Goal: Task Accomplishment & Management: Manage account settings

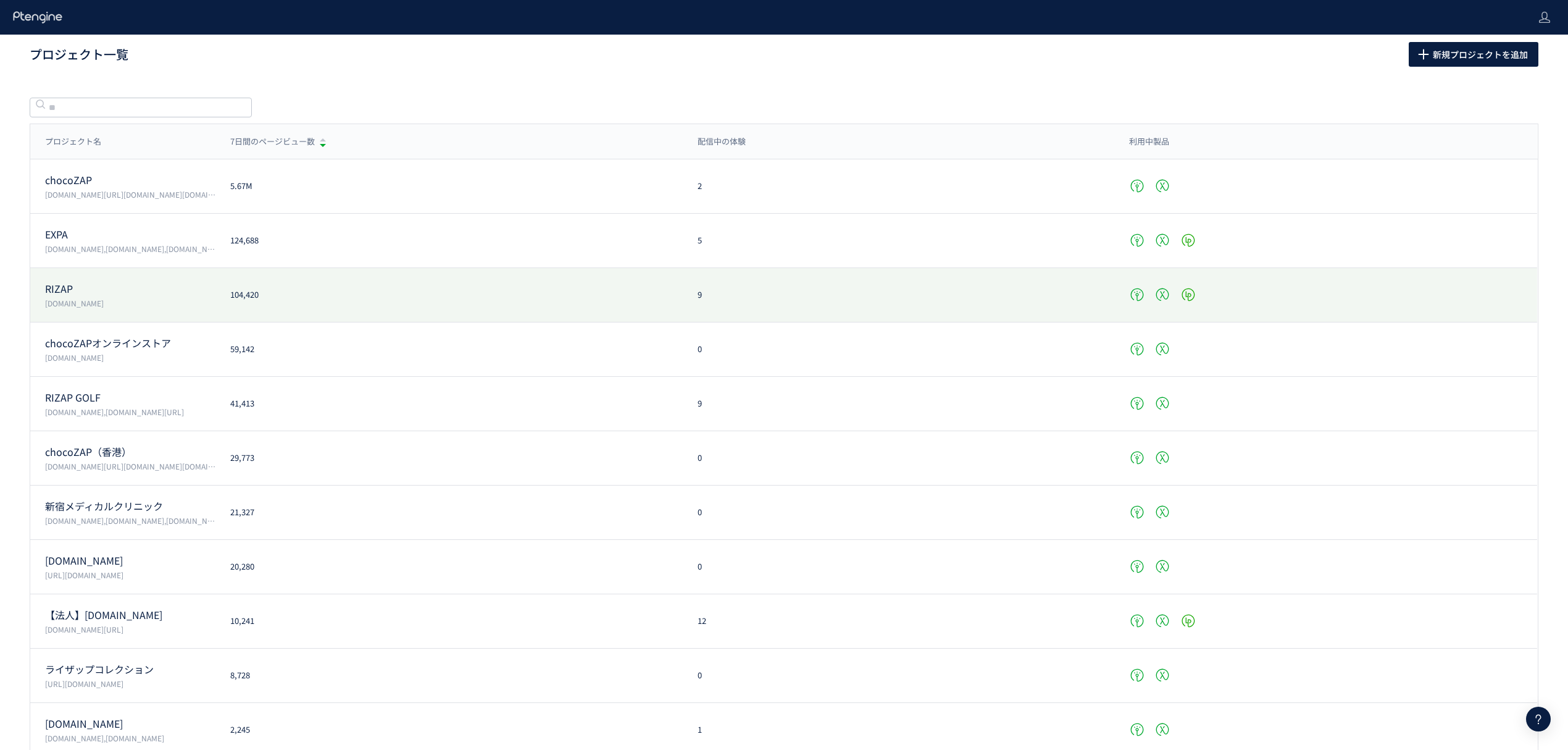
click at [69, 285] on p "RIZAP" at bounding box center [130, 289] width 170 height 14
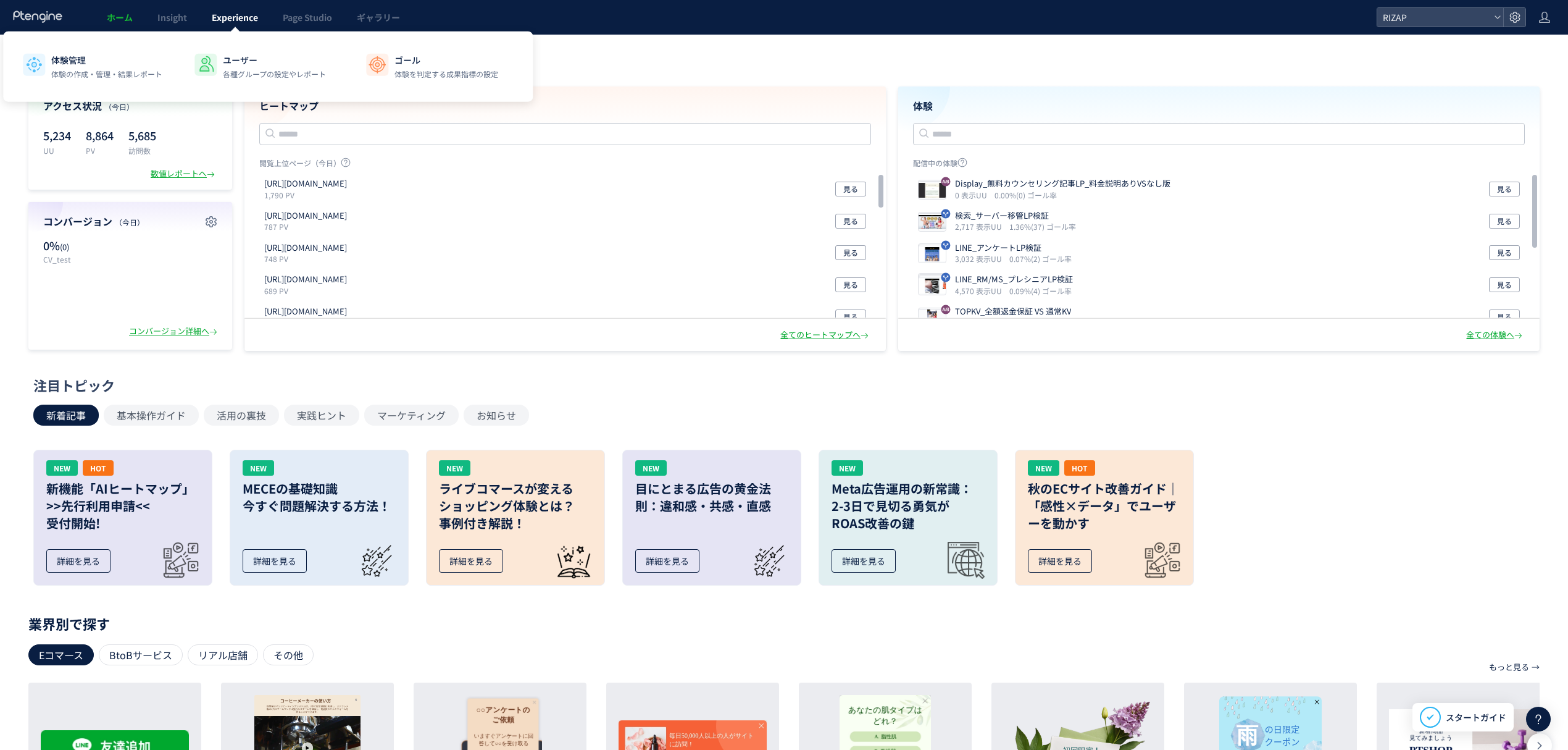
click at [218, 19] on span "Experience" at bounding box center [234, 17] width 46 height 12
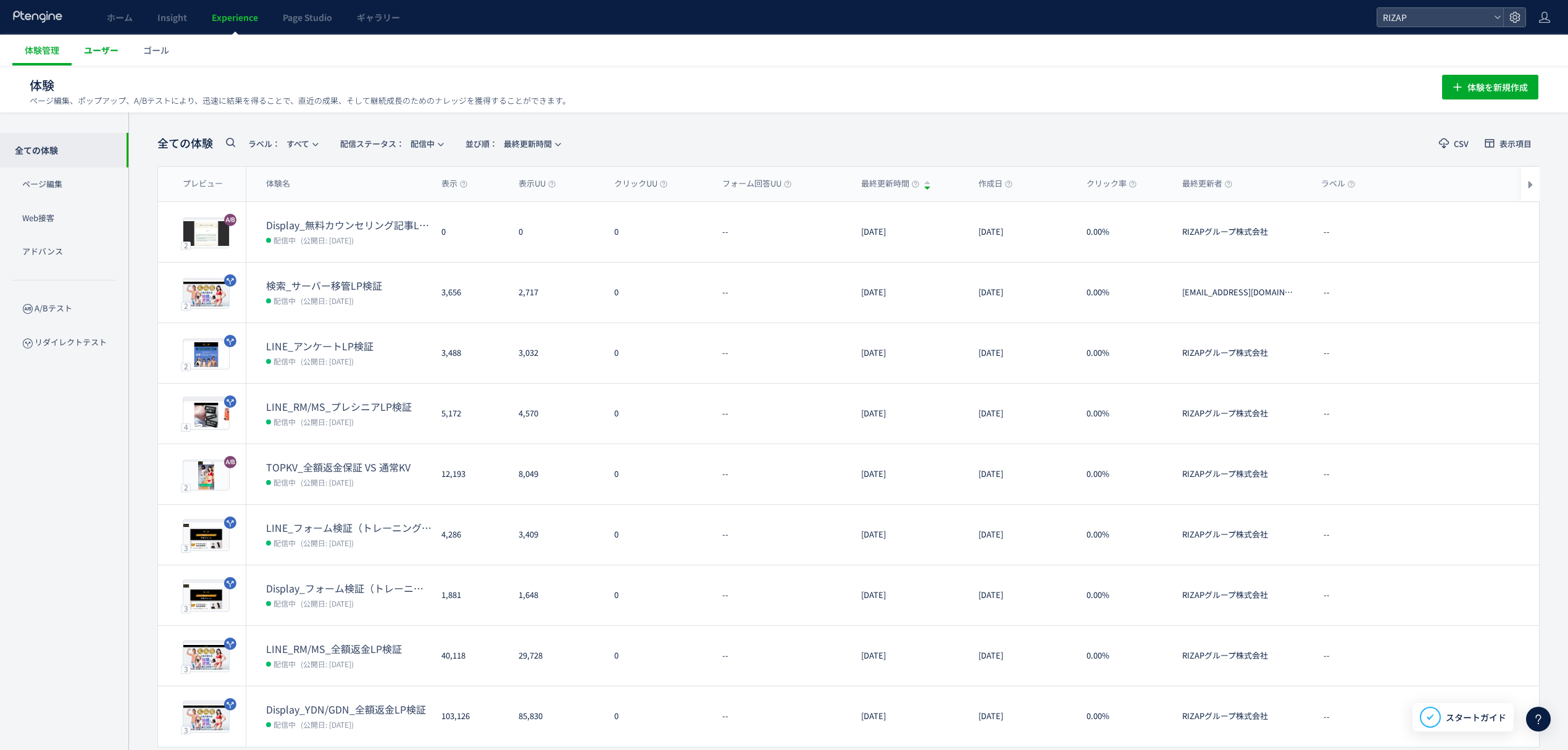
click at [105, 55] on span "ユーザー" at bounding box center [101, 49] width 34 height 12
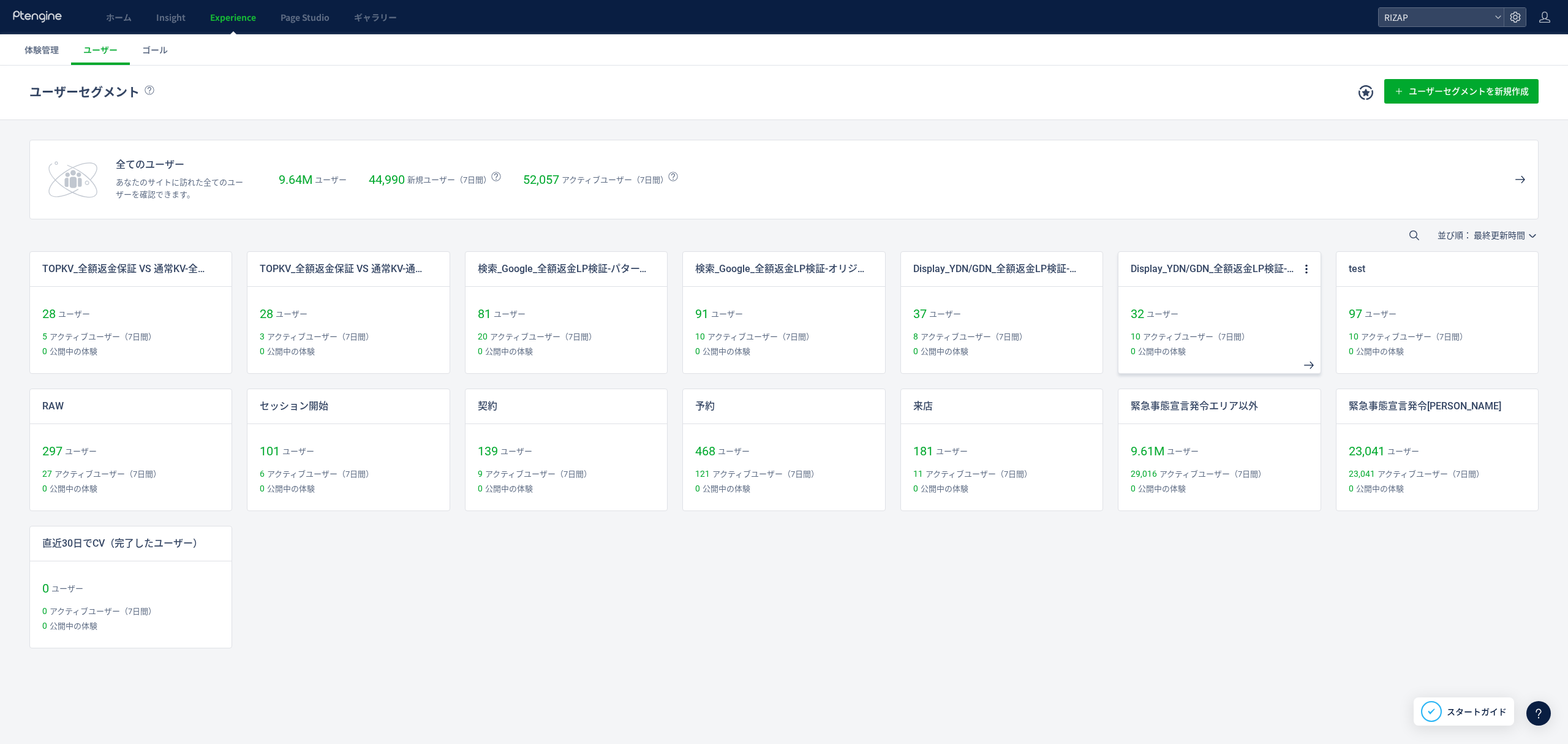
click at [1184, 270] on p "Display_YDN/GDN_全額返金LP検証-オリジナル" at bounding box center [1215, 269] width 169 height 14
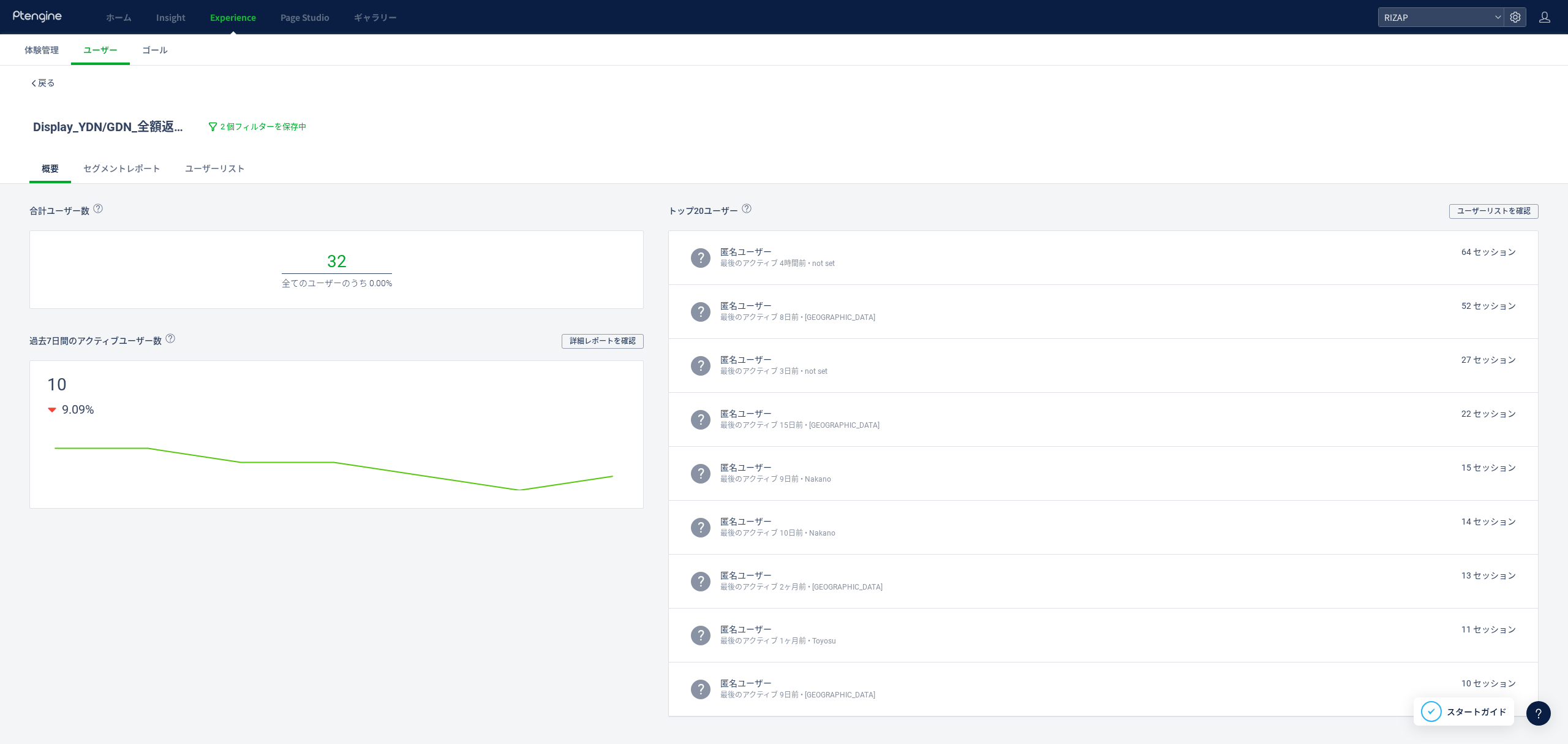
click at [46, 92] on div "戻る" at bounding box center [784, 83] width 1509 height 34
click at [46, 84] on span "戻る" at bounding box center [46, 83] width 17 height 10
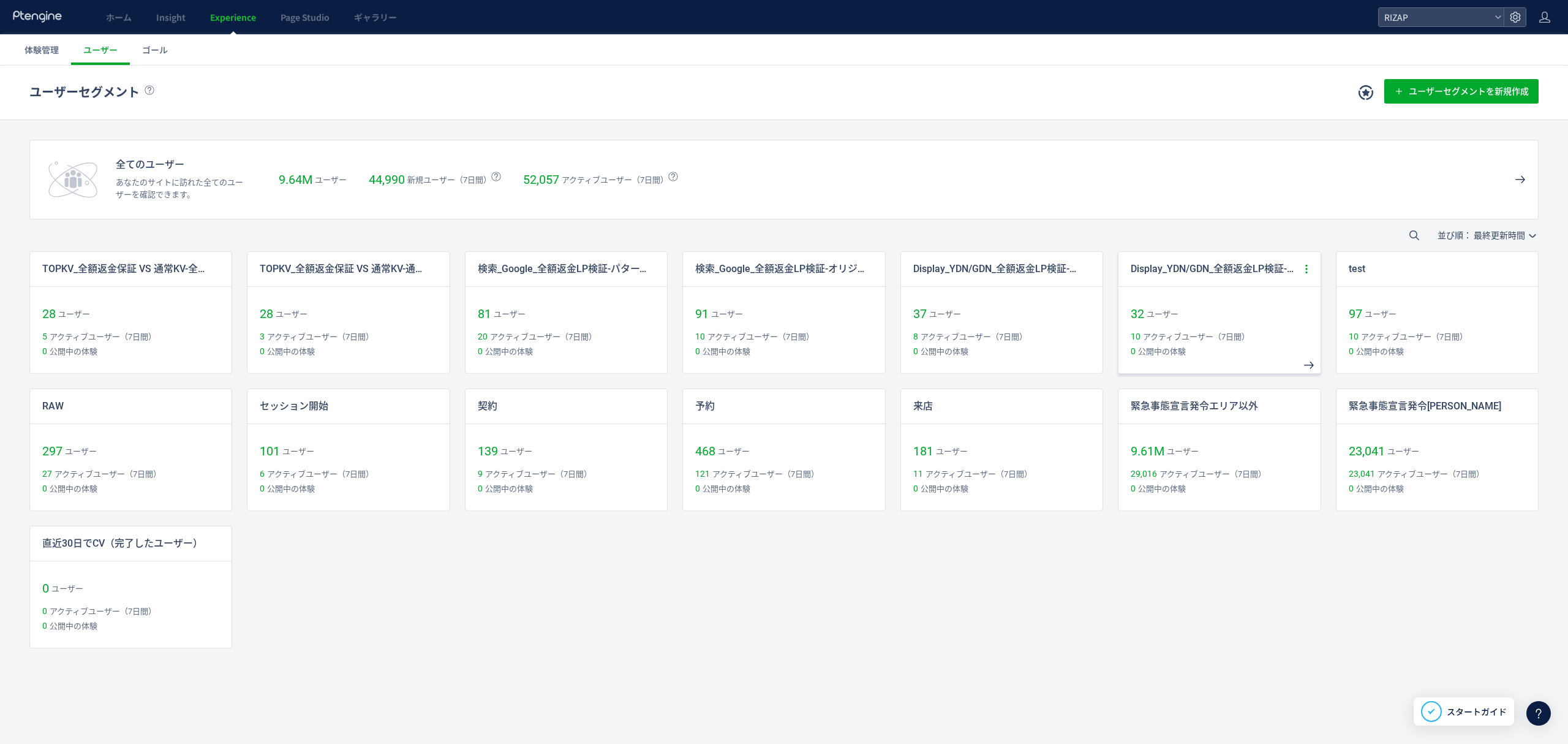
click at [1311, 271] on icon at bounding box center [1306, 269] width 11 height 11
click at [1225, 366] on li "コピー作成" at bounding box center [1248, 366] width 128 height 22
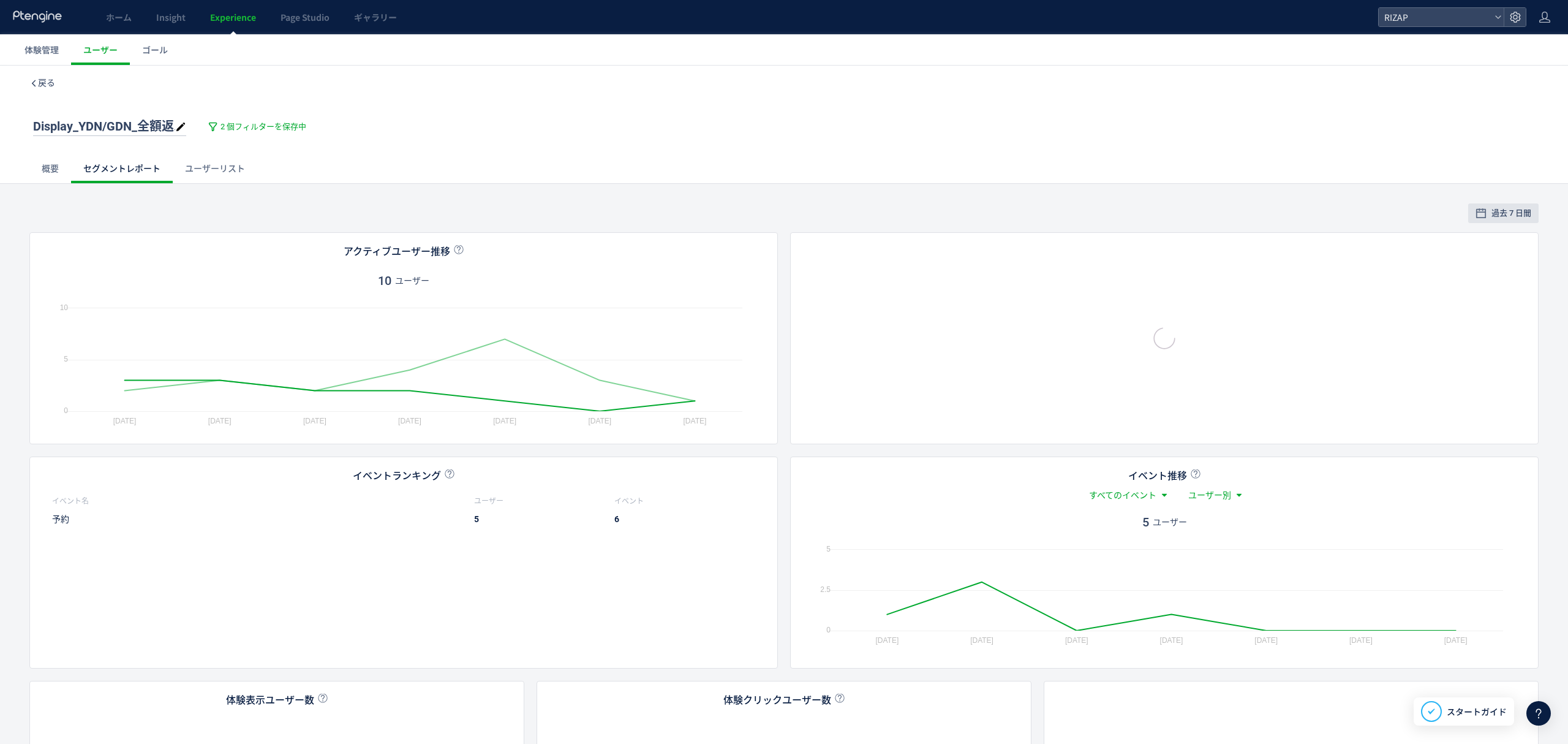
click at [139, 128] on span "Display_YDN/GDN_全額返金LP検証-オリジナル copy" at bounding box center [177, 126] width 287 height 15
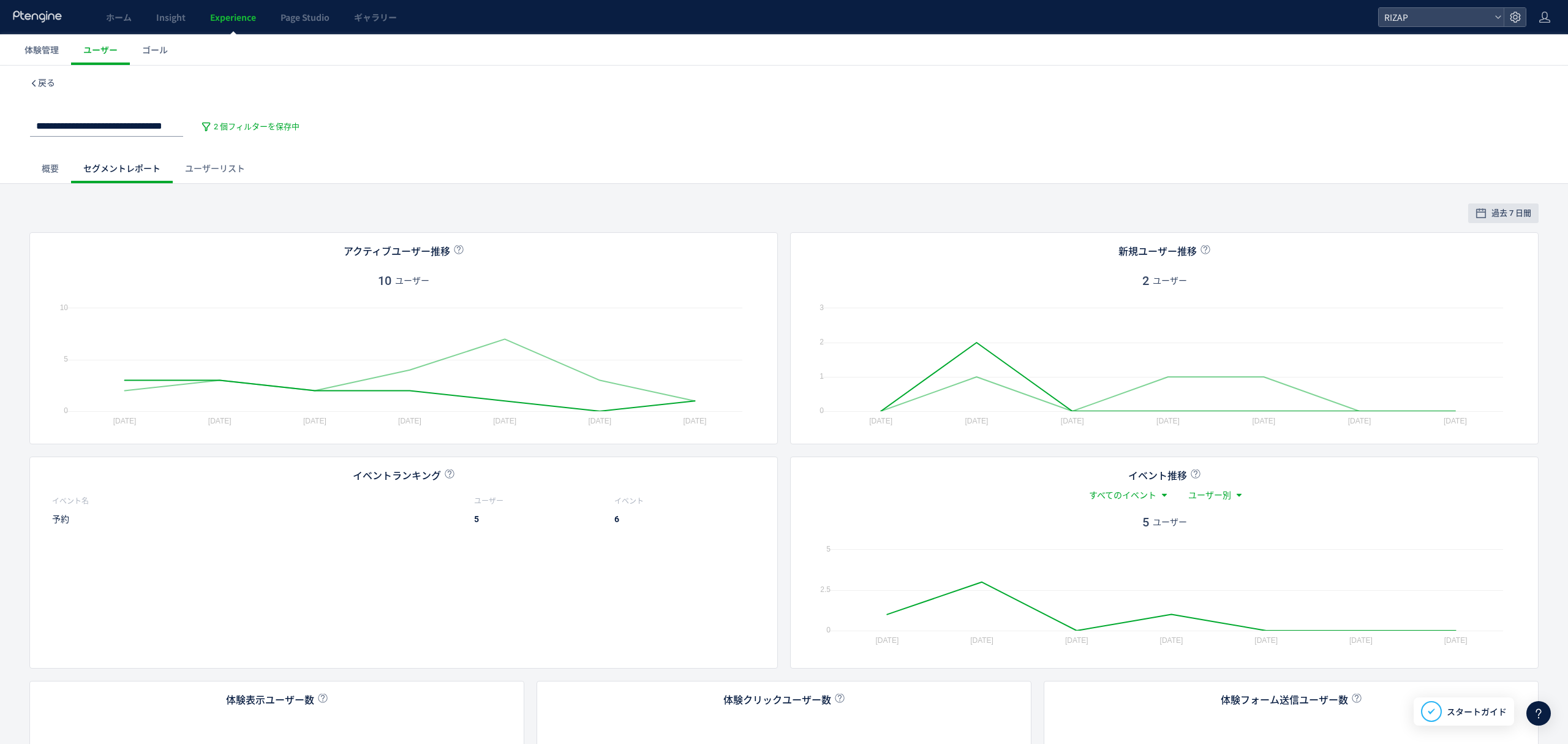
type input "**********"
click at [237, 131] on span "2 個フィルターを保存中" at bounding box center [263, 127] width 86 height 12
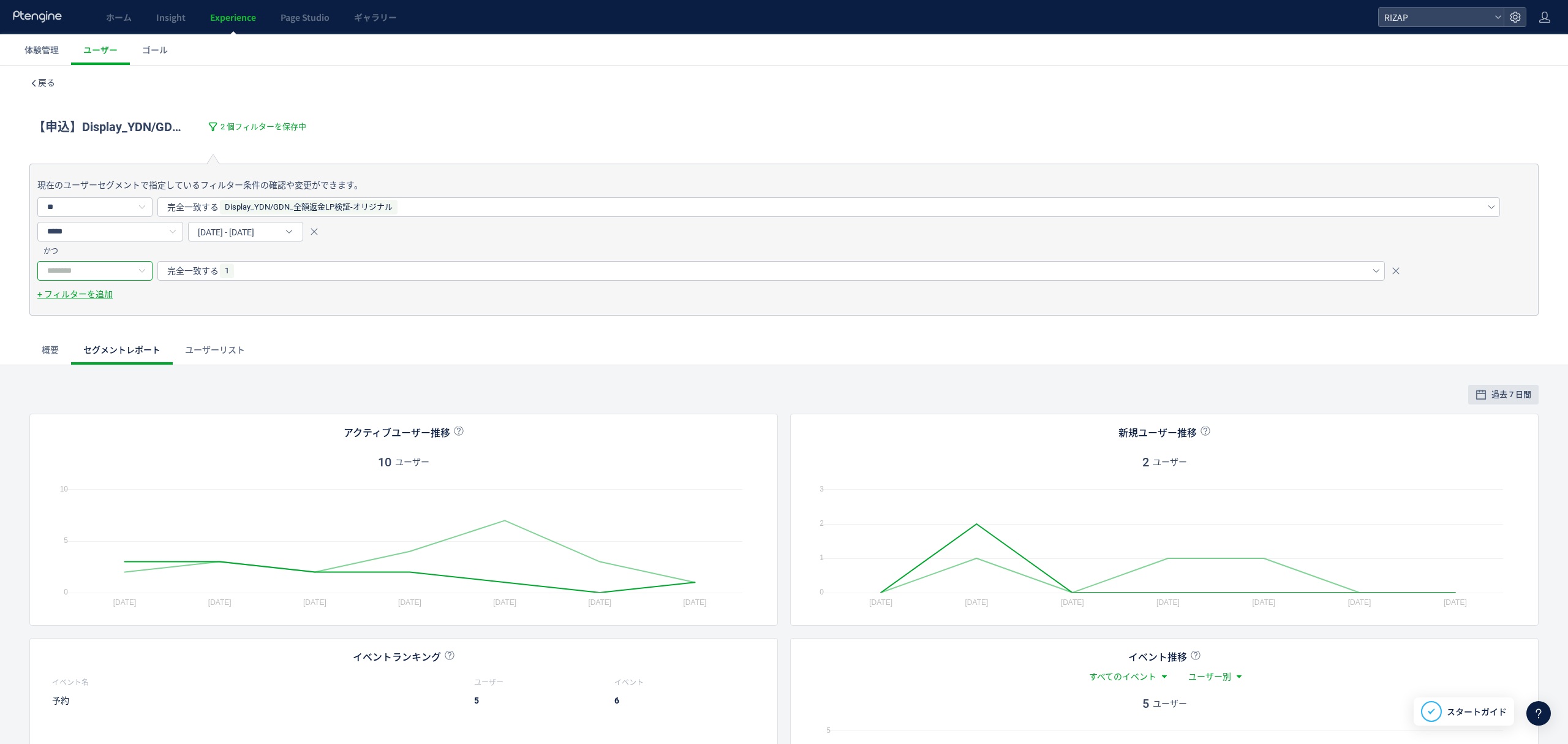
click at [76, 272] on input "text" at bounding box center [95, 271] width 115 height 19
click at [79, 344] on li "gacv" at bounding box center [101, 344] width 126 height 21
type input "****"
click at [196, 272] on span "完全一致する" at bounding box center [193, 271] width 52 height 19
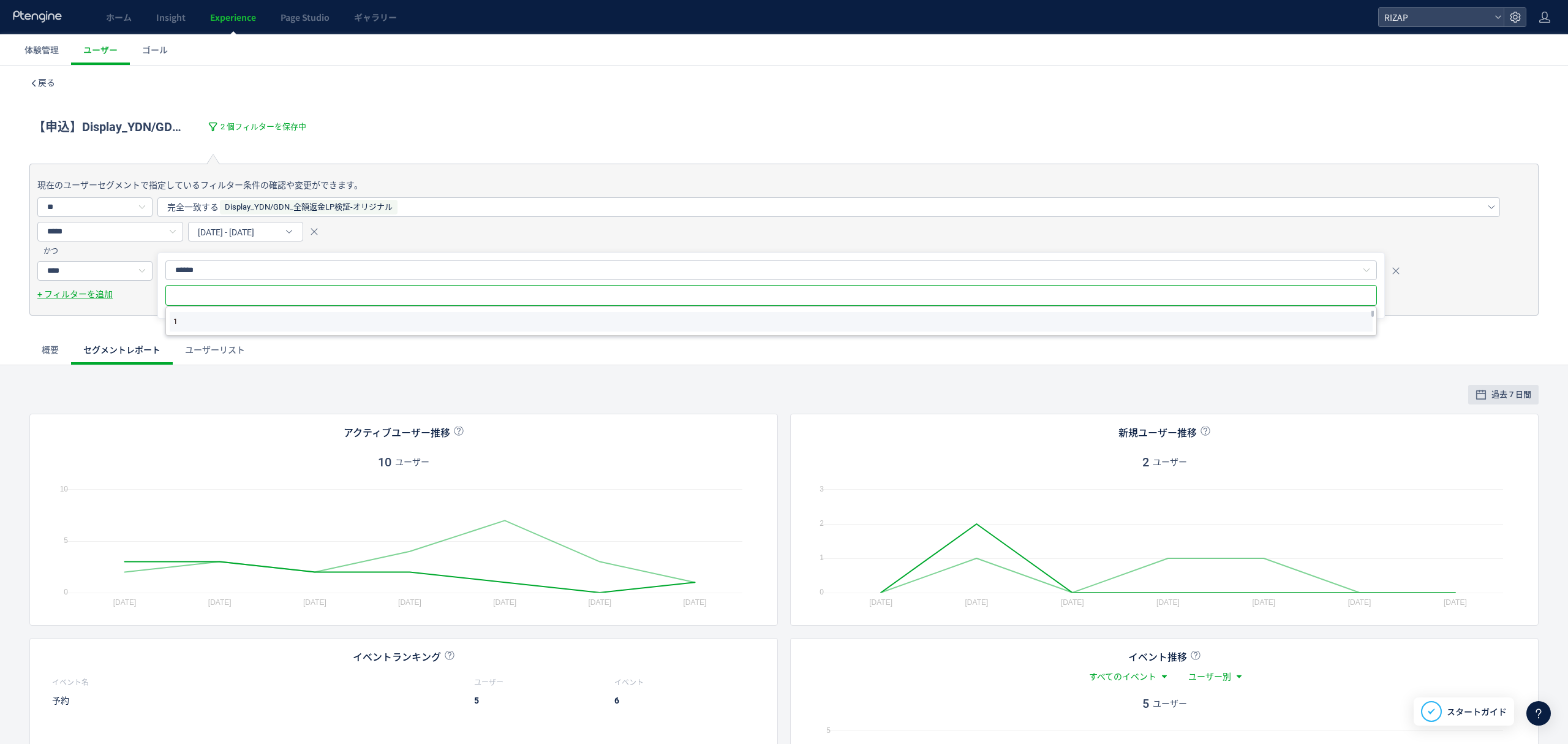
click at [188, 315] on li "1" at bounding box center [771, 322] width 1203 height 19
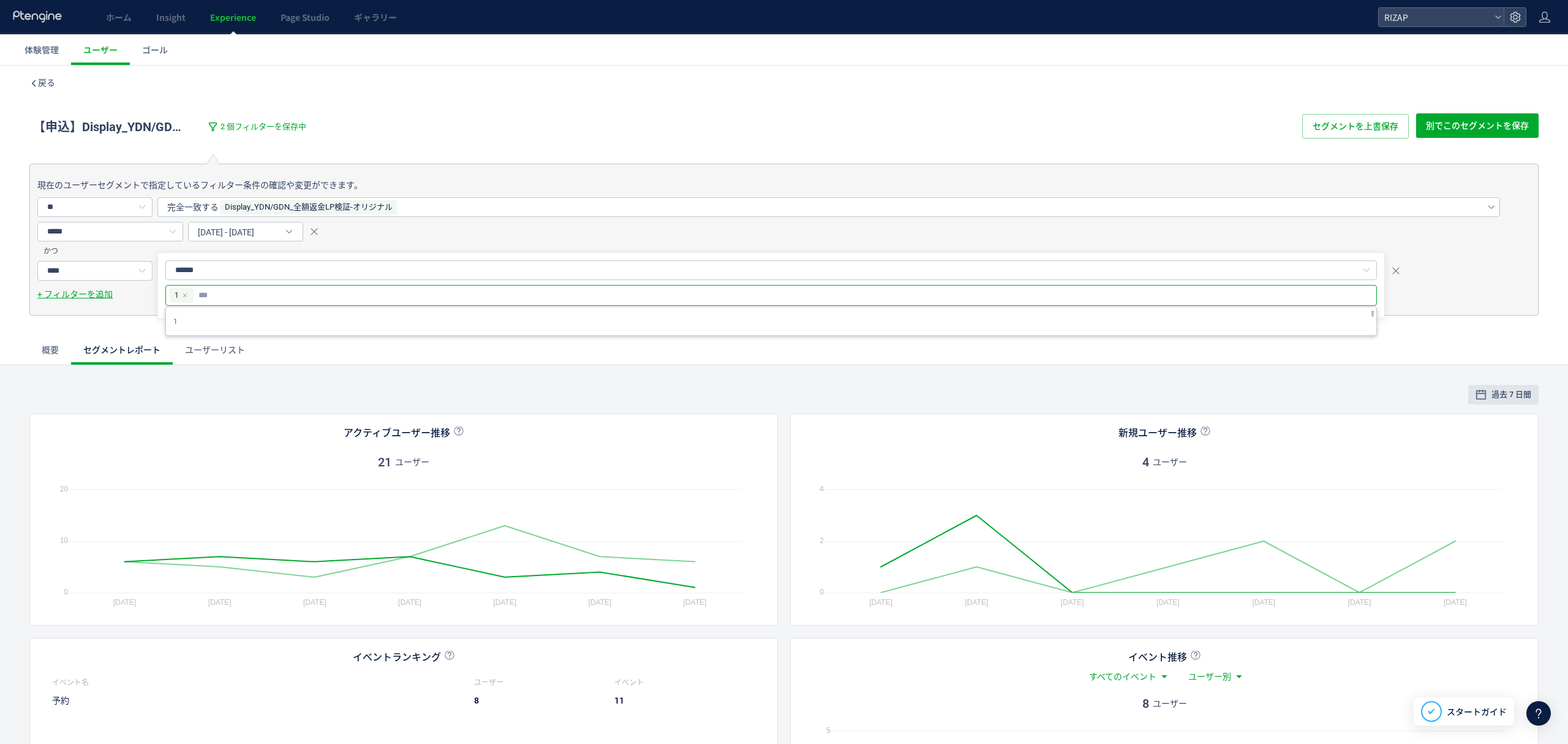
click at [15, 339] on div "現在のユーザーセグメントで指定しているフィルター条件の確認や変更ができます。 ** ユーザーの行動 ウェブページ イベント 訪問 体験 訪問の属性 訪問の種類…" at bounding box center [784, 254] width 1568 height 221
click at [215, 353] on link "ユーザーリスト" at bounding box center [215, 350] width 84 height 30
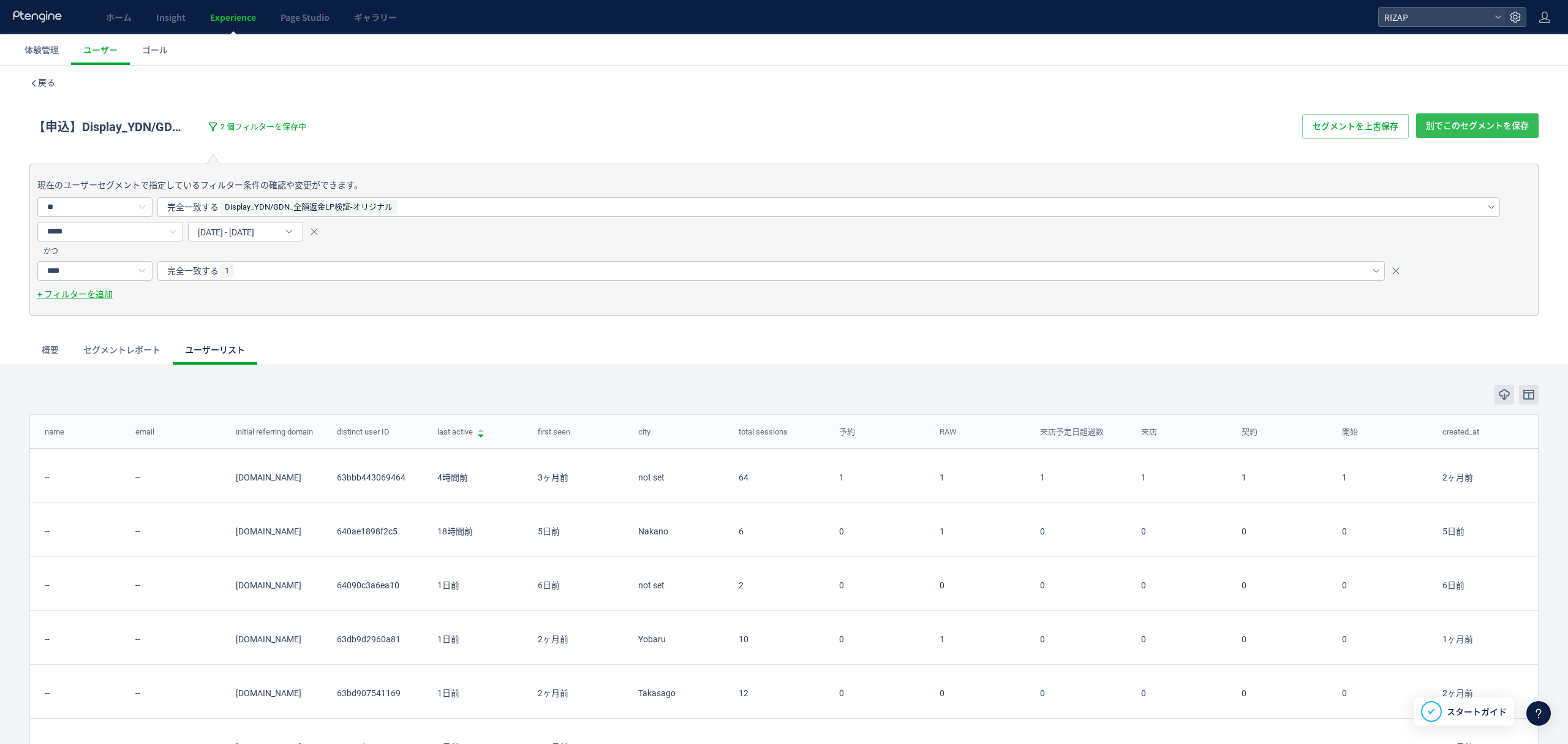
click at [1473, 133] on span "別でこのセグメントを保存" at bounding box center [1477, 126] width 103 height 24
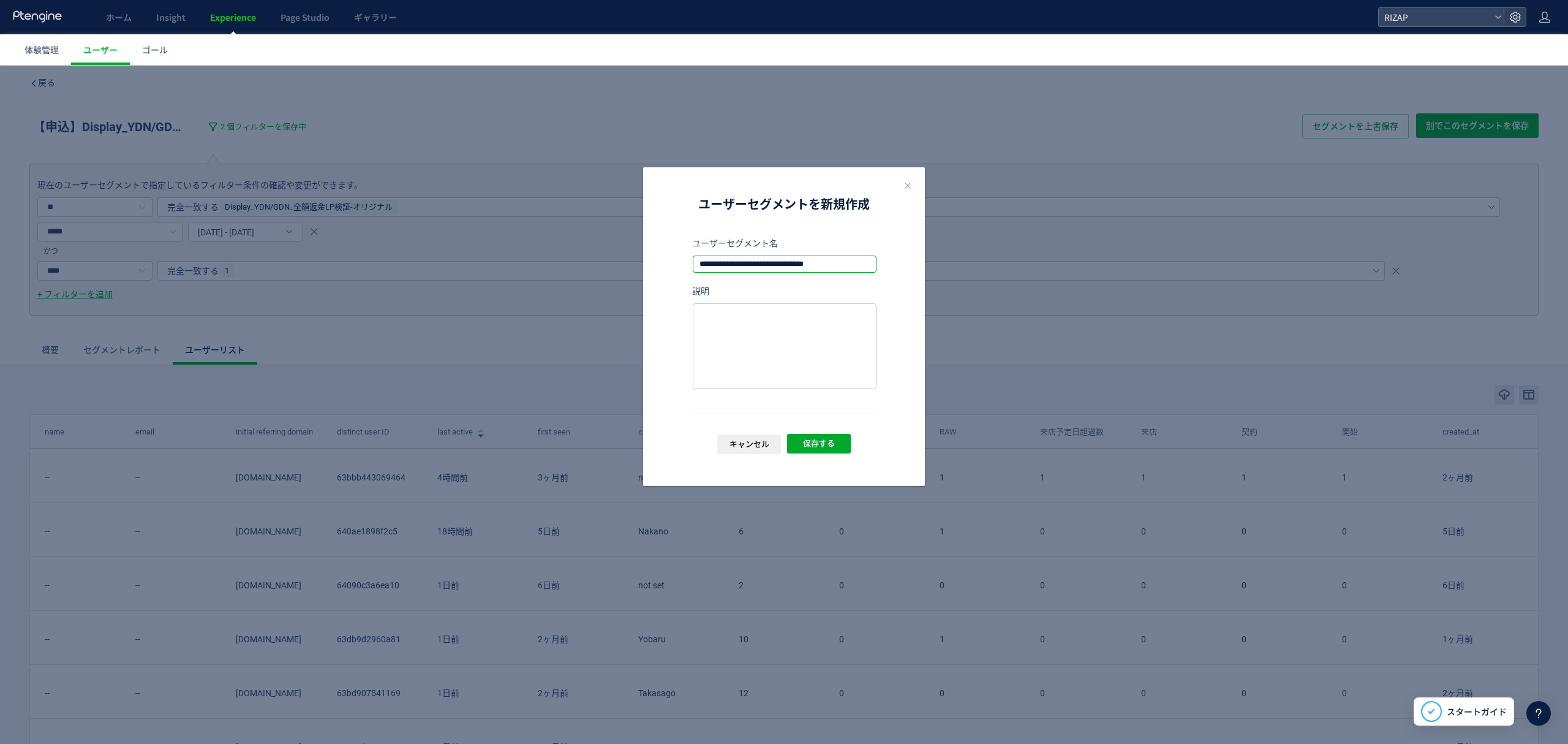
click at [805, 260] on input "**********" at bounding box center [784, 264] width 182 height 15
click at [836, 435] on button "保存する" at bounding box center [818, 444] width 64 height 19
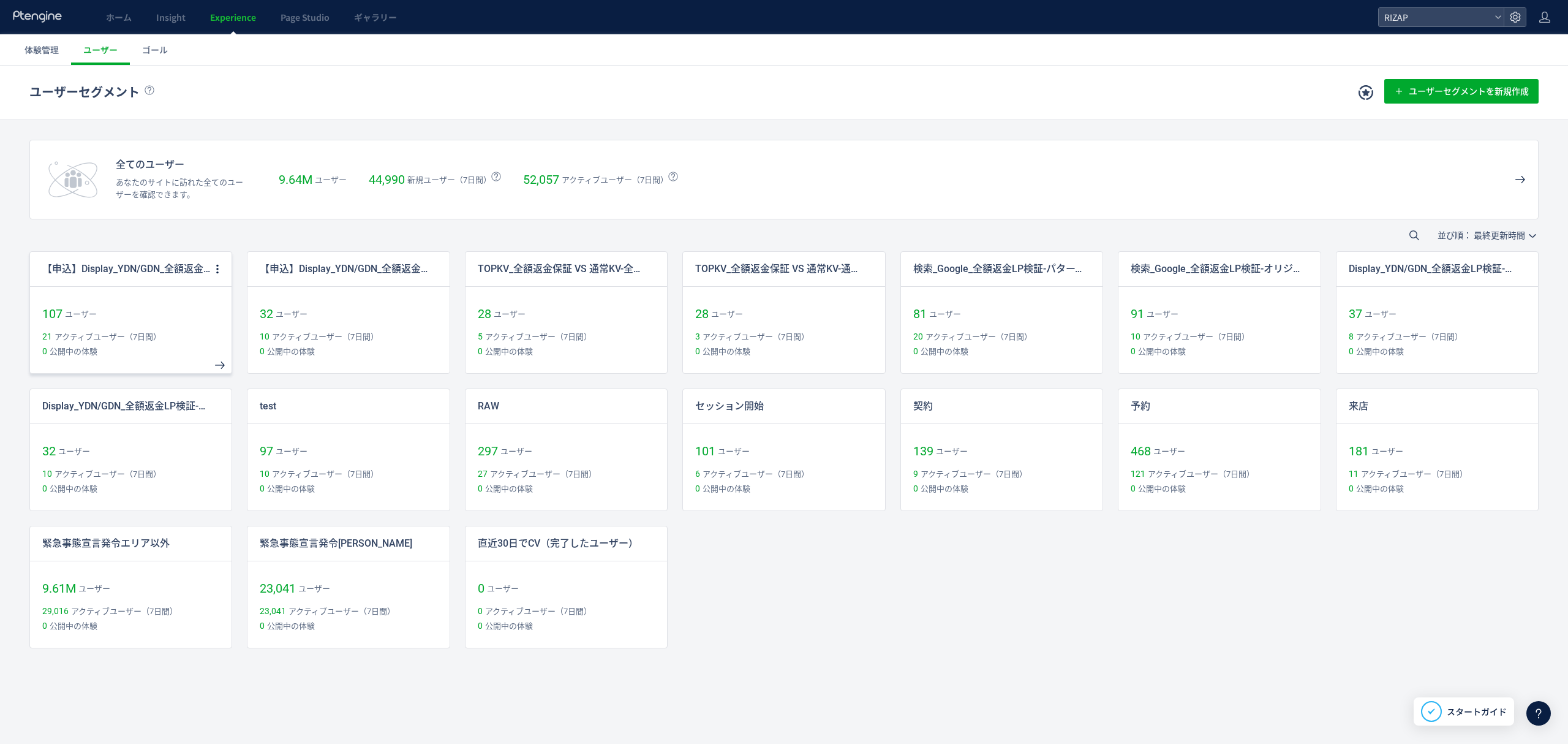
click at [114, 266] on p "【申込】Display_YDN/GDN_全額返金LP検証-オリジナル" at bounding box center [127, 269] width 169 height 14
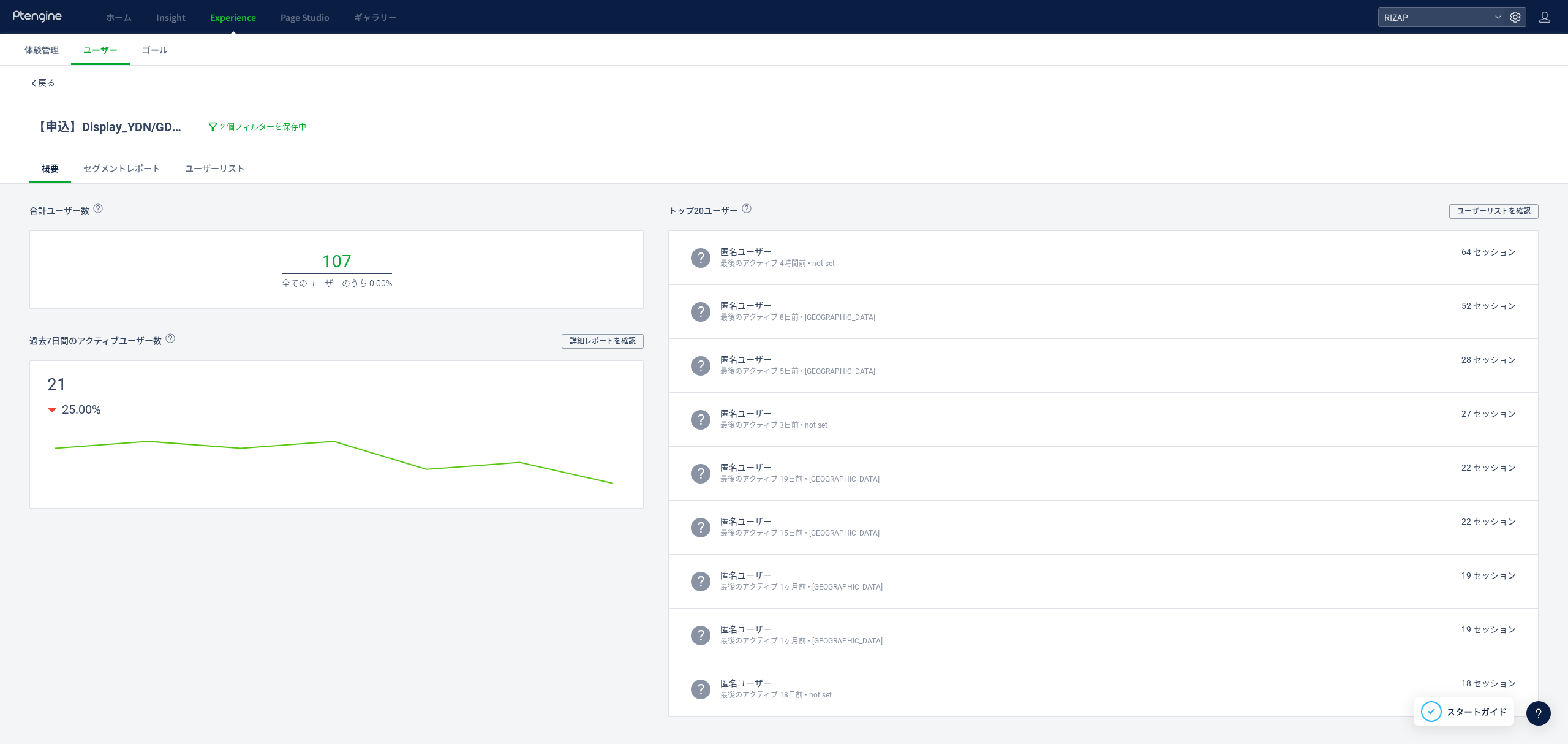
click at [209, 172] on link "ユーザーリスト" at bounding box center [215, 169] width 84 height 30
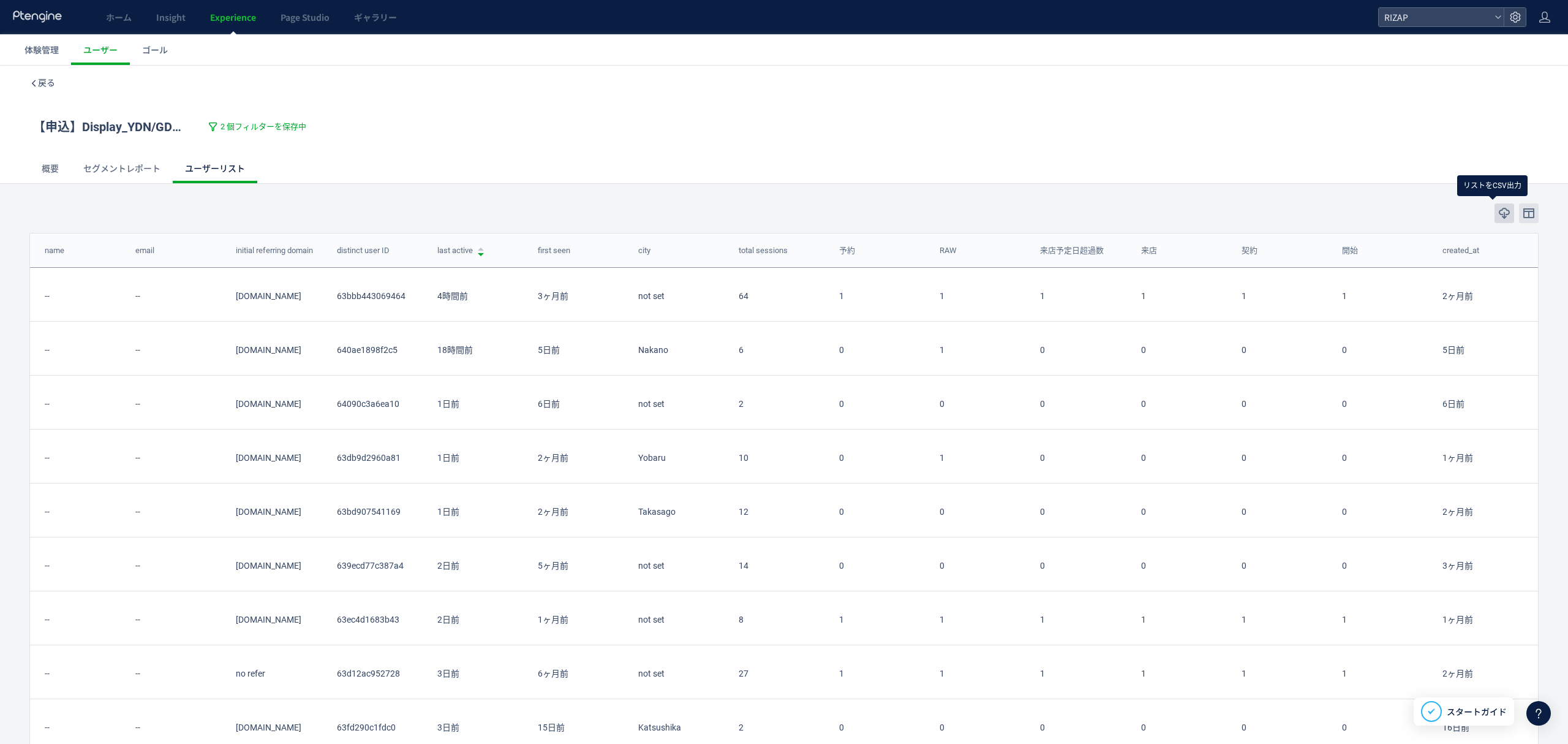
click at [1498, 214] on icon "button" at bounding box center [1504, 213] width 12 height 12
drag, startPoint x: 43, startPoint y: 130, endPoint x: 35, endPoint y: 76, distance: 54.6
click at [35, 77] on link "戻る" at bounding box center [43, 83] width 26 height 12
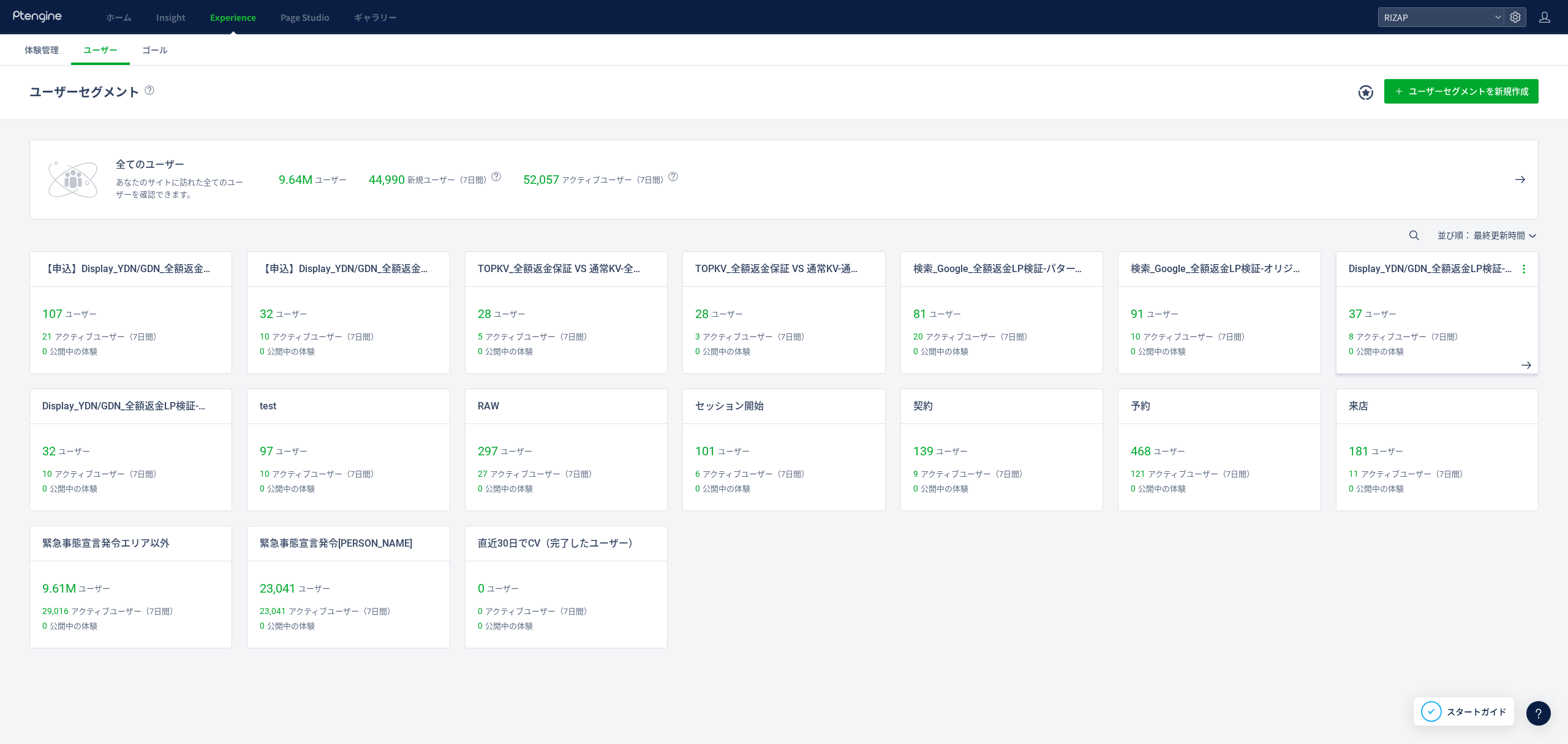
click at [1529, 268] on icon at bounding box center [1524, 269] width 11 height 11
click at [1444, 361] on li "コピー作成" at bounding box center [1466, 366] width 128 height 22
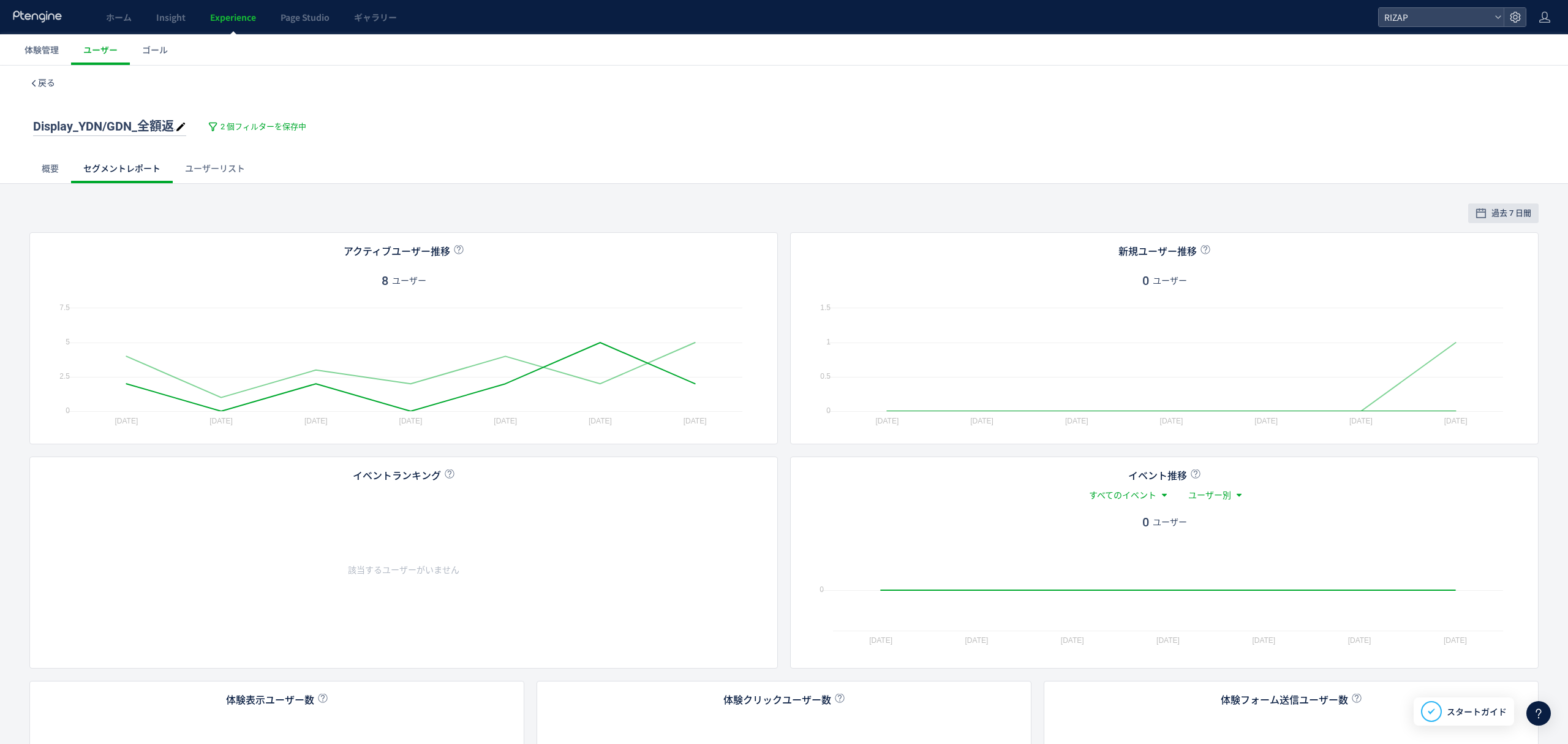
click at [104, 129] on span "Display_YDN/GDN_全額返金LP検証-パターン 2 copy" at bounding box center [175, 126] width 284 height 15
type input "**********"
click at [246, 109] on div "**********" at bounding box center [784, 127] width 1509 height 54
click at [251, 125] on span "2 個フィルターを保存中" at bounding box center [263, 127] width 86 height 12
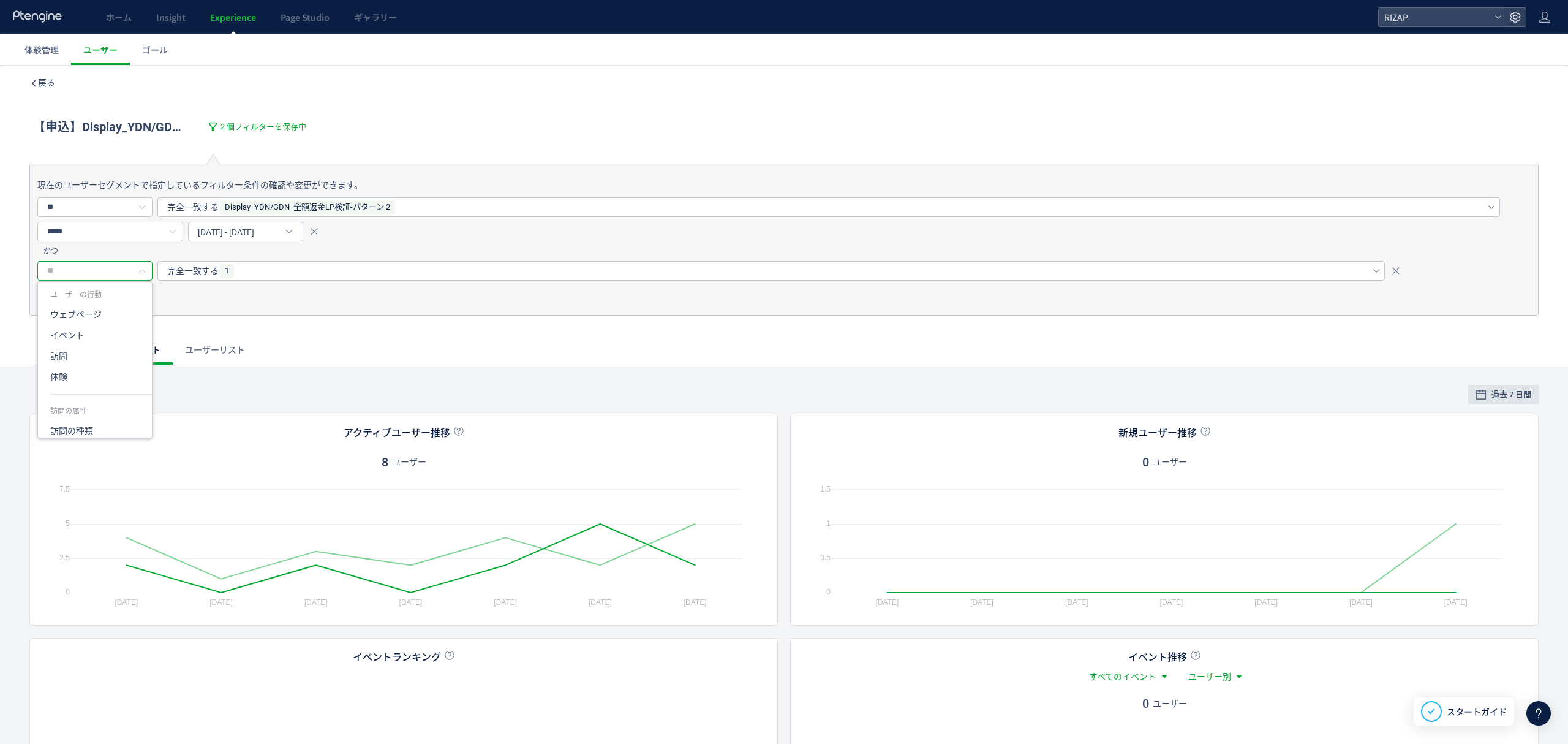
click at [116, 270] on input "text" at bounding box center [95, 271] width 115 height 19
click at [81, 340] on li "gacv" at bounding box center [101, 344] width 126 height 21
type input "****"
click at [221, 271] on div "完全一致する" at bounding box center [760, 271] width 1186 height 19
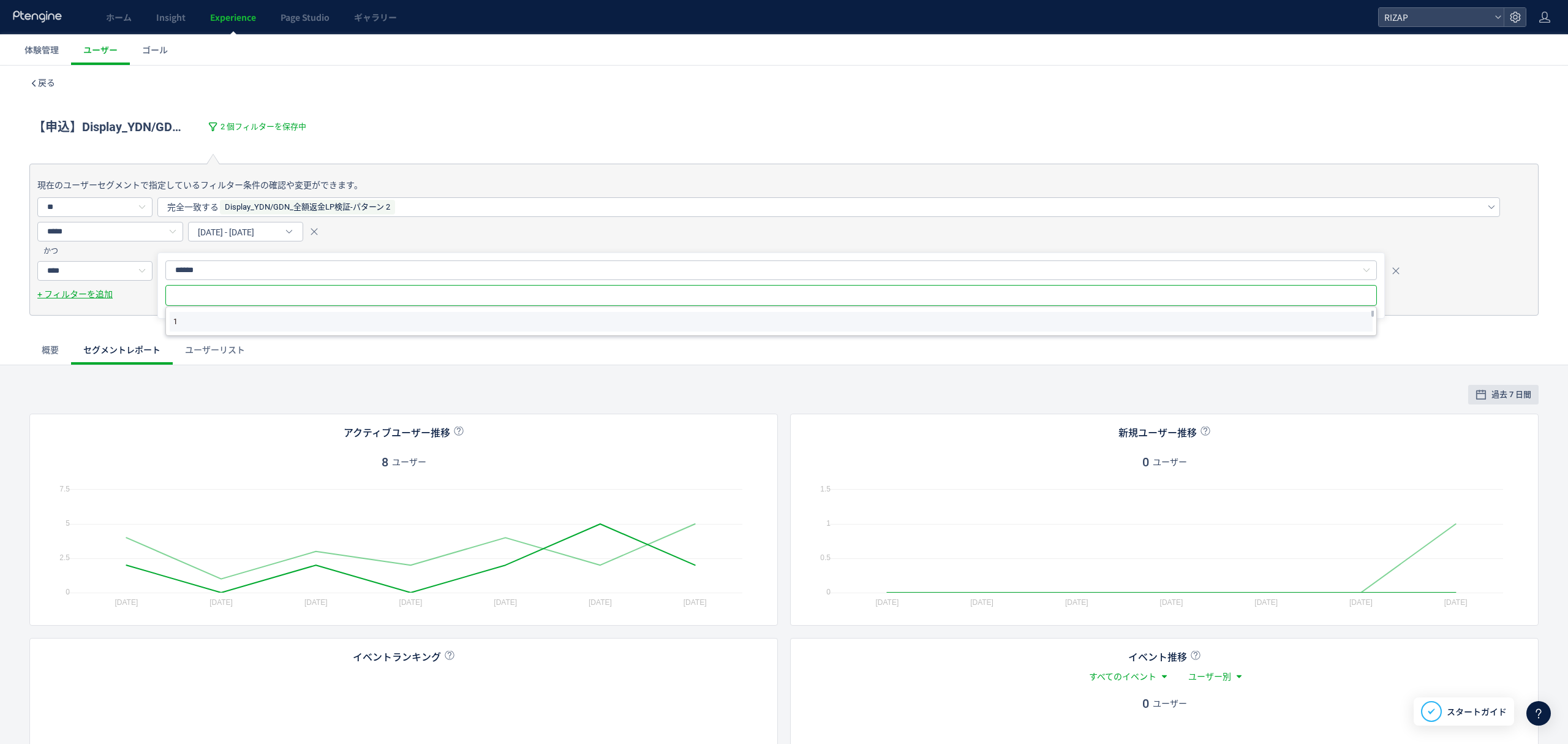
click at [208, 329] on li "1" at bounding box center [771, 322] width 1203 height 19
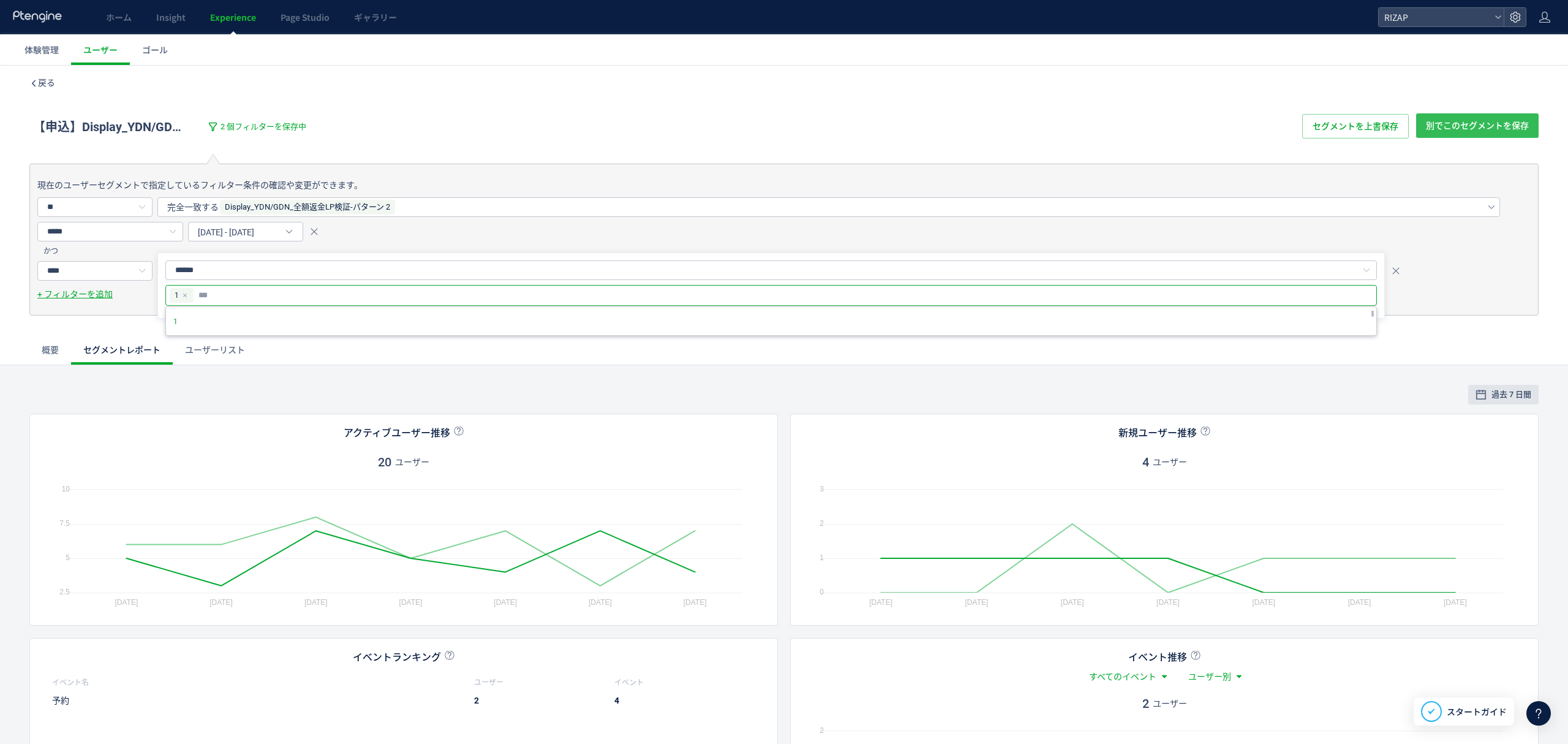
click at [1441, 129] on span "別でこのセグメントを保存" at bounding box center [1477, 126] width 103 height 24
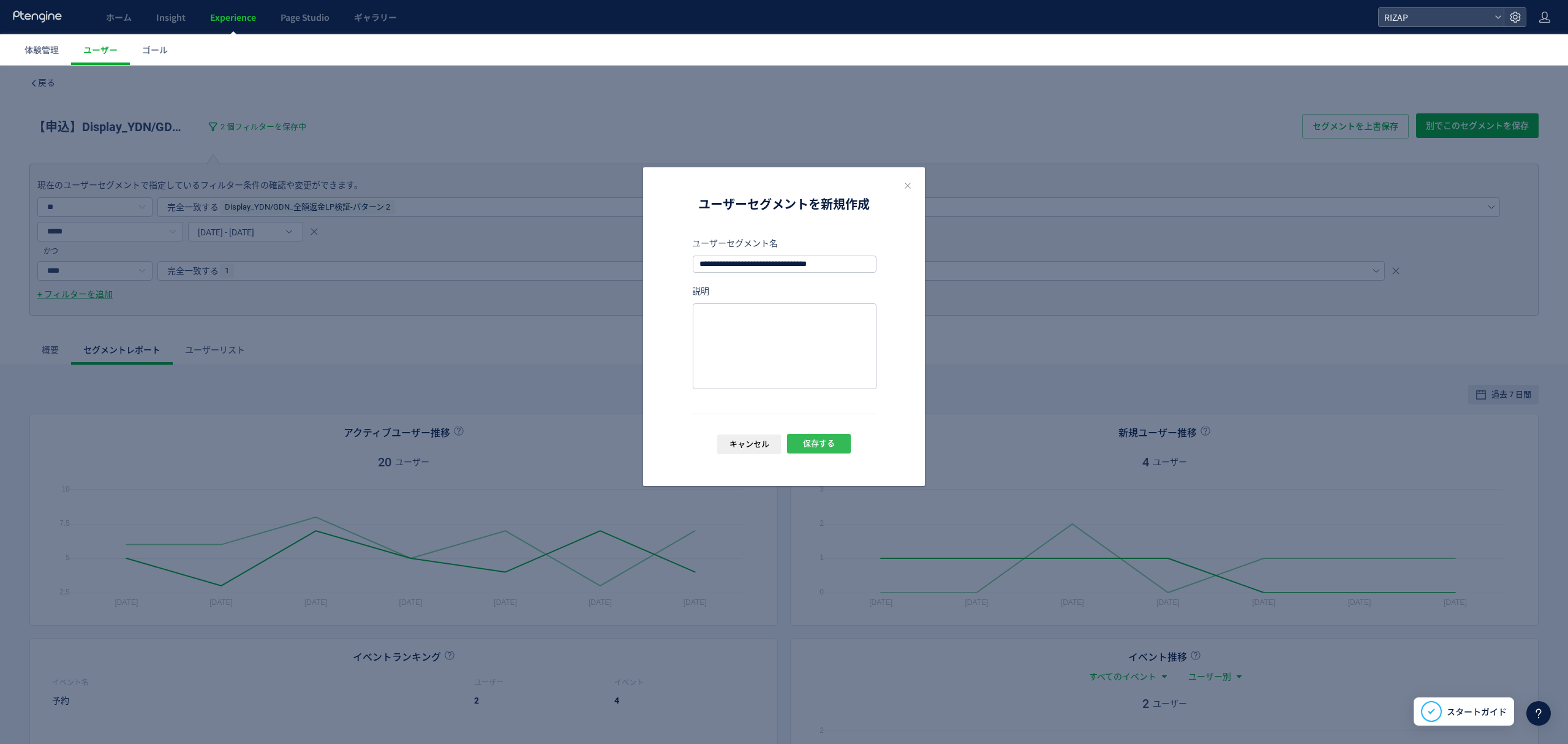
click at [828, 438] on span "保存する" at bounding box center [818, 444] width 32 height 19
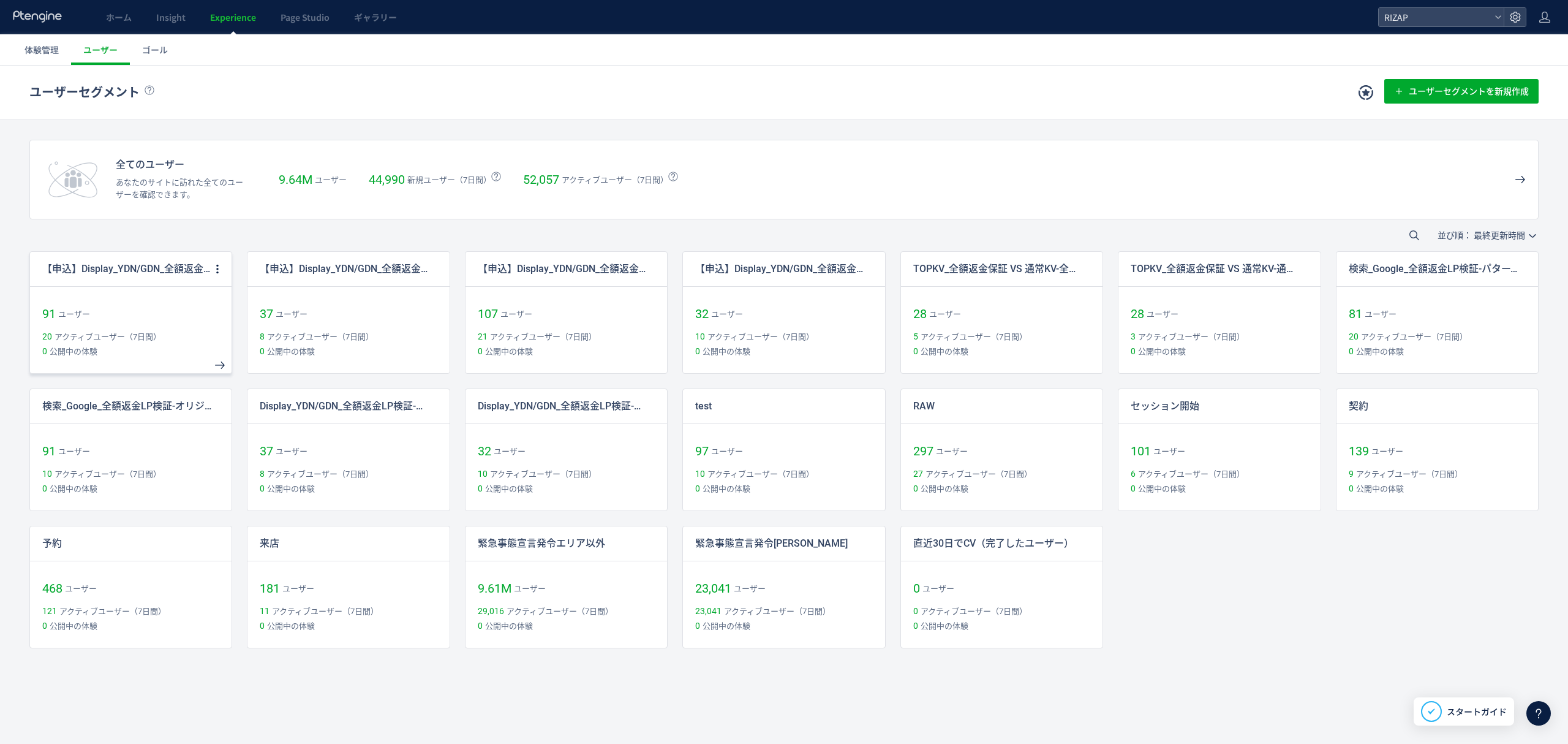
click at [151, 269] on p "【申込】Display_YDN/GDN_全額返金LP検証-パターン 2" at bounding box center [127, 269] width 169 height 14
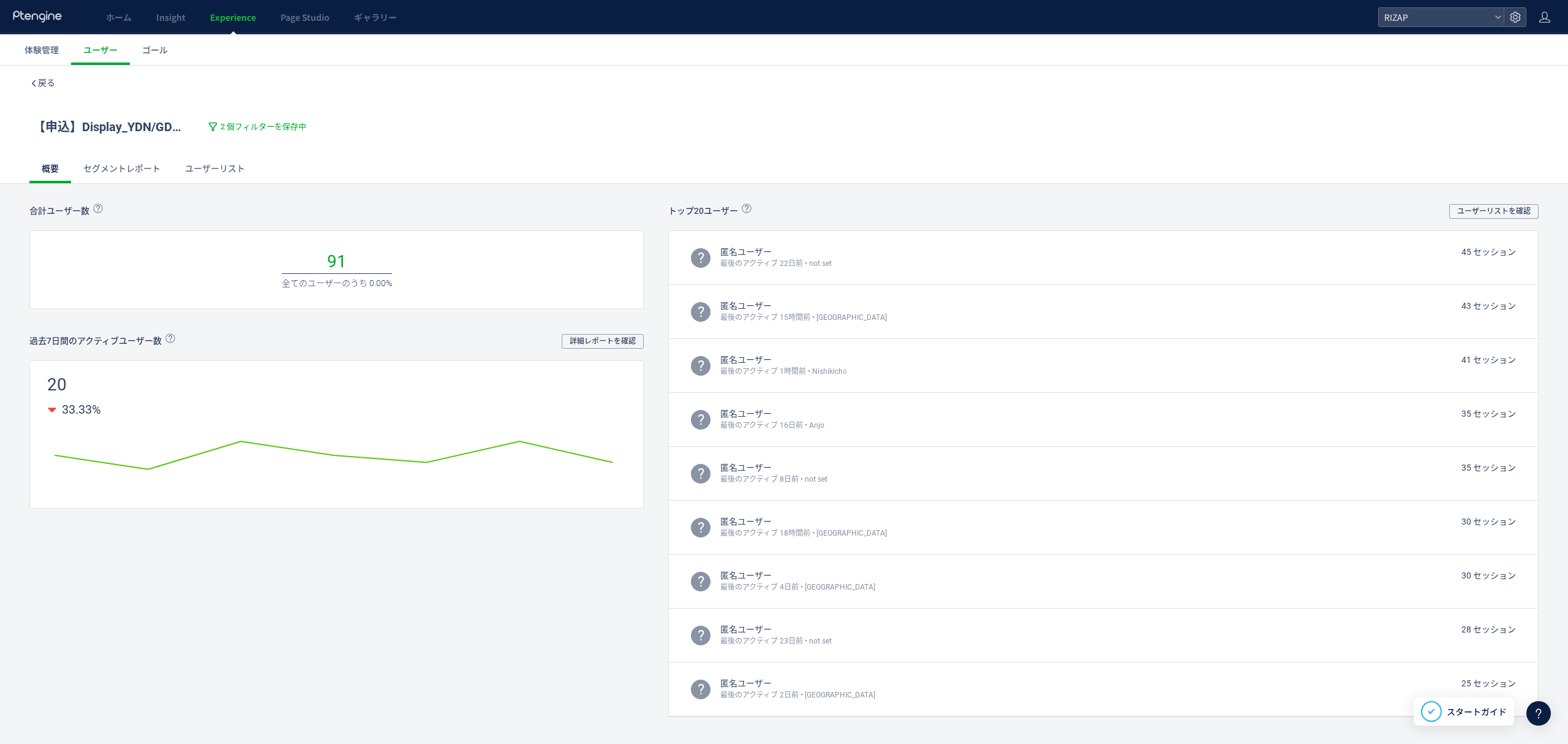
click at [217, 167] on link "ユーザーリスト" at bounding box center [215, 169] width 84 height 30
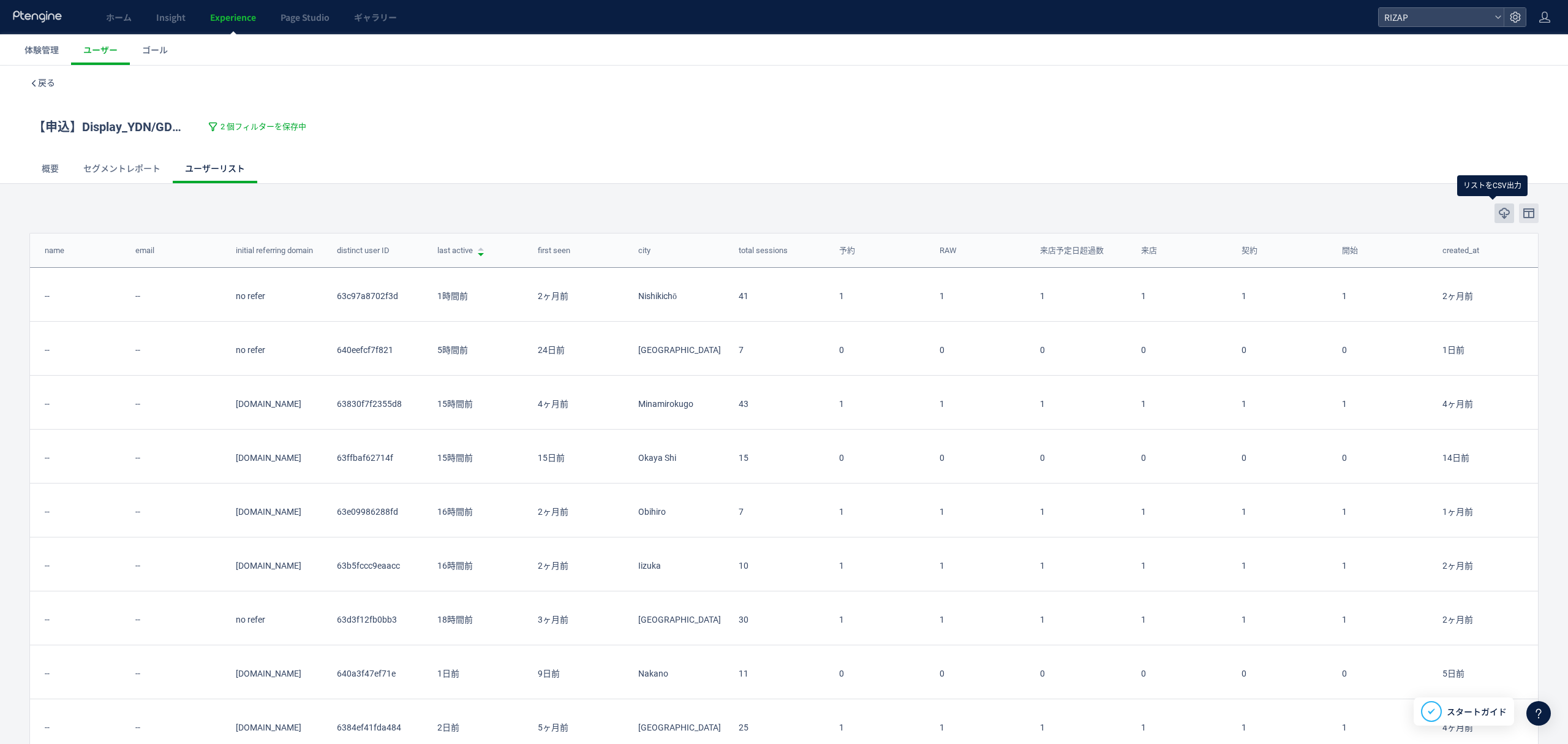
click at [1498, 215] on icon "button" at bounding box center [1504, 213] width 12 height 12
click at [38, 82] on span "戻る" at bounding box center [46, 83] width 17 height 10
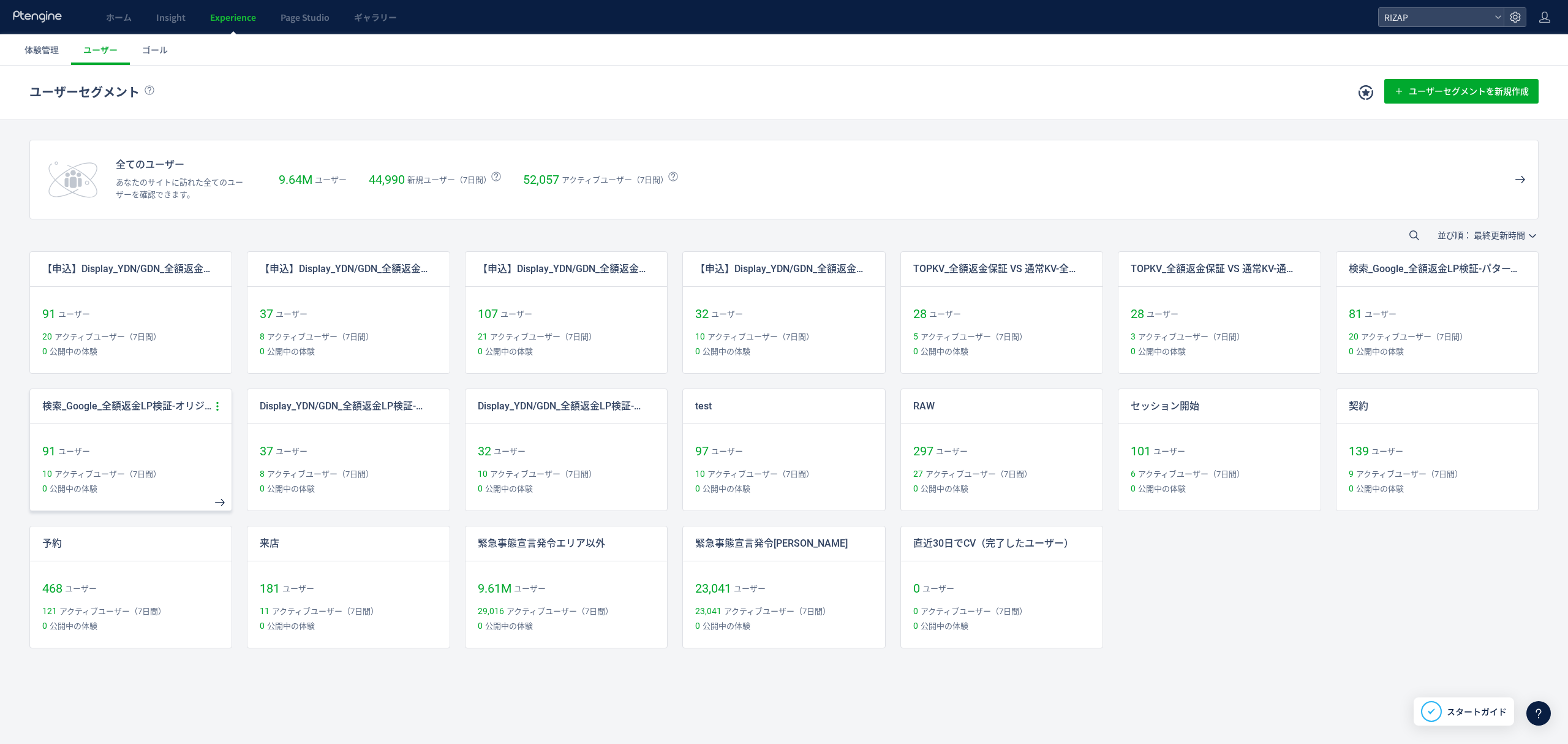
click at [218, 405] on icon at bounding box center [217, 406] width 11 height 11
click at [150, 506] on li "コピー作成" at bounding box center [160, 504] width 128 height 22
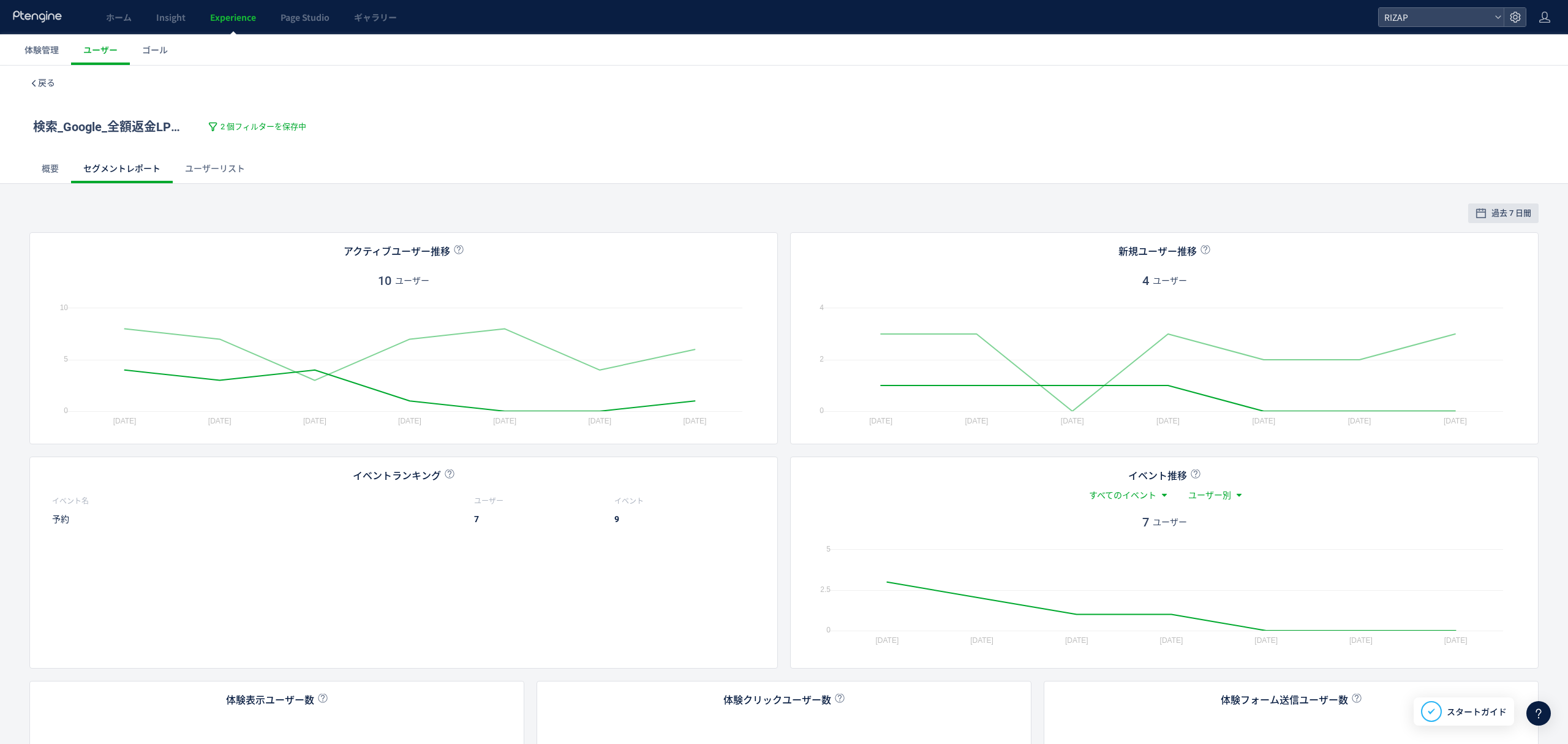
click at [209, 162] on link "ユーザーリスト" at bounding box center [215, 169] width 84 height 30
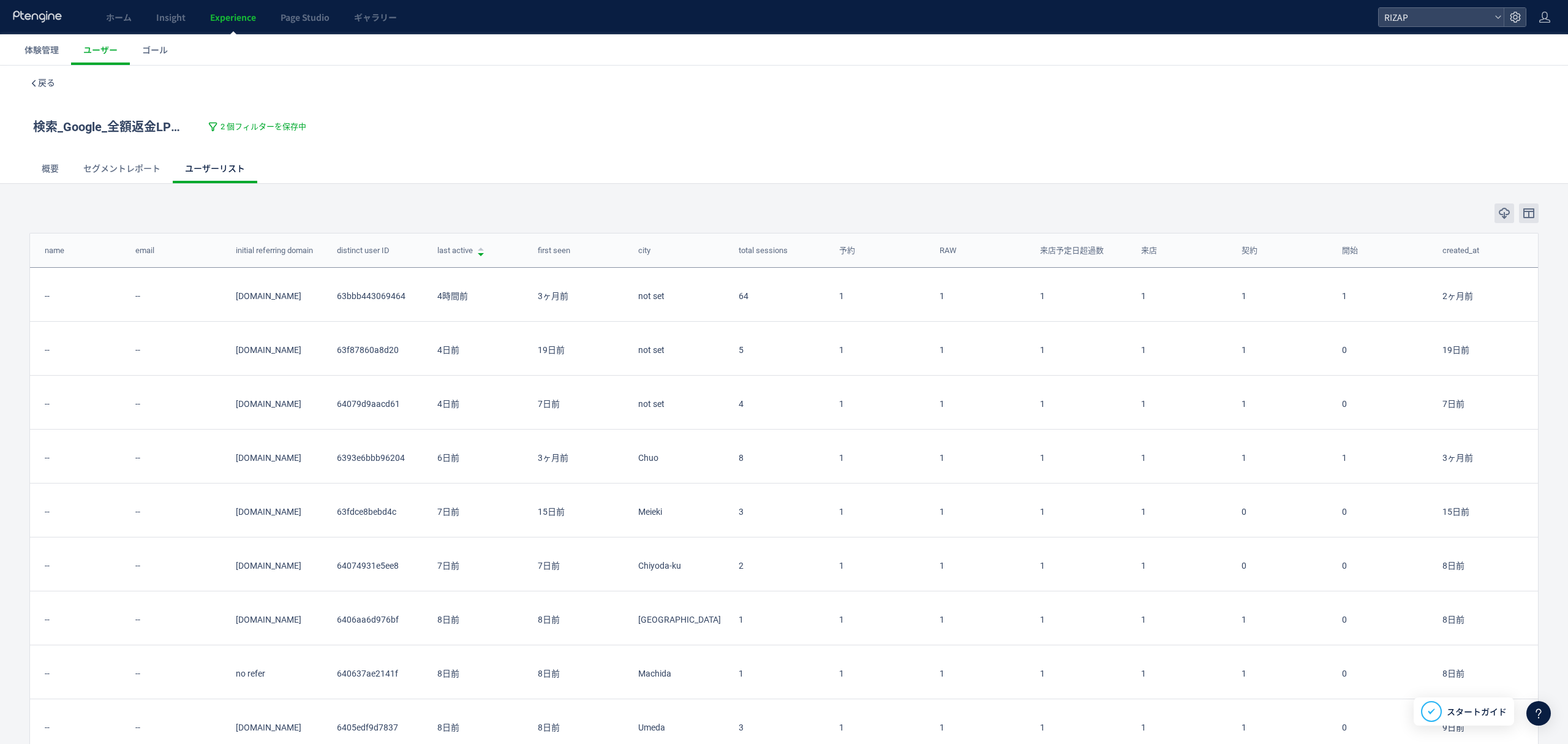
click at [120, 168] on link "セグメントレポート" at bounding box center [122, 169] width 102 height 30
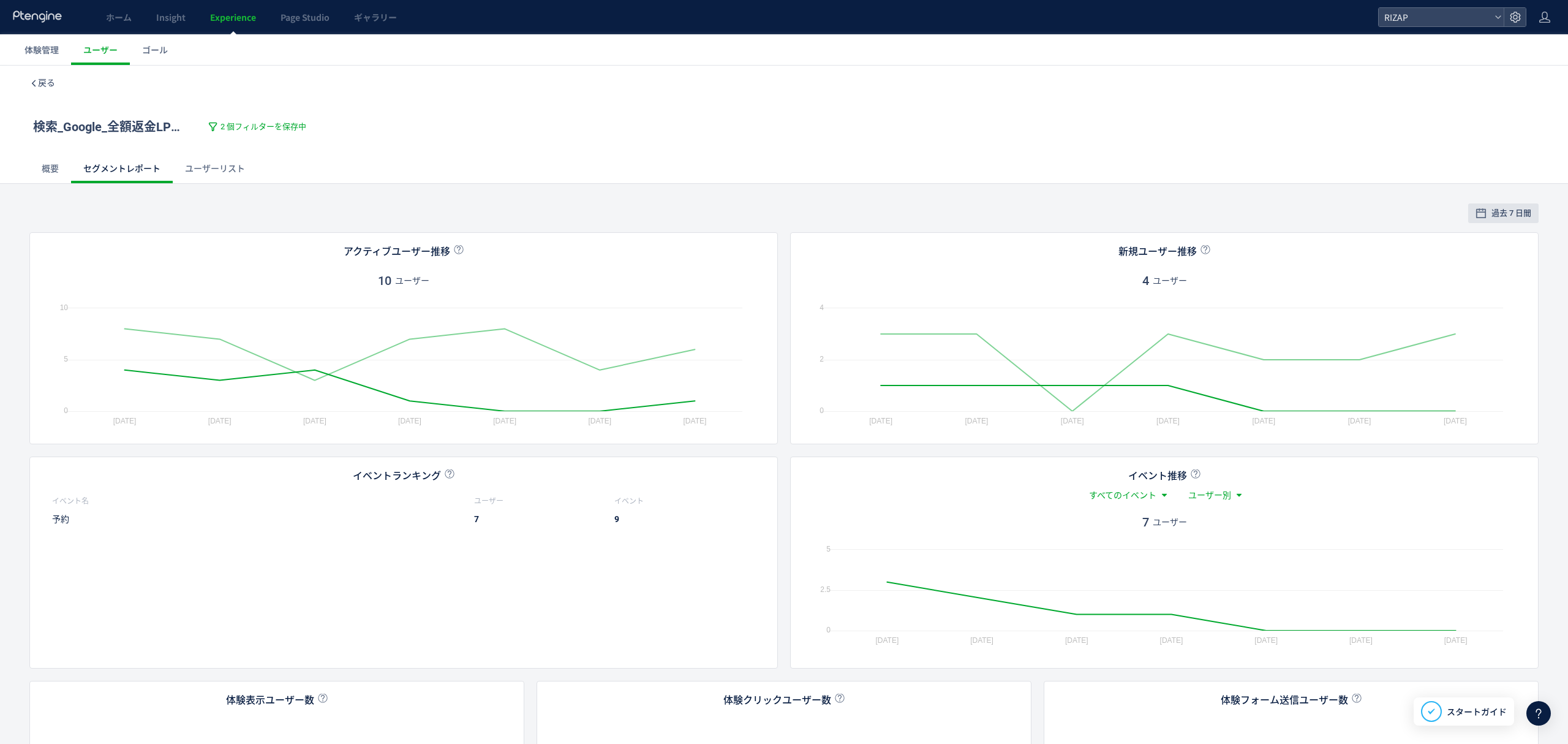
click at [201, 168] on link "ユーザーリスト" at bounding box center [215, 169] width 84 height 30
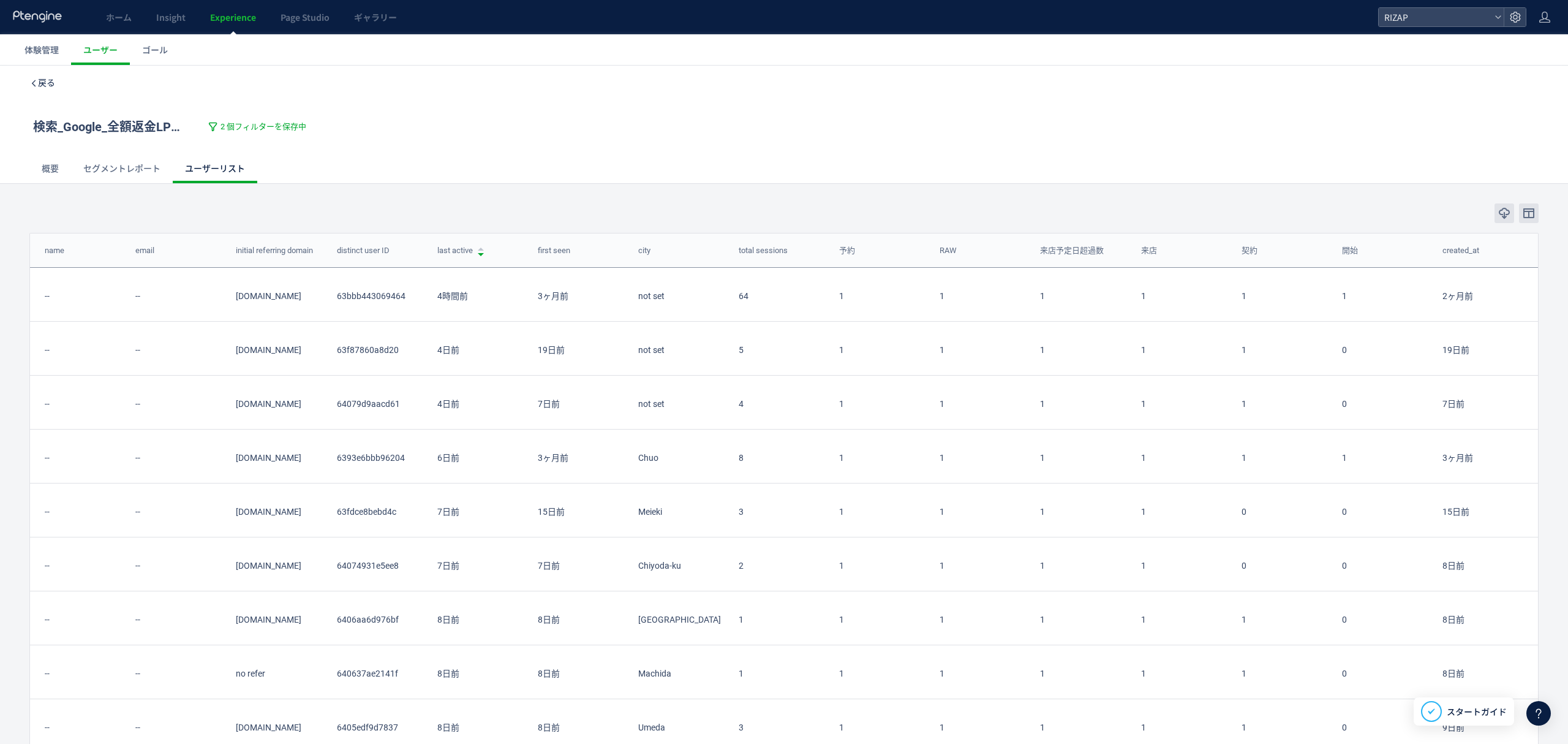
click at [50, 81] on span "戻る" at bounding box center [46, 83] width 17 height 10
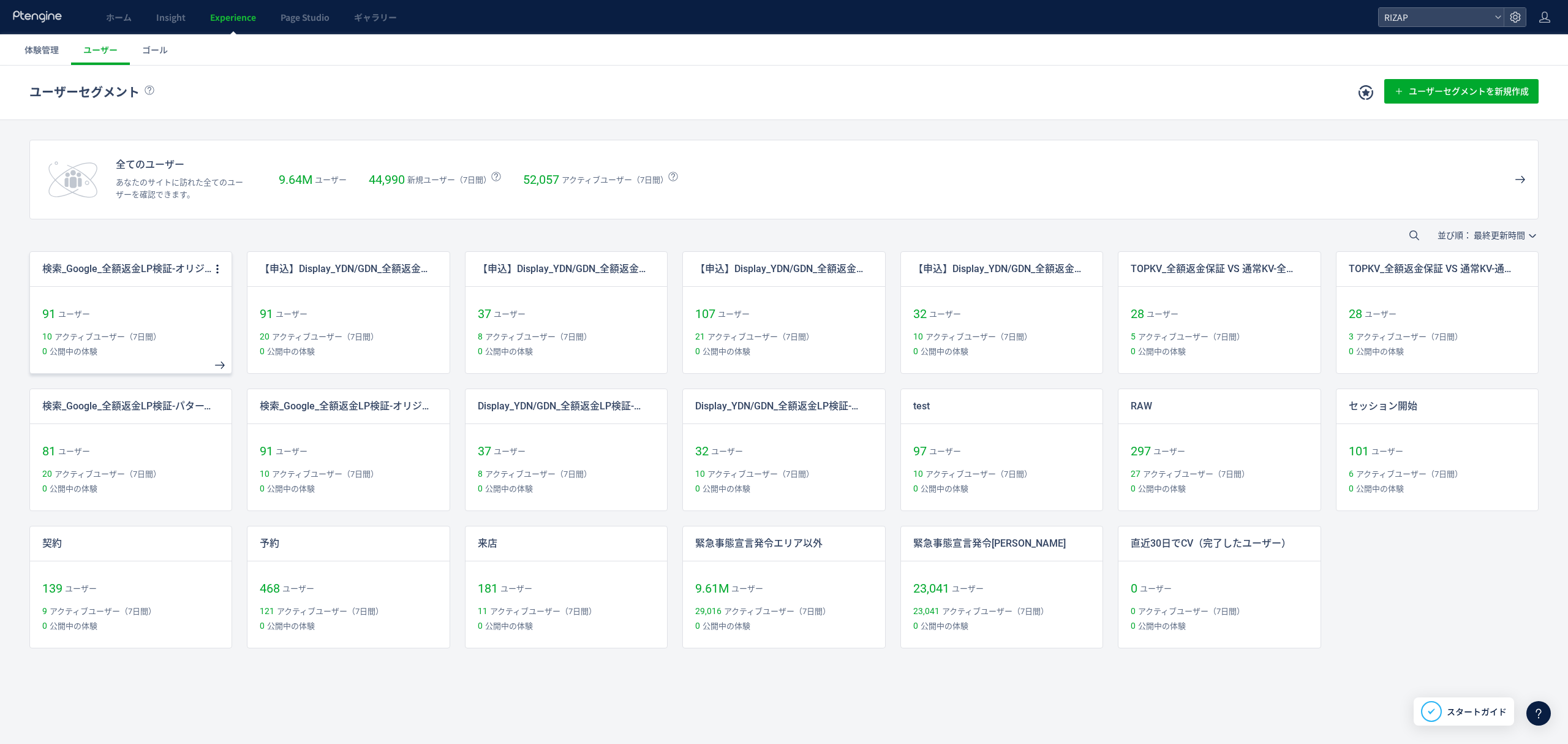
click at [138, 271] on p "検索_Google_全額返金LP検証-オリジナル copy" at bounding box center [127, 269] width 169 height 14
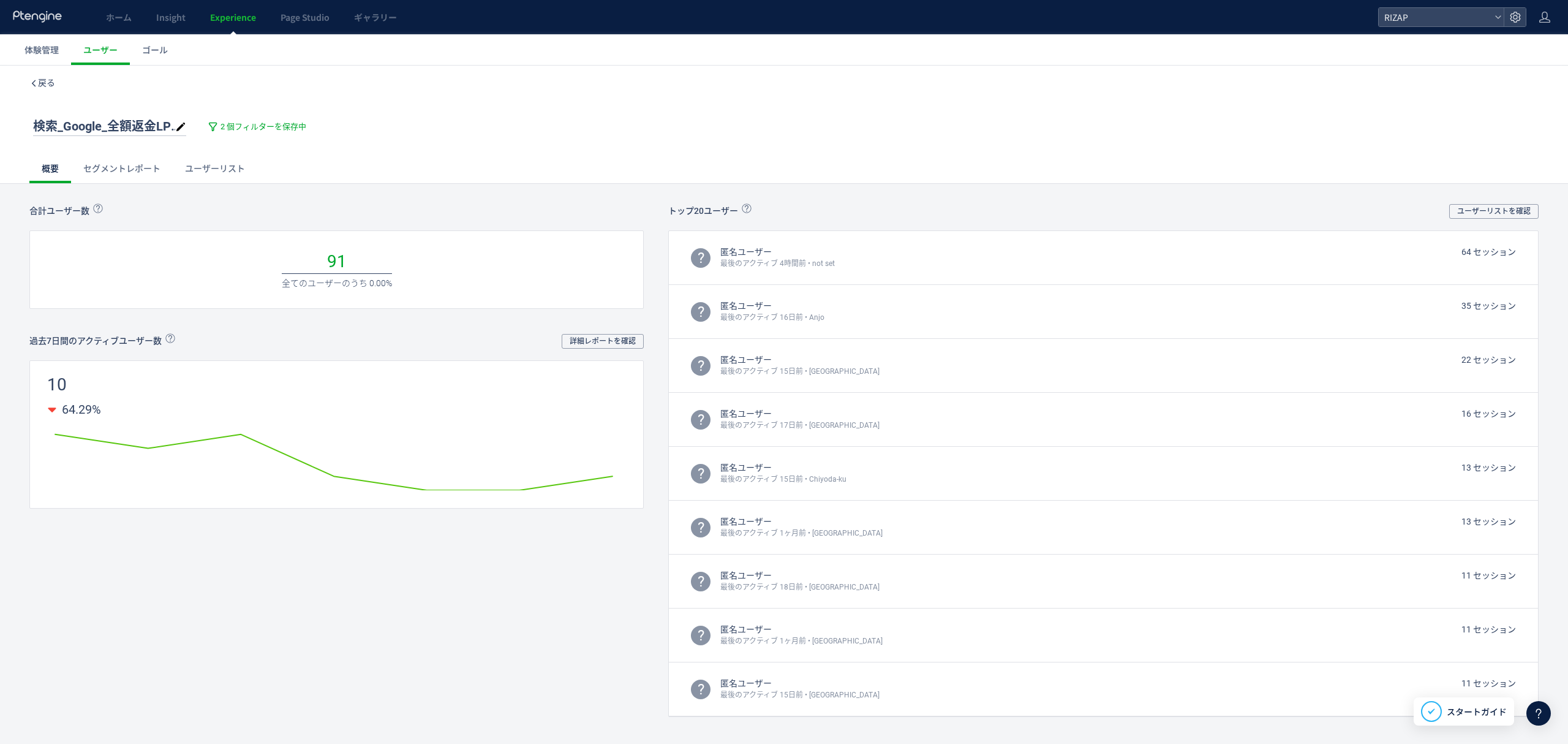
click at [92, 129] on span "検索_Google_全額返金LP検証-オリジナル copy" at bounding box center [161, 126] width 257 height 15
type input "**********"
click at [253, 132] on span "2 個フィルターを保存中" at bounding box center [256, 127] width 86 height 12
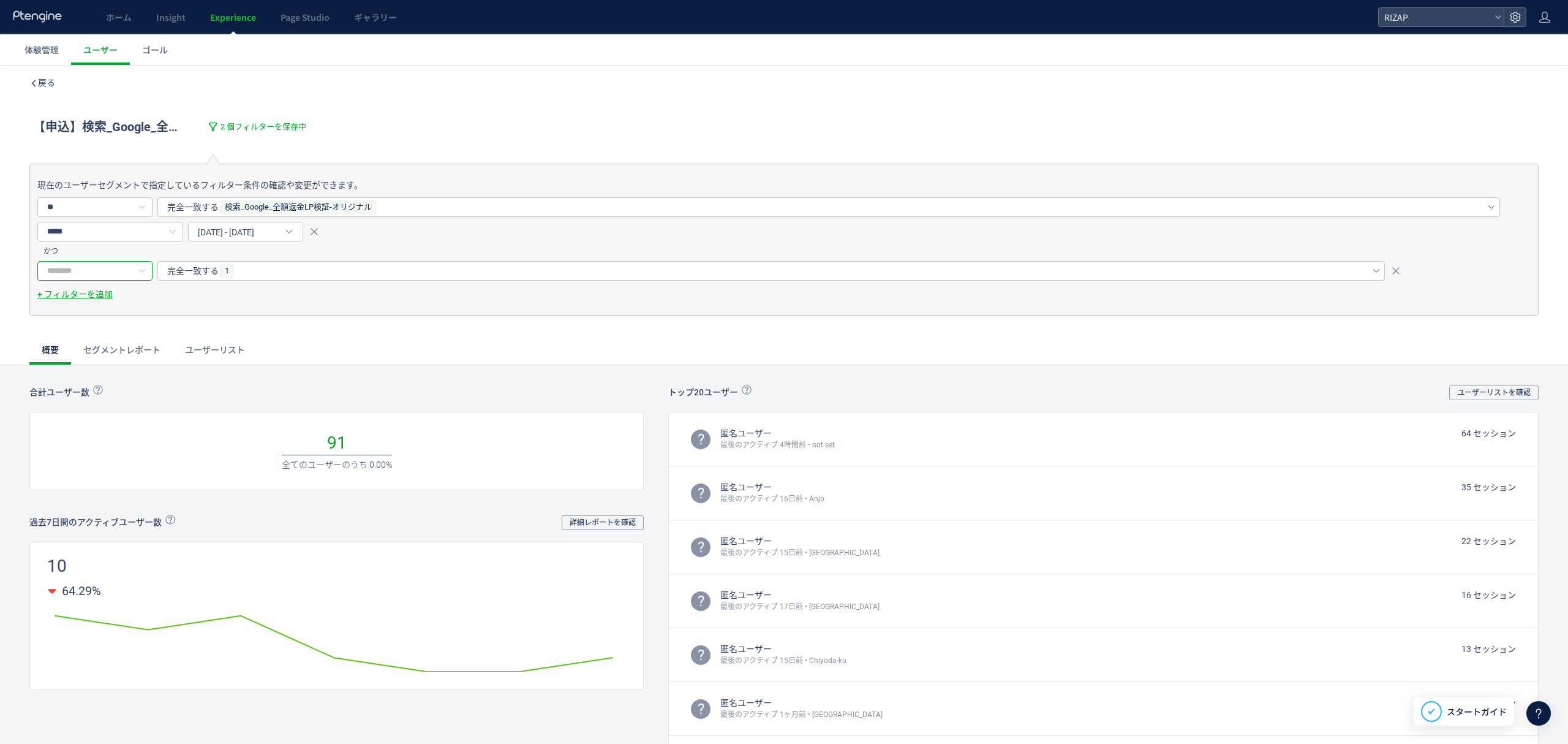
click at [103, 273] on input "text" at bounding box center [95, 271] width 115 height 19
click at [73, 340] on li "gacv" at bounding box center [101, 344] width 126 height 21
type input "****"
click at [256, 277] on div "完全一致する" at bounding box center [760, 271] width 1186 height 19
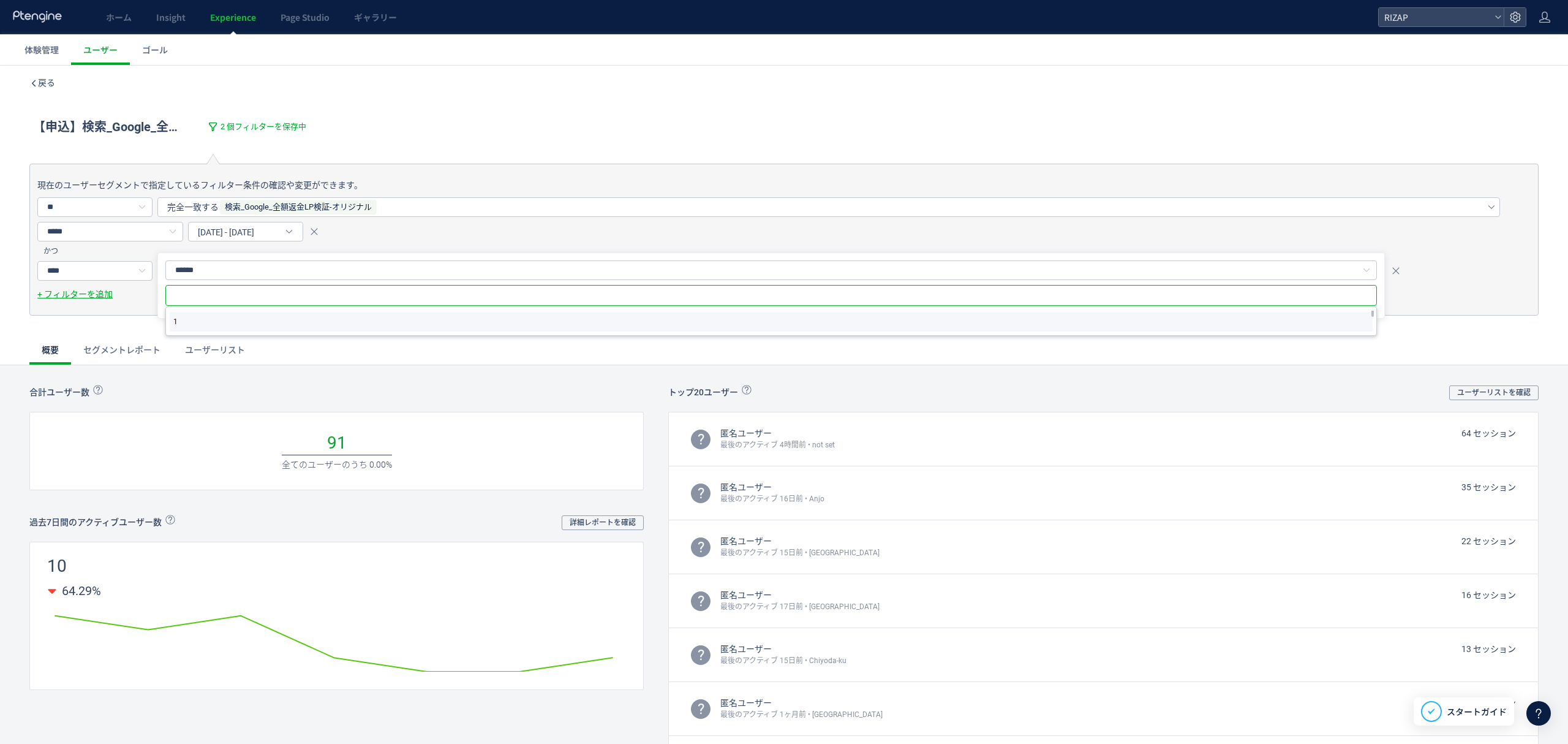
click at [218, 319] on li "1" at bounding box center [771, 322] width 1203 height 19
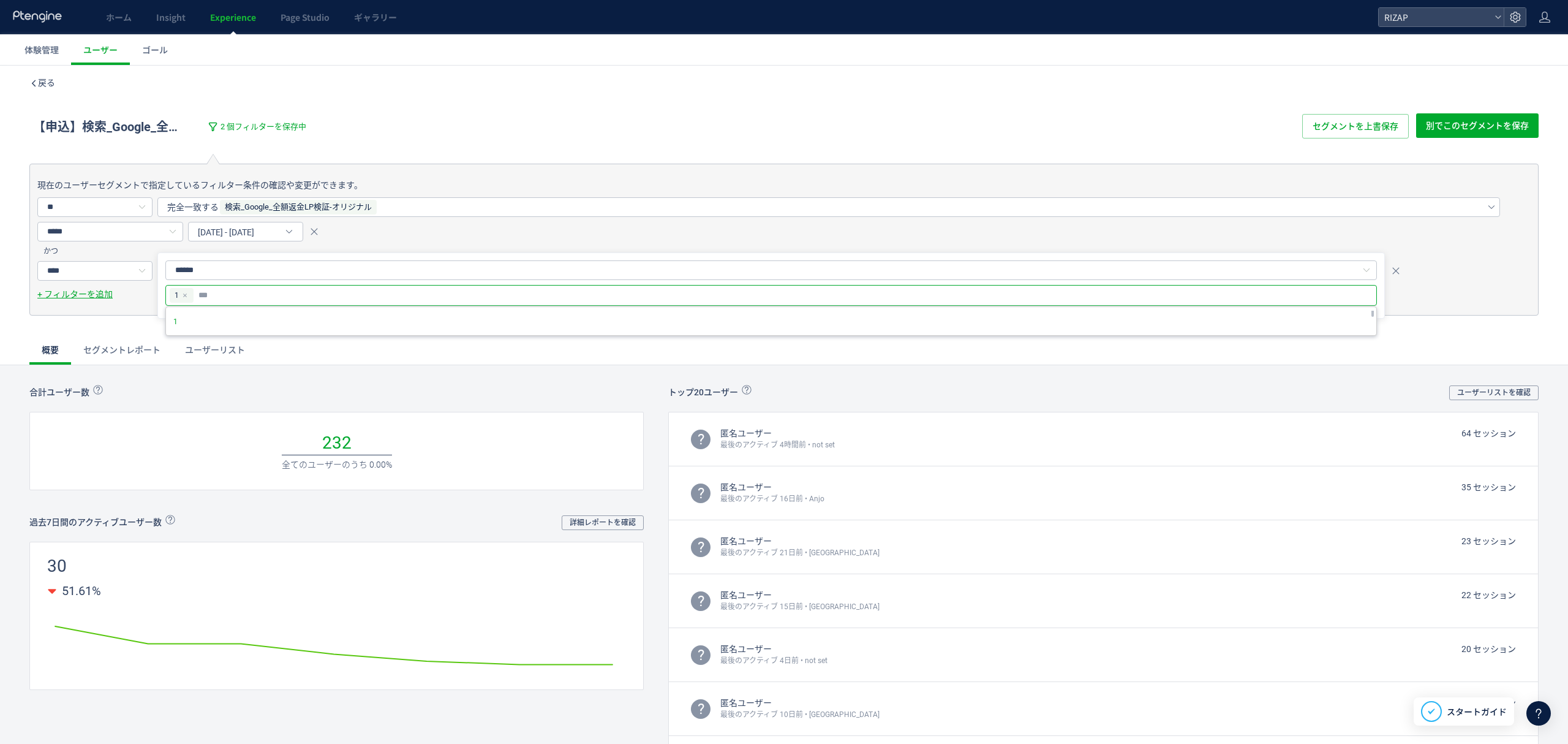
click at [113, 331] on div "現在のユーザーセグメントで指定しているフィルター条件の確認や変更ができます。 ** ユーザーの行動 ウェブページ イベント 訪問 体験 訪問の属性 訪問の種類…" at bounding box center [784, 254] width 1568 height 221
click at [1460, 131] on span "別でこのセグメントを保存" at bounding box center [1477, 126] width 103 height 24
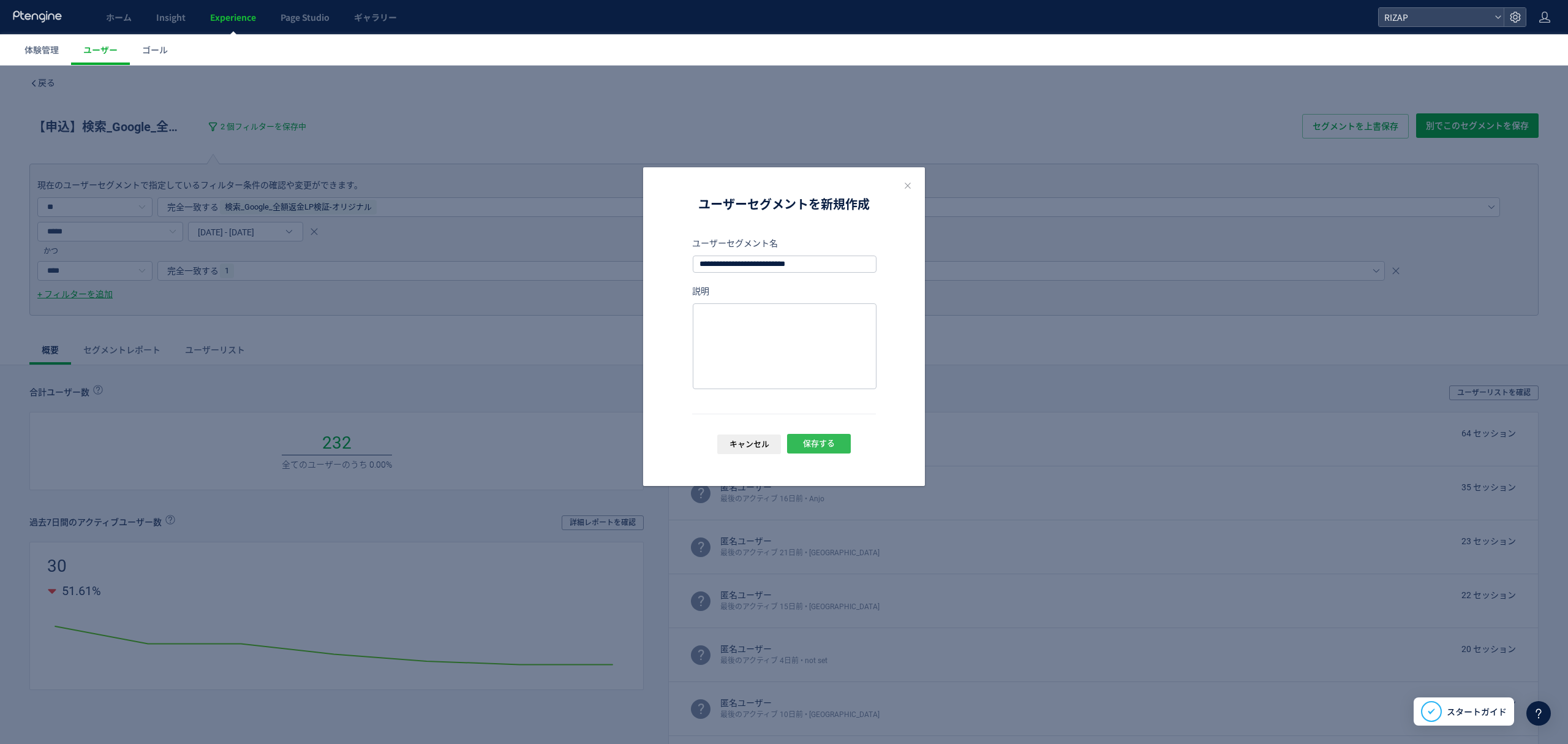
click at [827, 441] on span "保存する" at bounding box center [818, 444] width 32 height 19
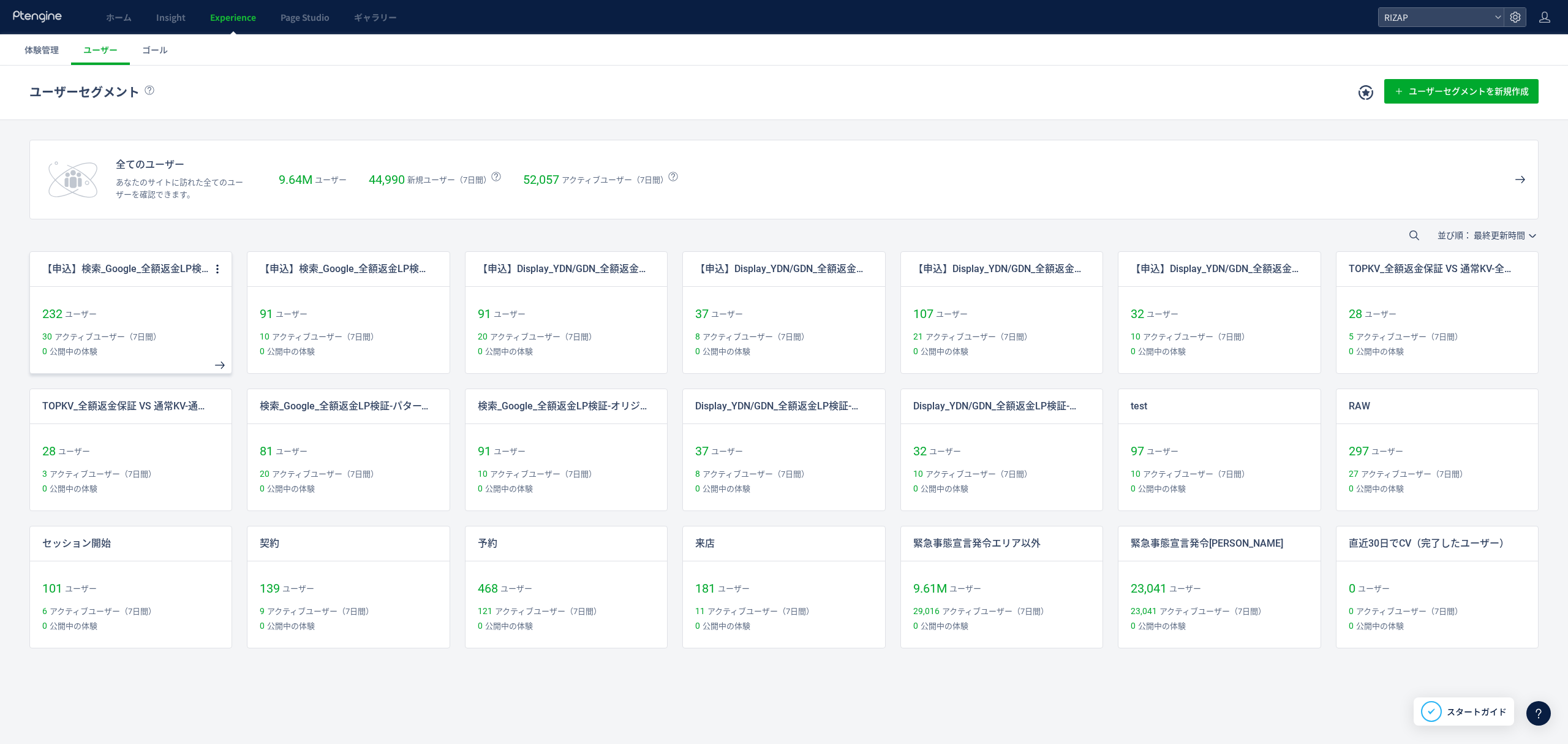
click at [118, 269] on p "【申込】検索_Google_全額返金LP検証-オリジナル" at bounding box center [127, 269] width 169 height 14
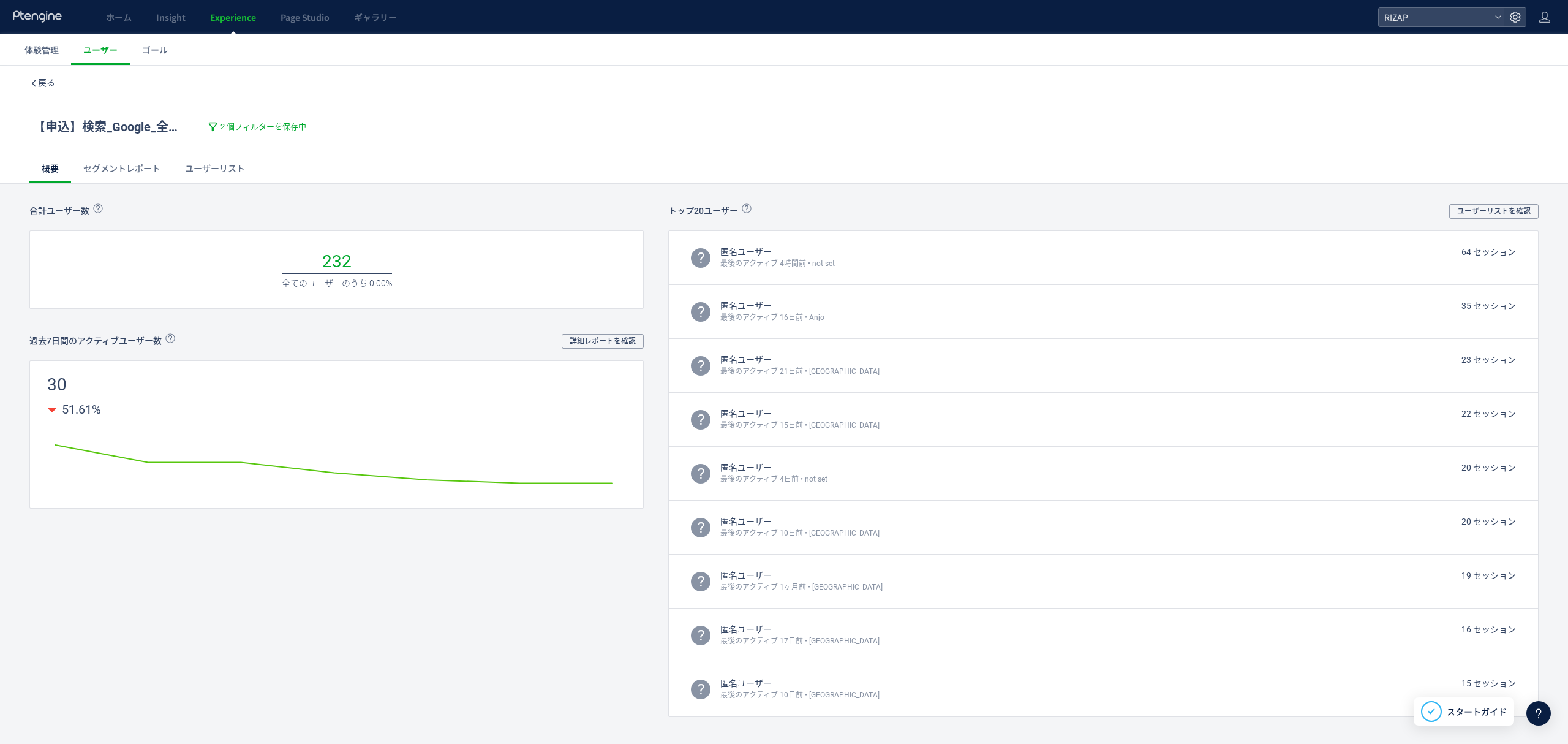
click at [208, 165] on link "ユーザーリスト" at bounding box center [215, 169] width 84 height 30
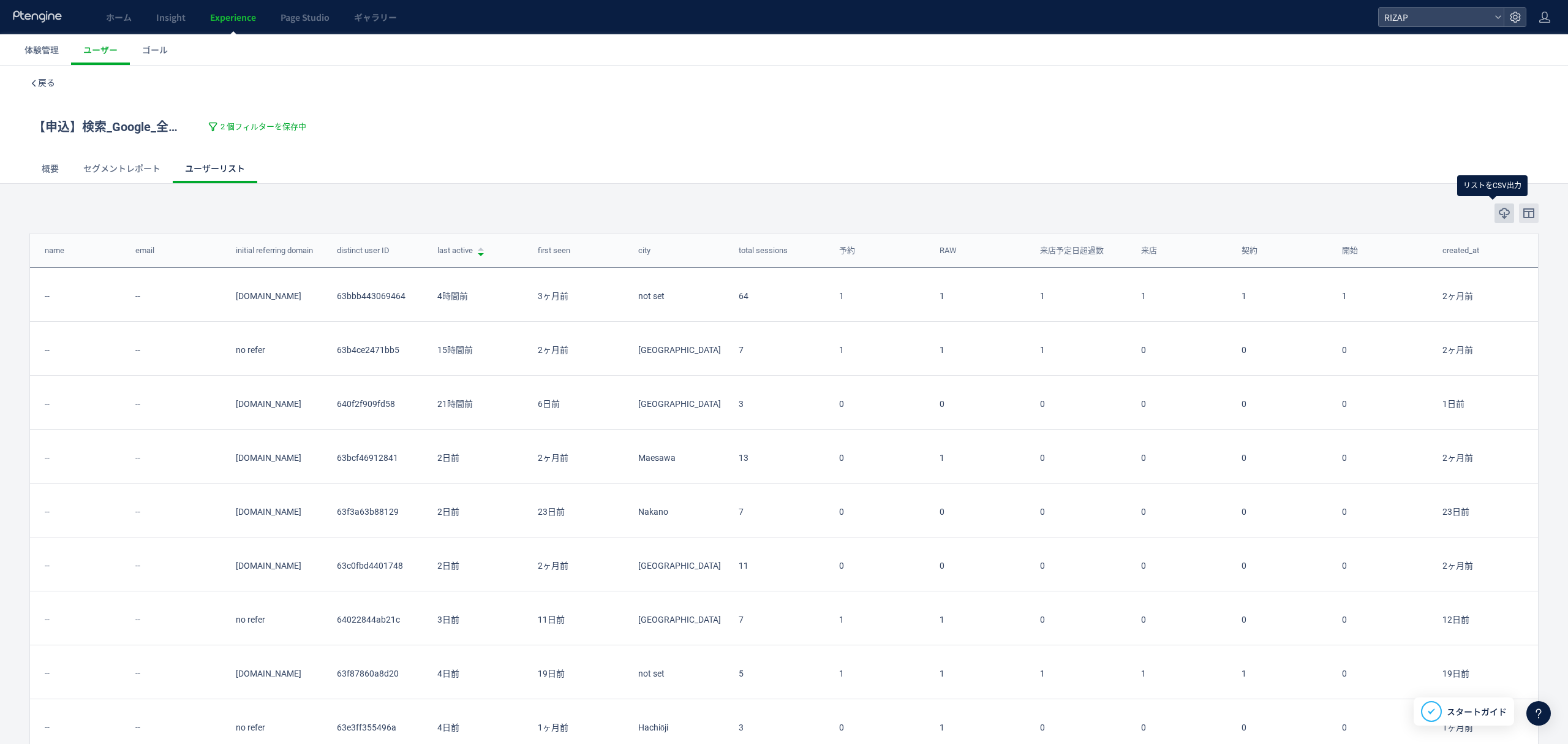
click at [1498, 211] on icon "button" at bounding box center [1504, 213] width 12 height 12
click at [42, 82] on span "戻る" at bounding box center [46, 83] width 17 height 10
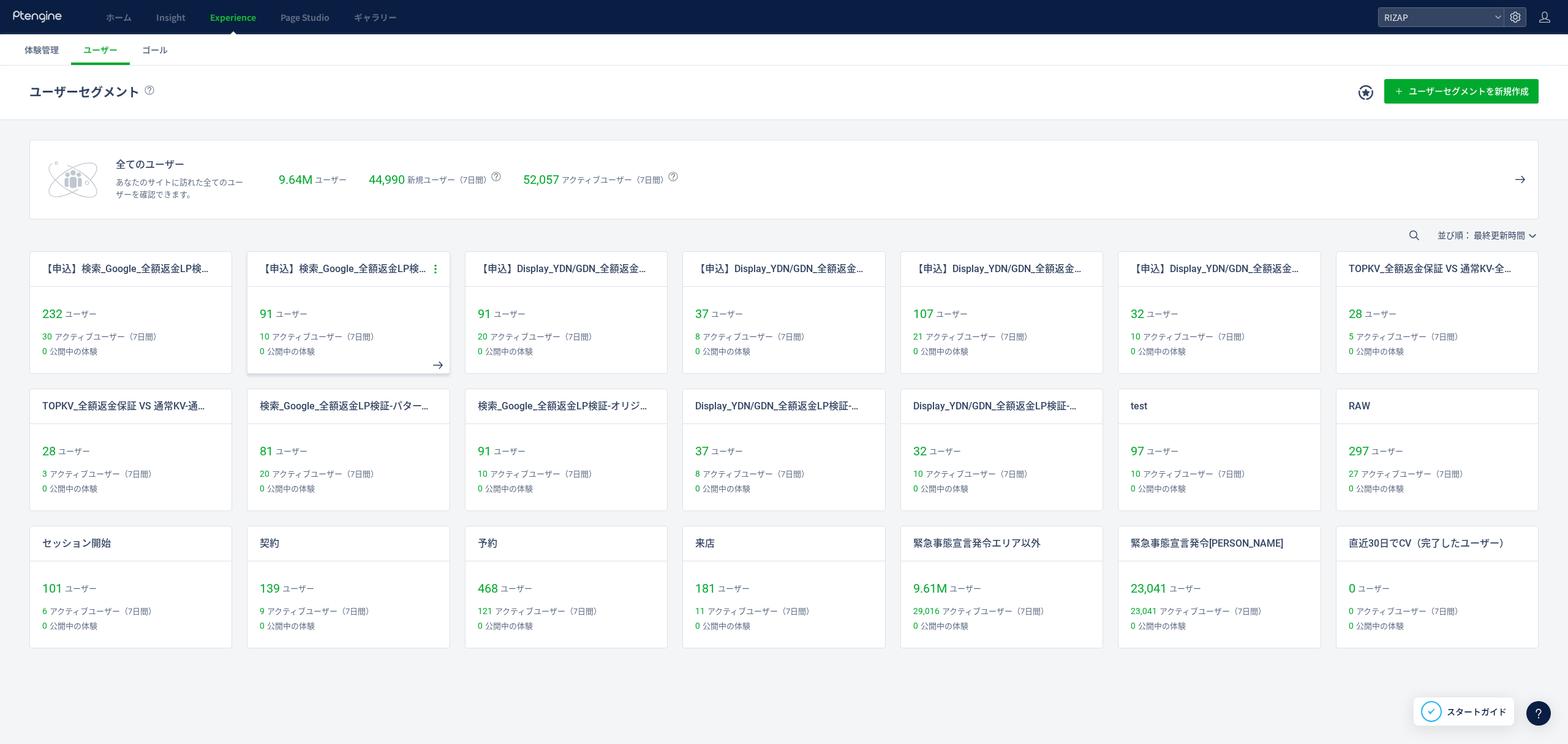
click at [434, 267] on icon at bounding box center [435, 269] width 11 height 11
click at [355, 396] on li "削除" at bounding box center [378, 394] width 128 height 26
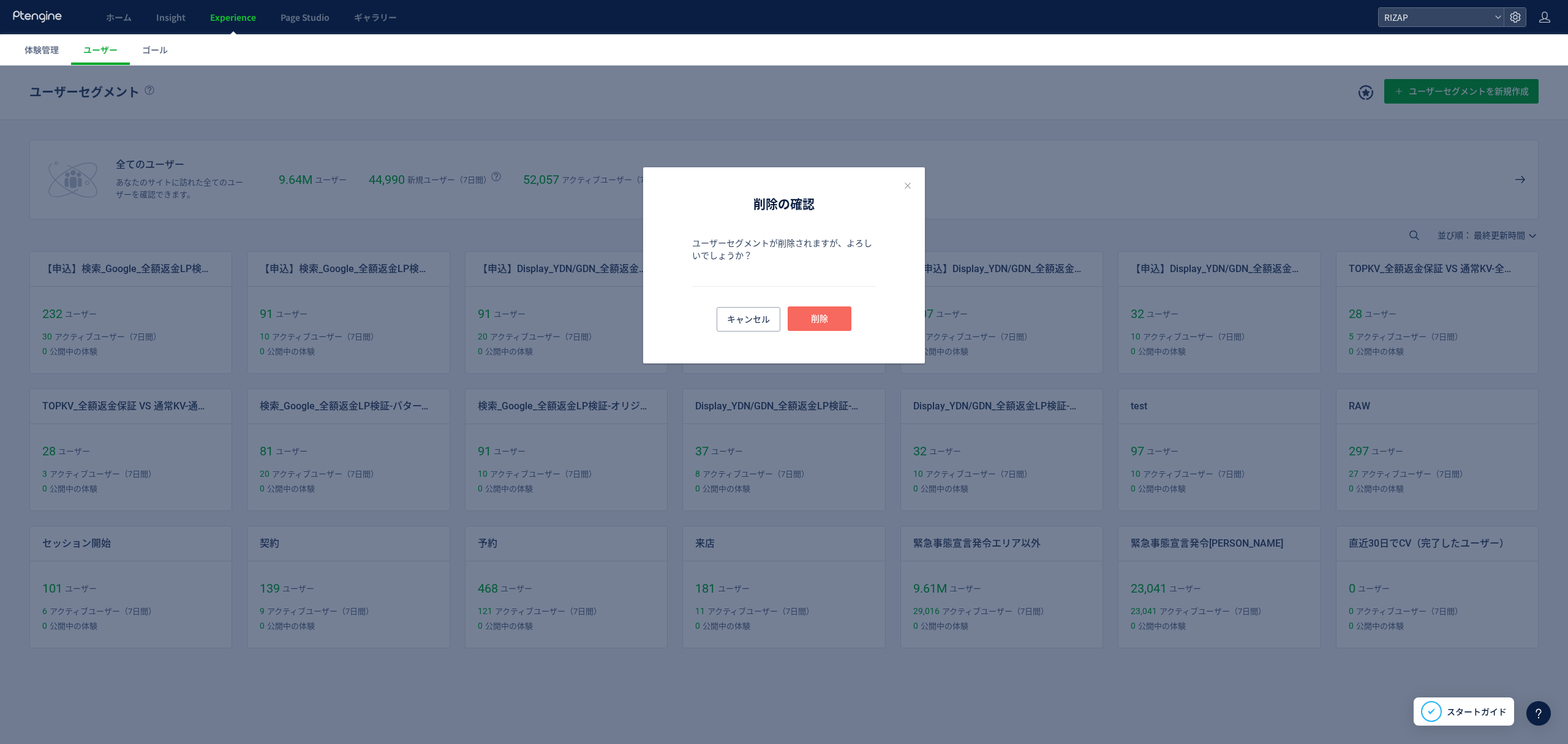
click at [833, 325] on button "削除" at bounding box center [819, 318] width 64 height 24
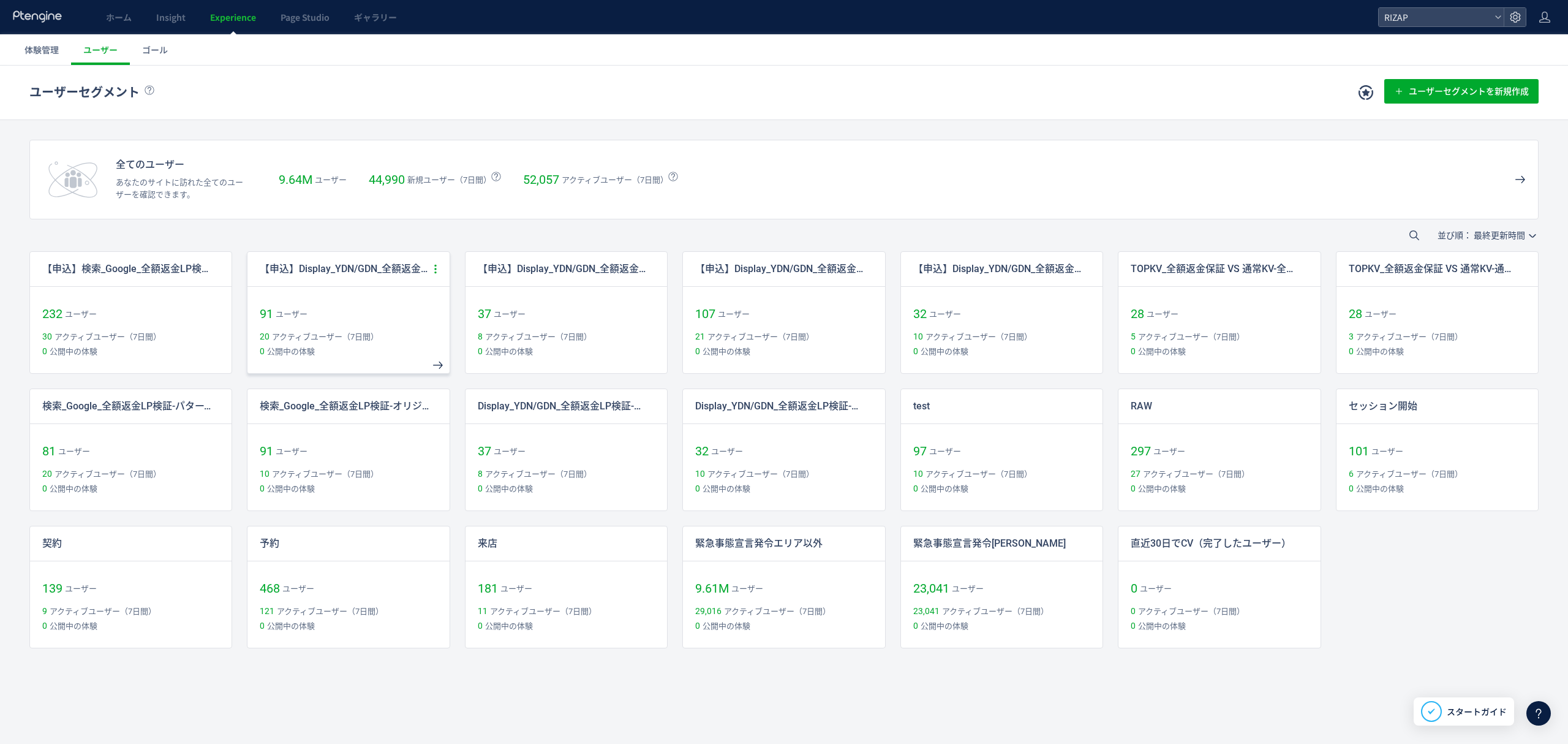
click at [438, 275] on icon at bounding box center [435, 269] width 11 height 11
click at [356, 398] on li "削除" at bounding box center [378, 394] width 128 height 26
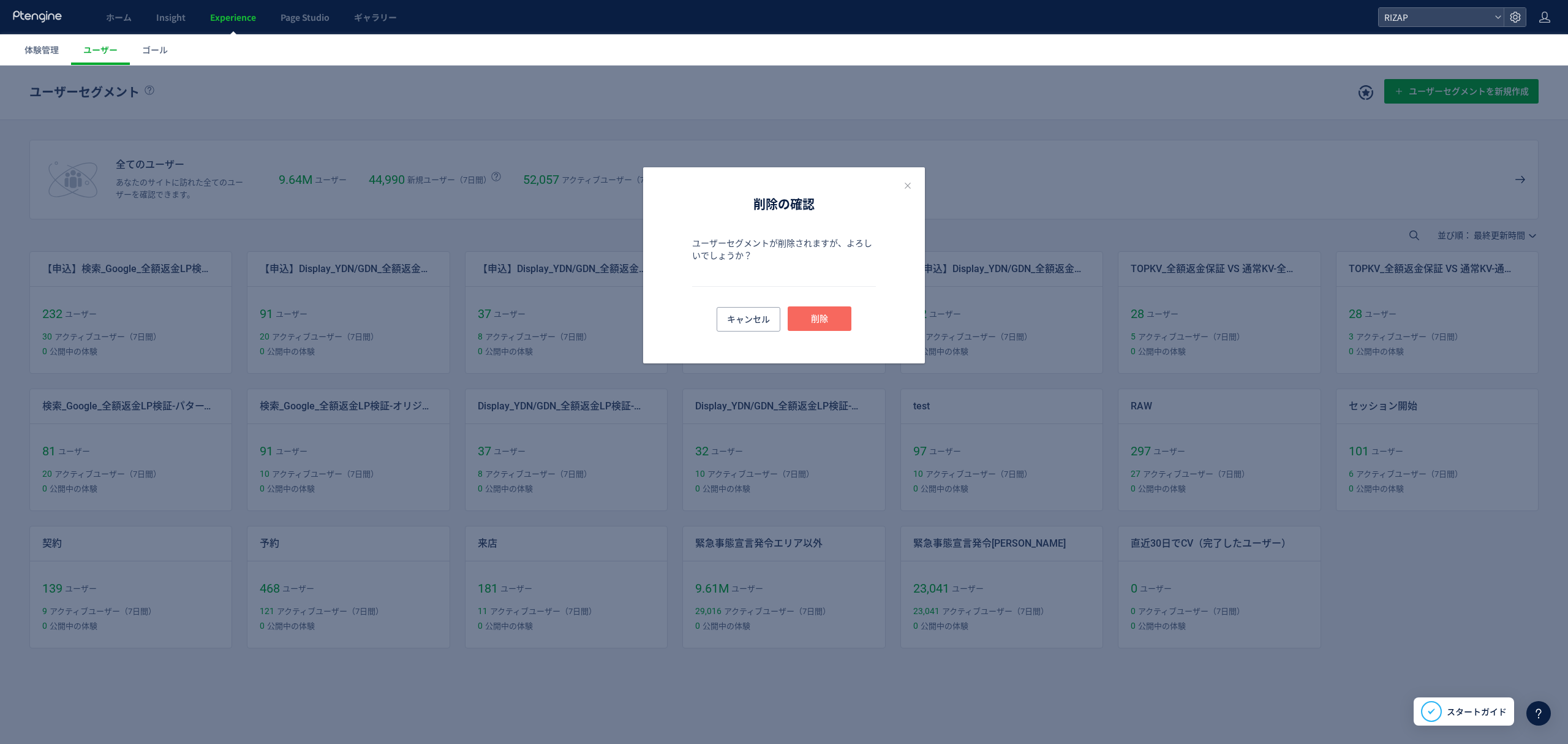
click at [813, 324] on span "削除" at bounding box center [819, 318] width 17 height 24
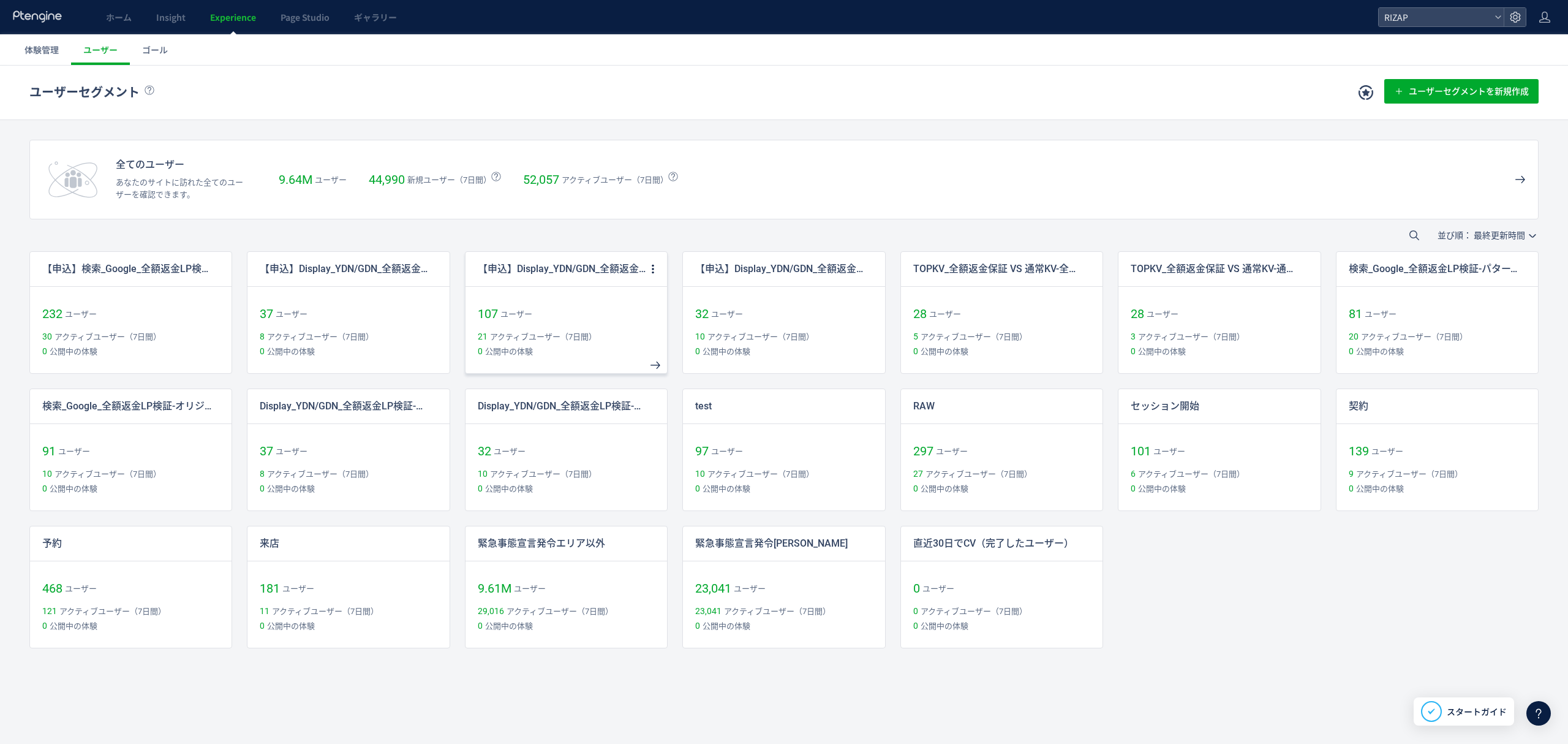
click at [659, 268] on link "【申込】Display_YDN/GDN_全額返金LP検証-オリジナル 107 ユーザー 21 アクティブユーザー（7日間） 0 公開中の体験" at bounding box center [566, 312] width 202 height 120
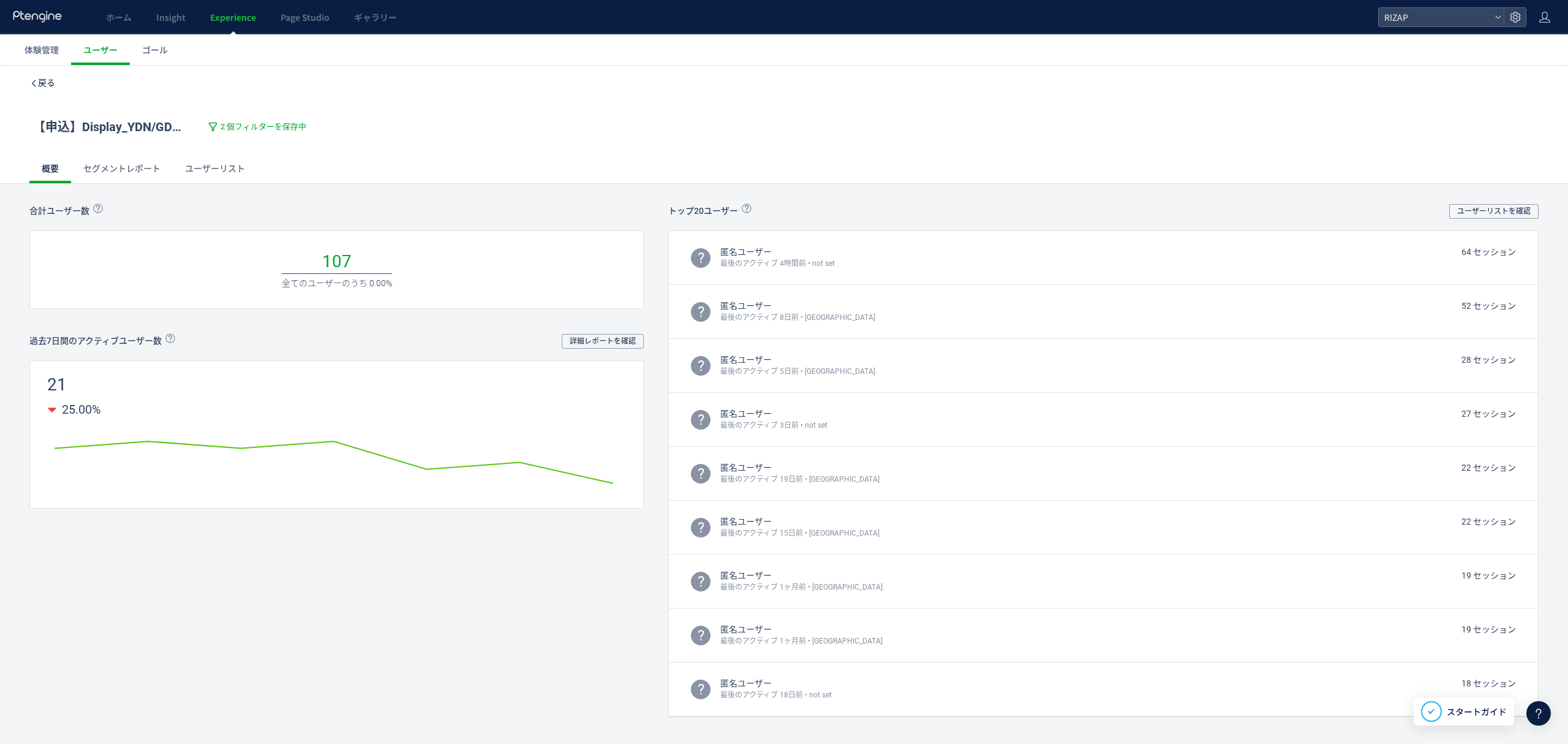
click at [43, 79] on span "戻る" at bounding box center [46, 83] width 17 height 10
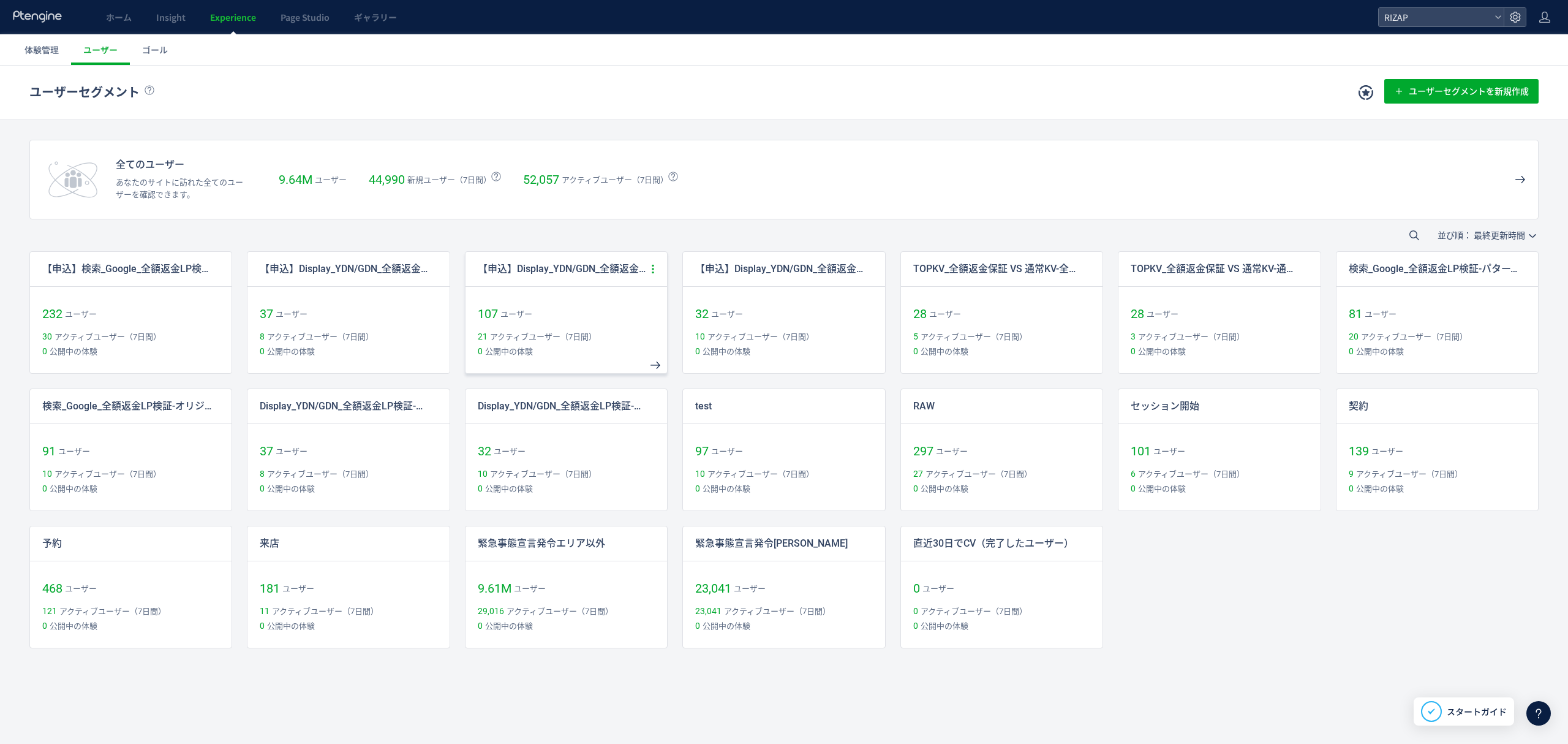
click at [655, 265] on icon at bounding box center [652, 269] width 11 height 11
click at [556, 403] on li "削除" at bounding box center [595, 394] width 128 height 26
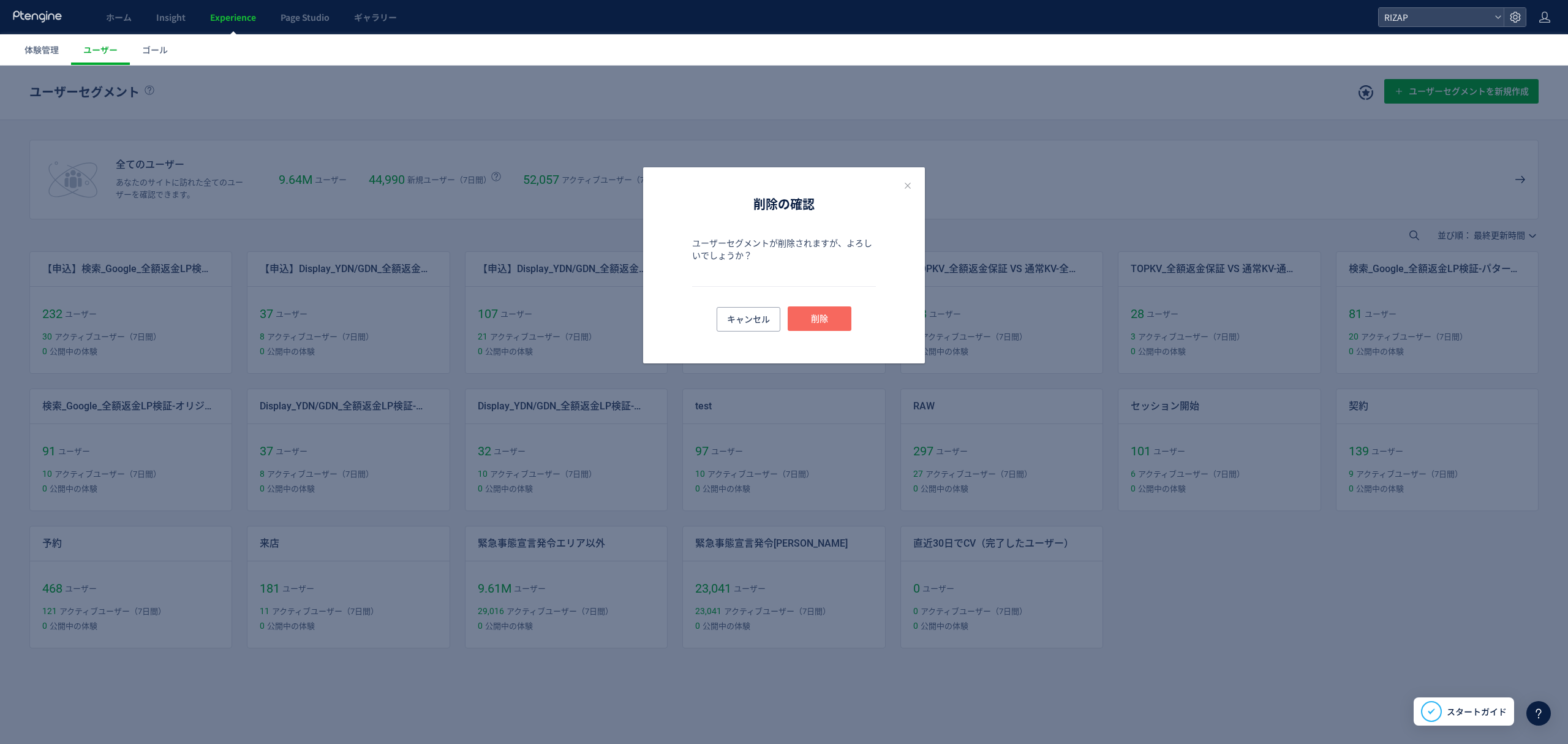
click at [844, 309] on button "削除" at bounding box center [819, 318] width 64 height 24
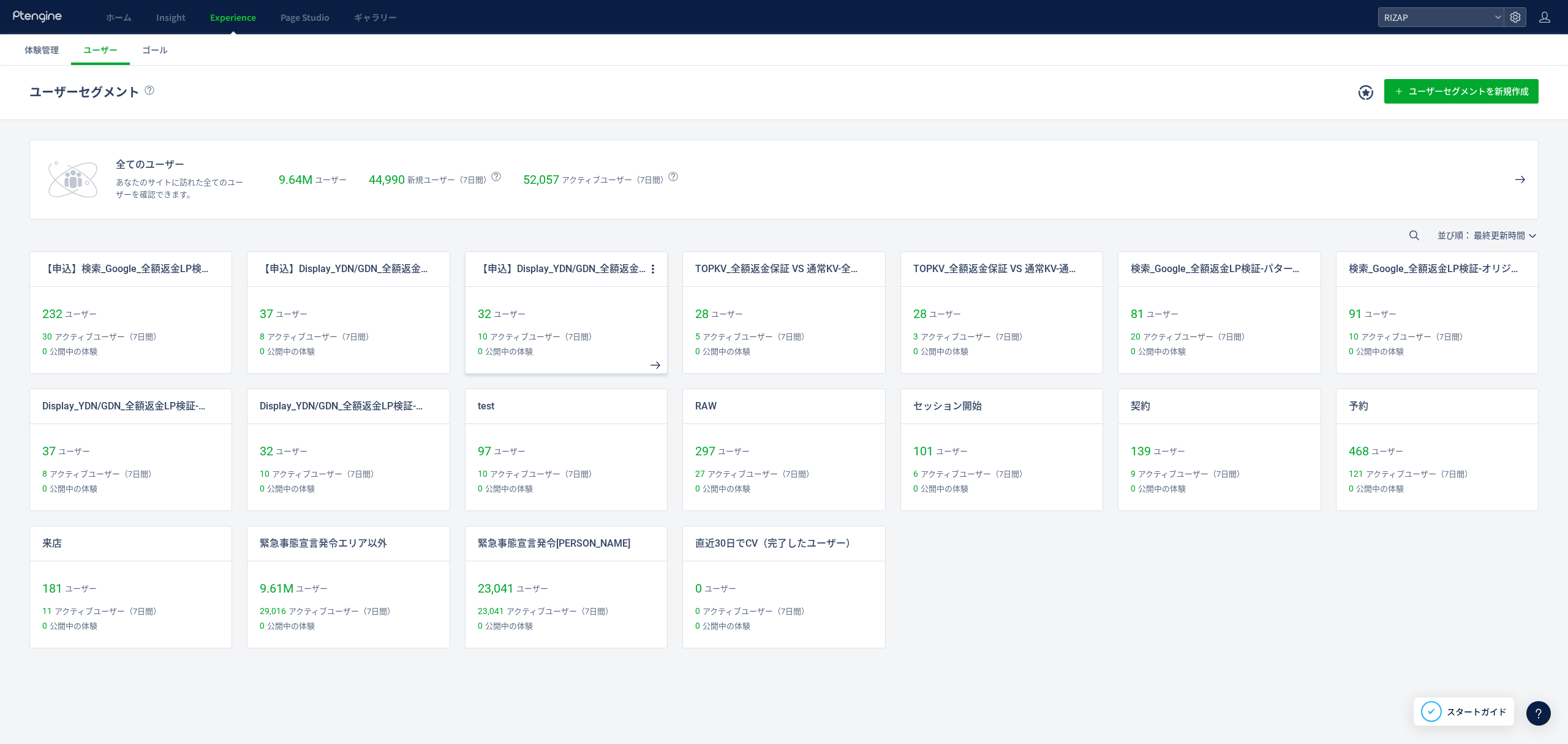
click at [554, 272] on p "【申込】Display_YDN/GDN_全額返金LP検証-オリジナル" at bounding box center [562, 269] width 169 height 14
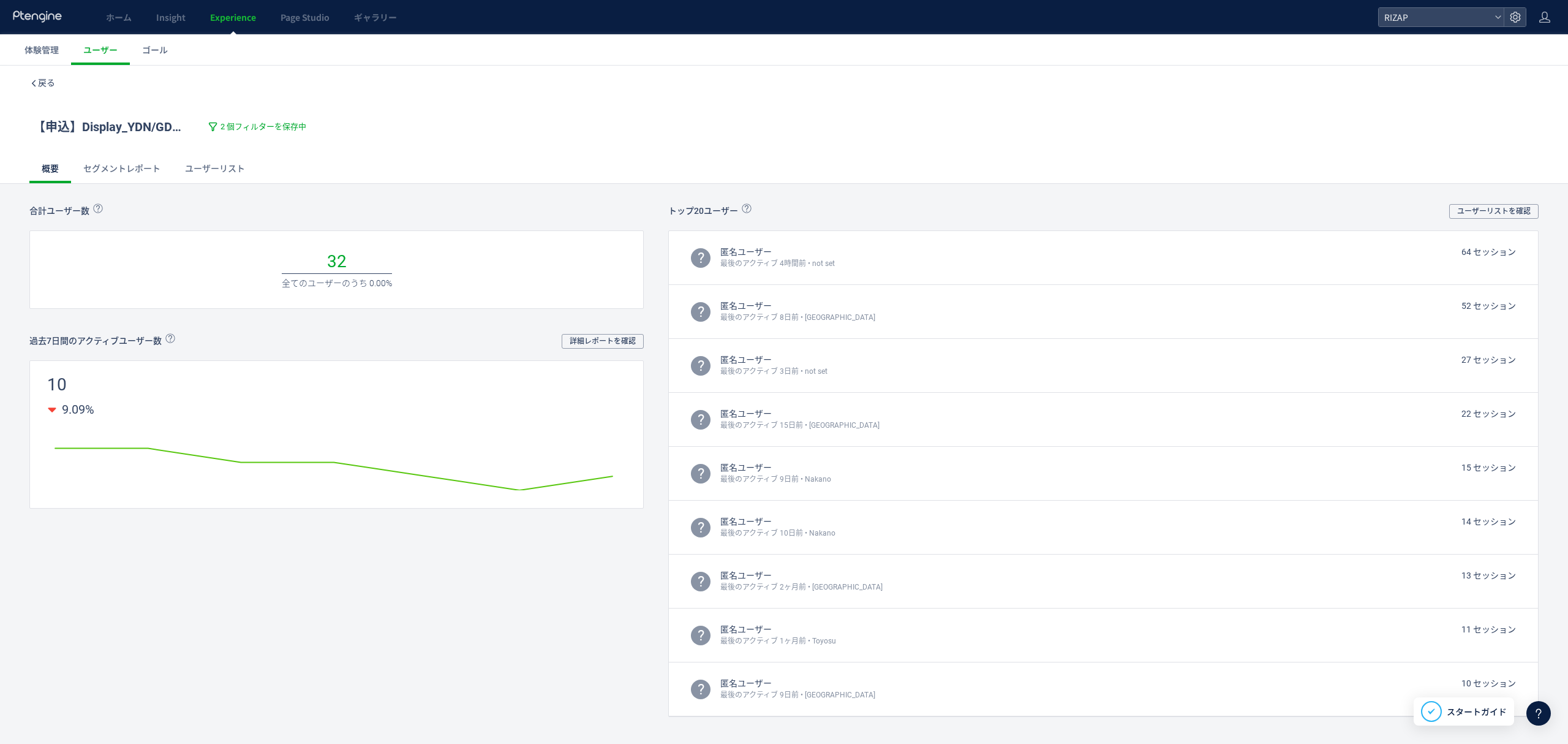
click at [238, 120] on div "【申込】Display_YDN/GDN_全額返金LP検証-オリジナル 2 個フィルターを保存中" at bounding box center [168, 127] width 277 height 18
click at [238, 122] on span "2 個フィルターを保存中" at bounding box center [263, 127] width 86 height 12
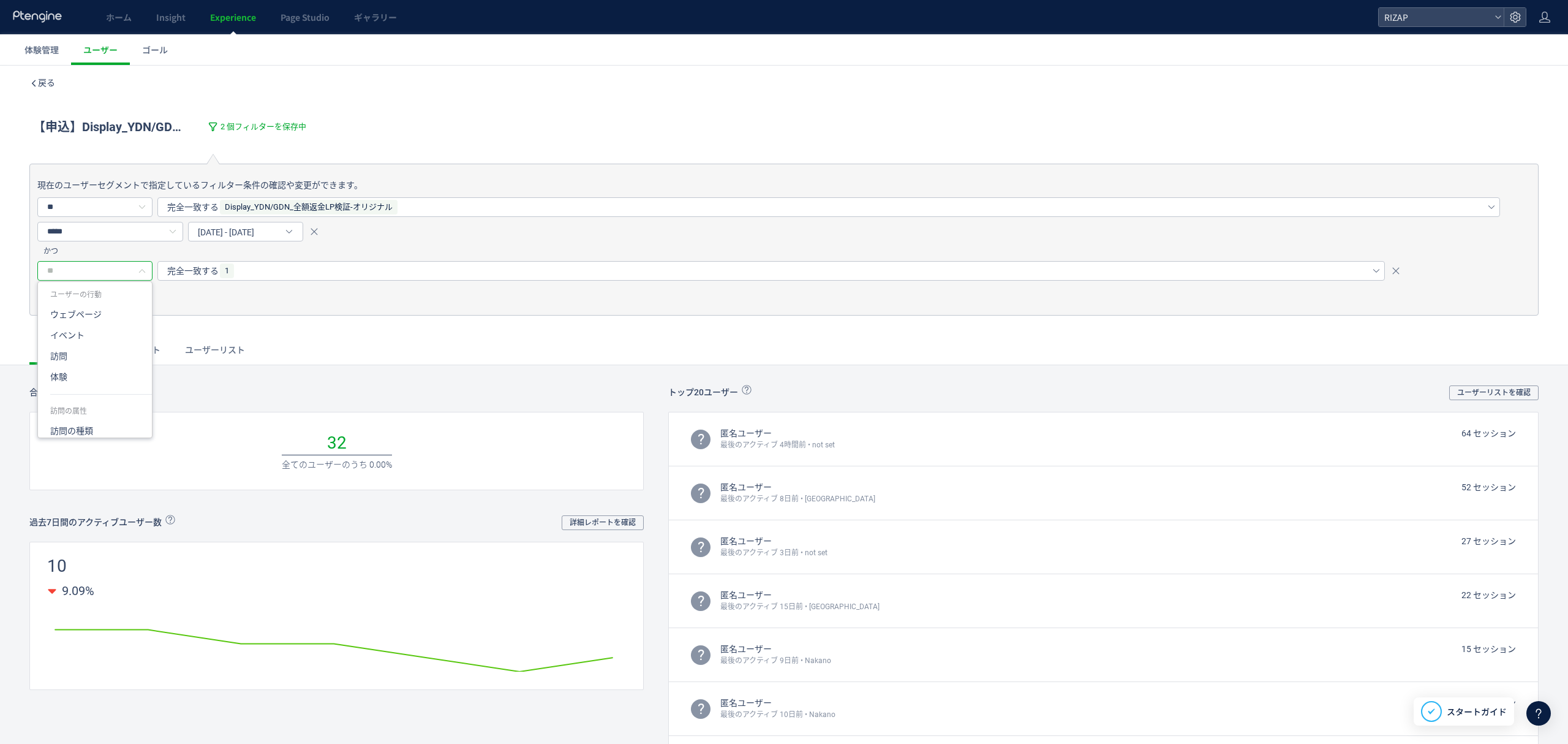
click at [111, 276] on input "text" at bounding box center [95, 271] width 115 height 19
click at [84, 347] on li "gacv" at bounding box center [101, 344] width 126 height 21
type input "****"
click at [234, 267] on div "完全一致する" at bounding box center [771, 271] width 1227 height 19
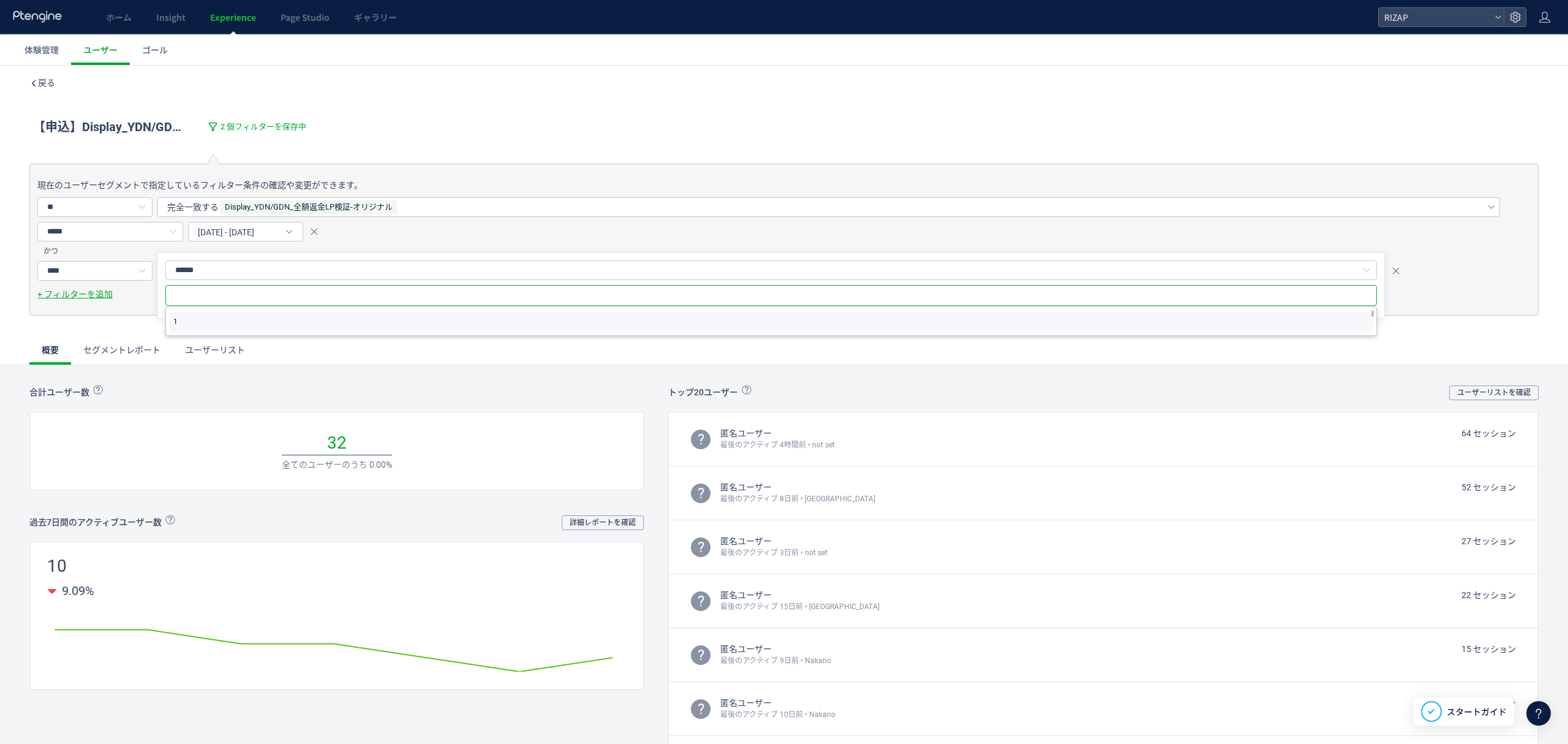
click at [188, 317] on li "1" at bounding box center [771, 322] width 1203 height 19
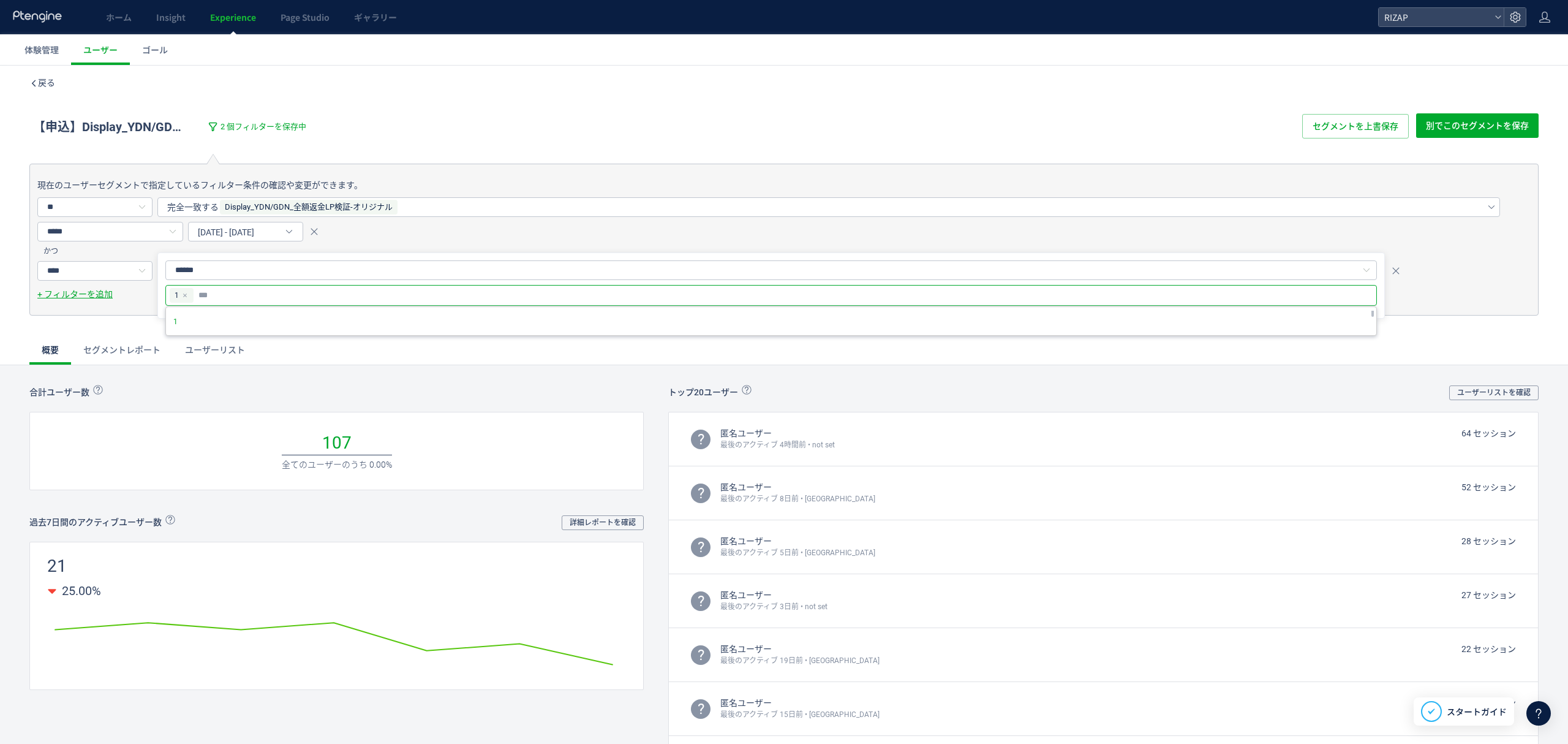
click at [1446, 175] on div "現在のユーザーセグメントで指定しているフィルター条件の確認や変更ができます。 ** ユーザーの行動 ウェブページ イベント 訪問 体験 訪問の属性 訪問の種類…" at bounding box center [784, 240] width 1509 height 152
click at [1351, 130] on span "セグメントを上書保存" at bounding box center [1355, 126] width 86 height 24
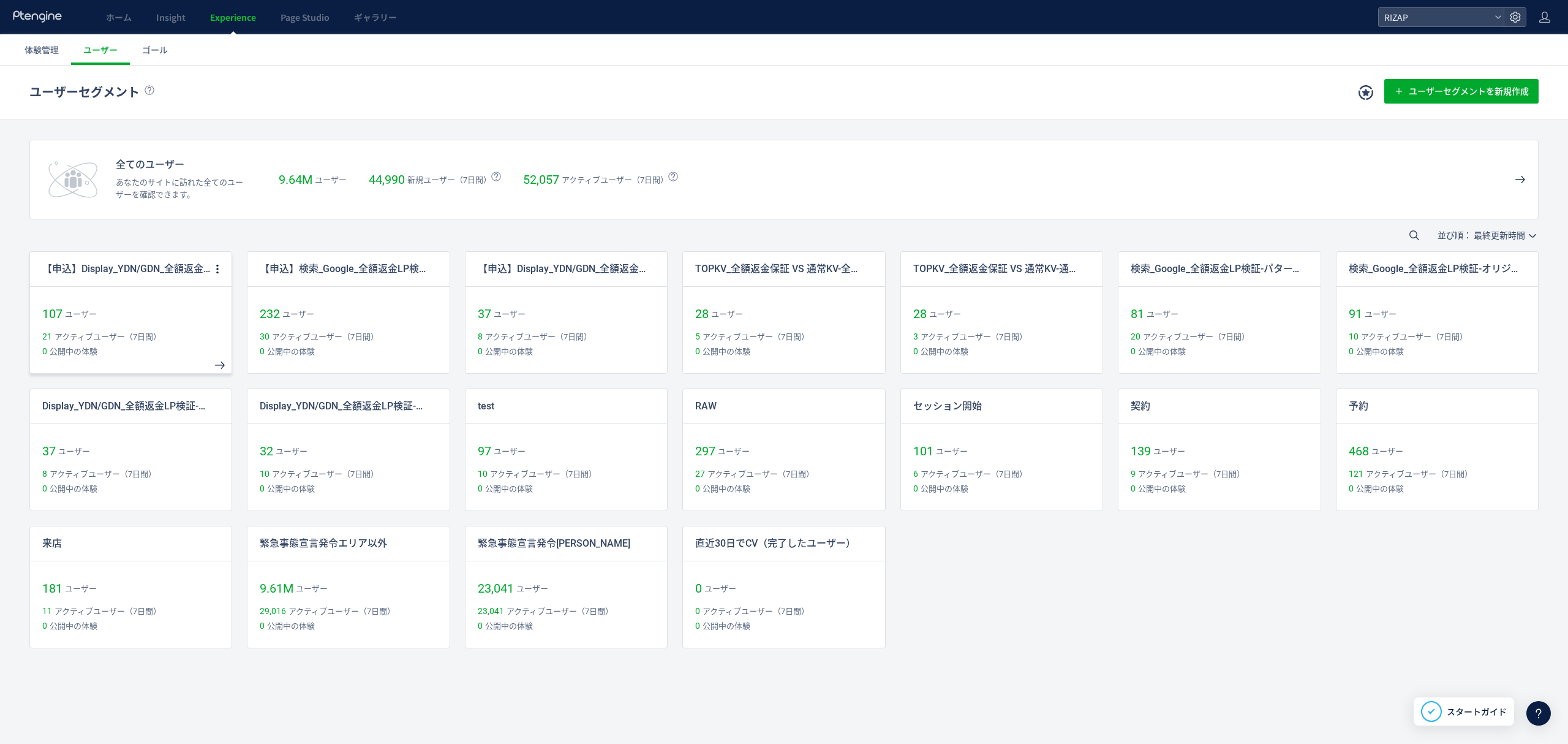
click at [169, 266] on p "【申込】Display_YDN/GDN_全額返金LP検証-オリジナル" at bounding box center [127, 269] width 169 height 14
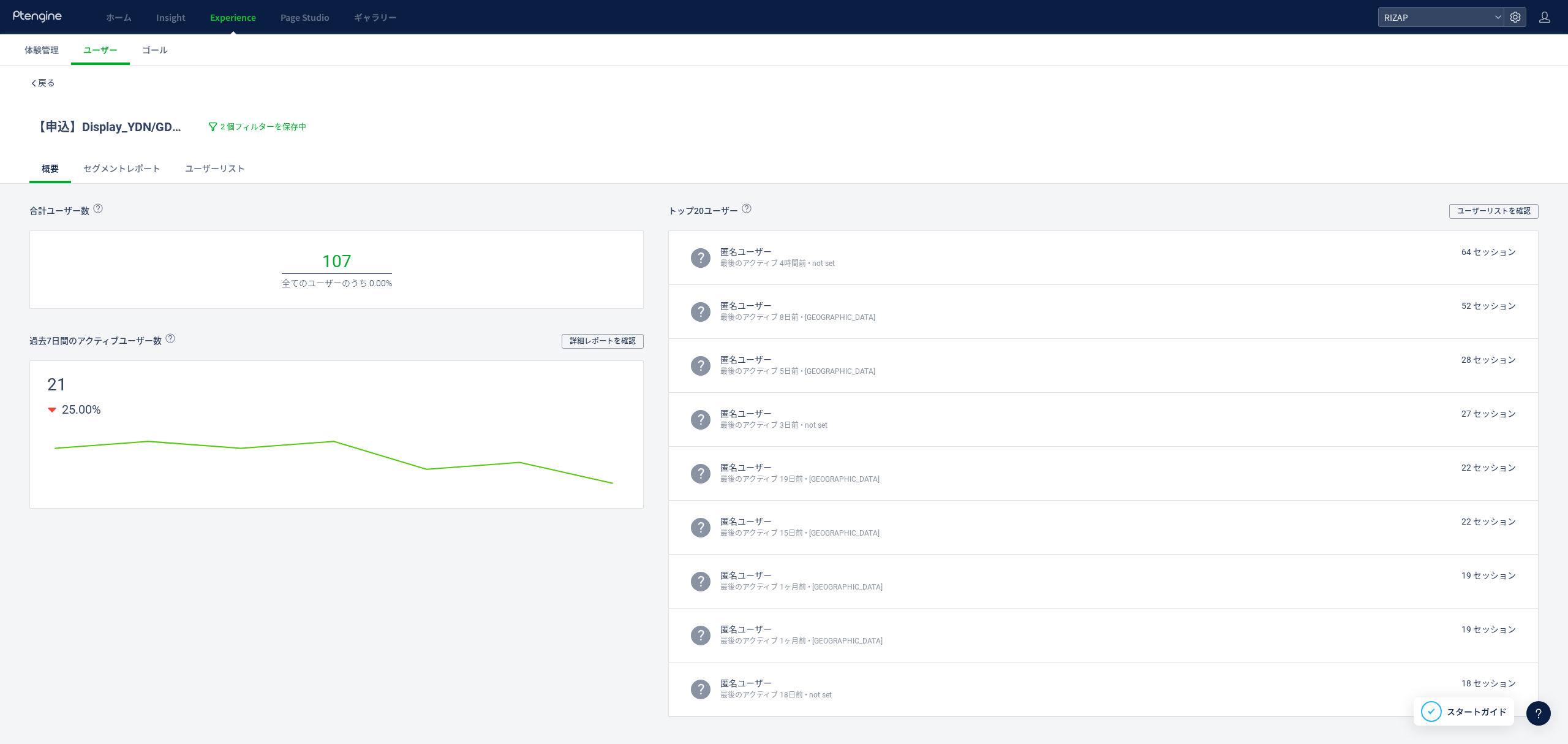
click at [243, 162] on link "ユーザーリスト" at bounding box center [215, 169] width 84 height 30
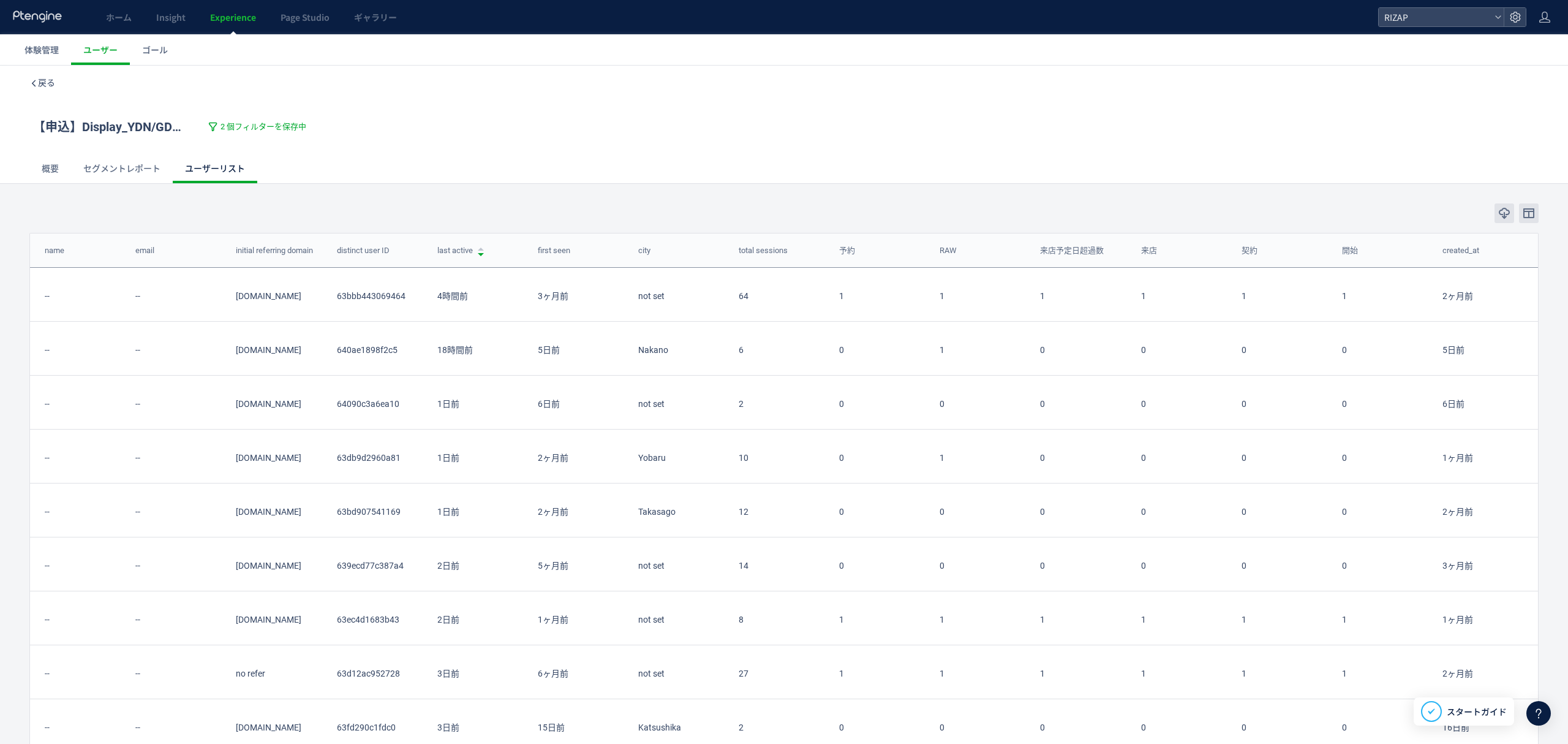
click at [246, 116] on div "【申込】Display_YDN/GDN_全額返金LP検証-オリジナル 2 個フィルターを保存中" at bounding box center [784, 127] width 1509 height 54
click at [246, 128] on span "2 個フィルターを保存中" at bounding box center [263, 127] width 86 height 12
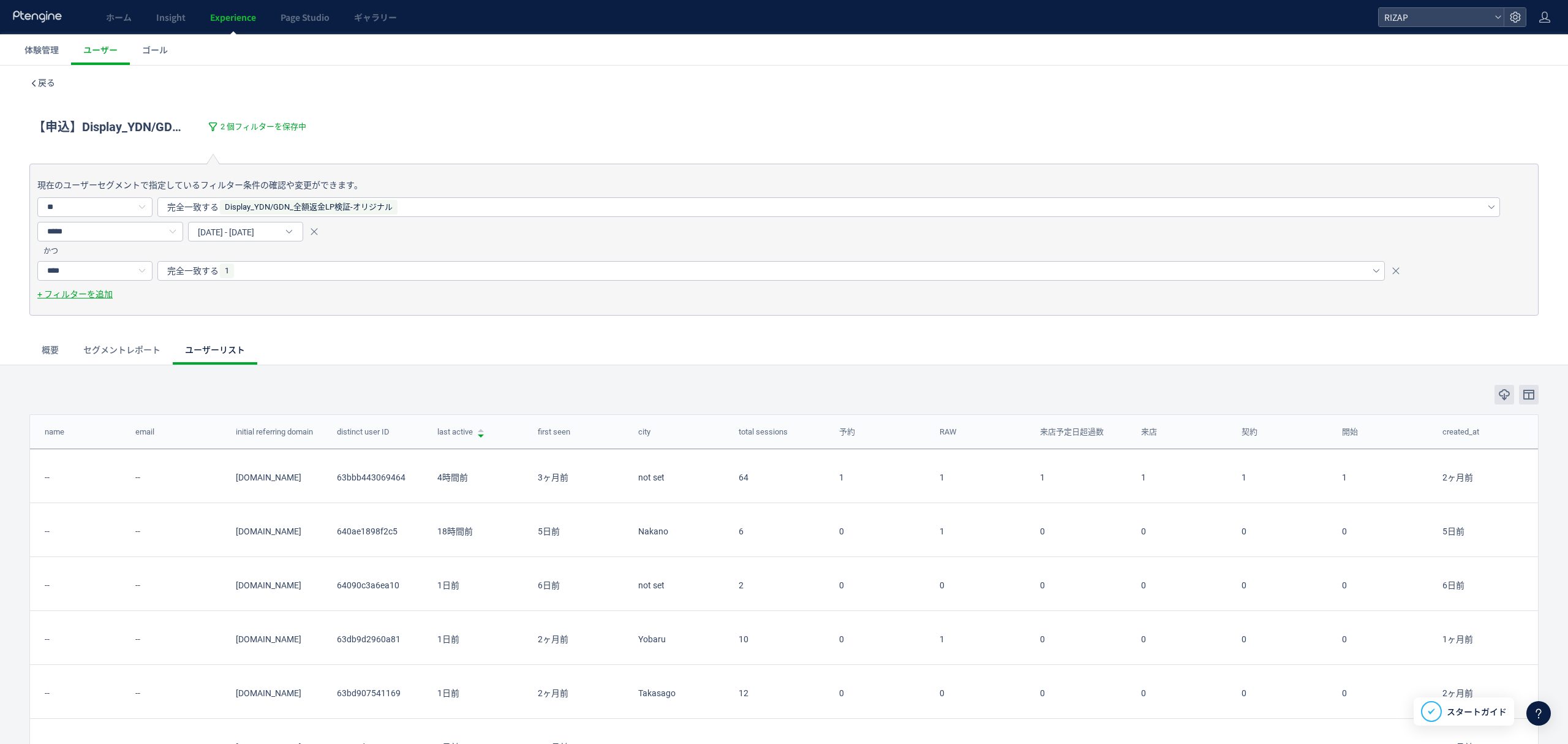
click at [339, 340] on div "概要 セグメントレポート ユーザーリスト" at bounding box center [784, 350] width 1509 height 30
click at [1498, 400] on icon "button" at bounding box center [1504, 394] width 12 height 12
click at [43, 83] on span "戻る" at bounding box center [46, 83] width 17 height 10
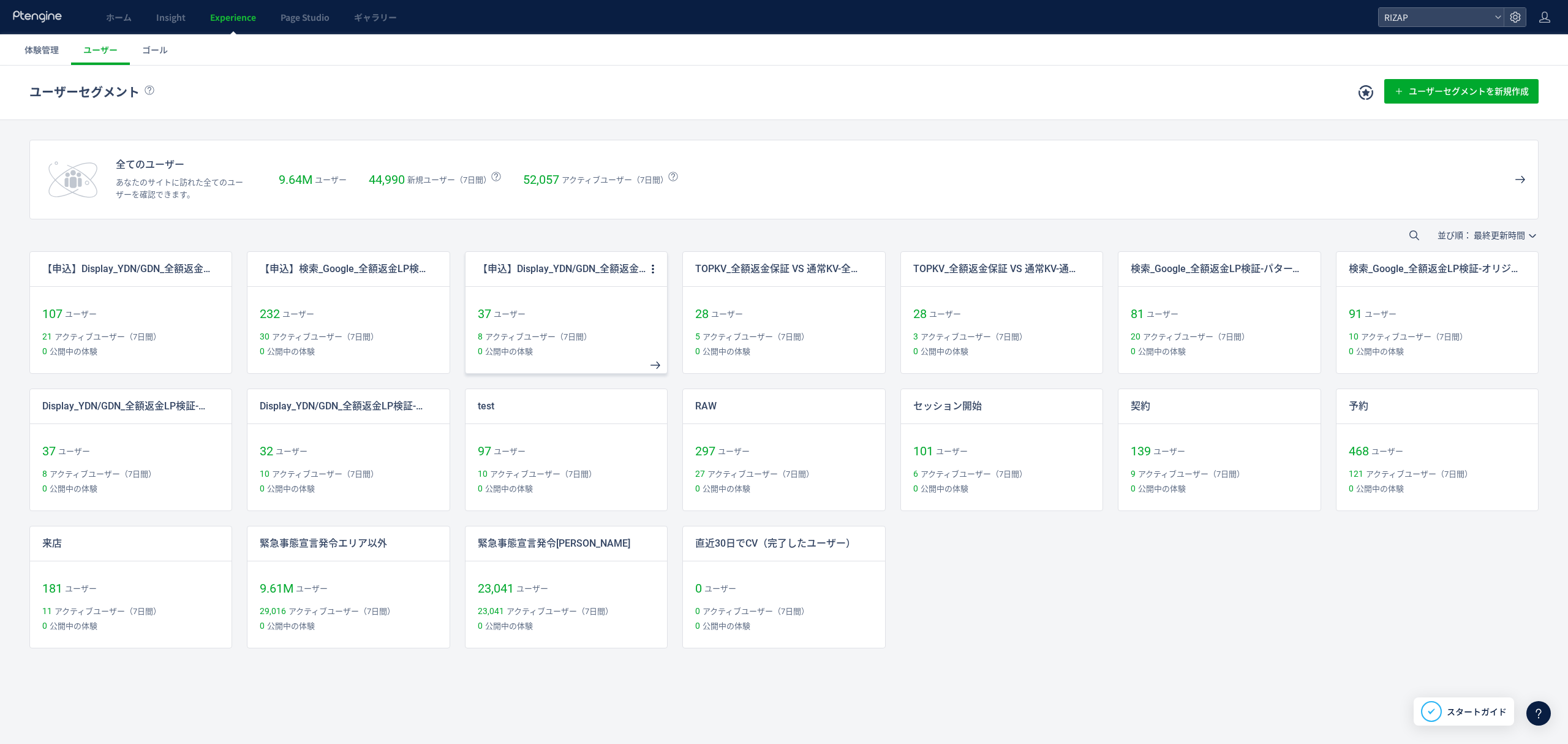
click at [568, 267] on p "【申込】Display_YDN/GDN_全額返金LP検証-パターン 2" at bounding box center [562, 269] width 169 height 14
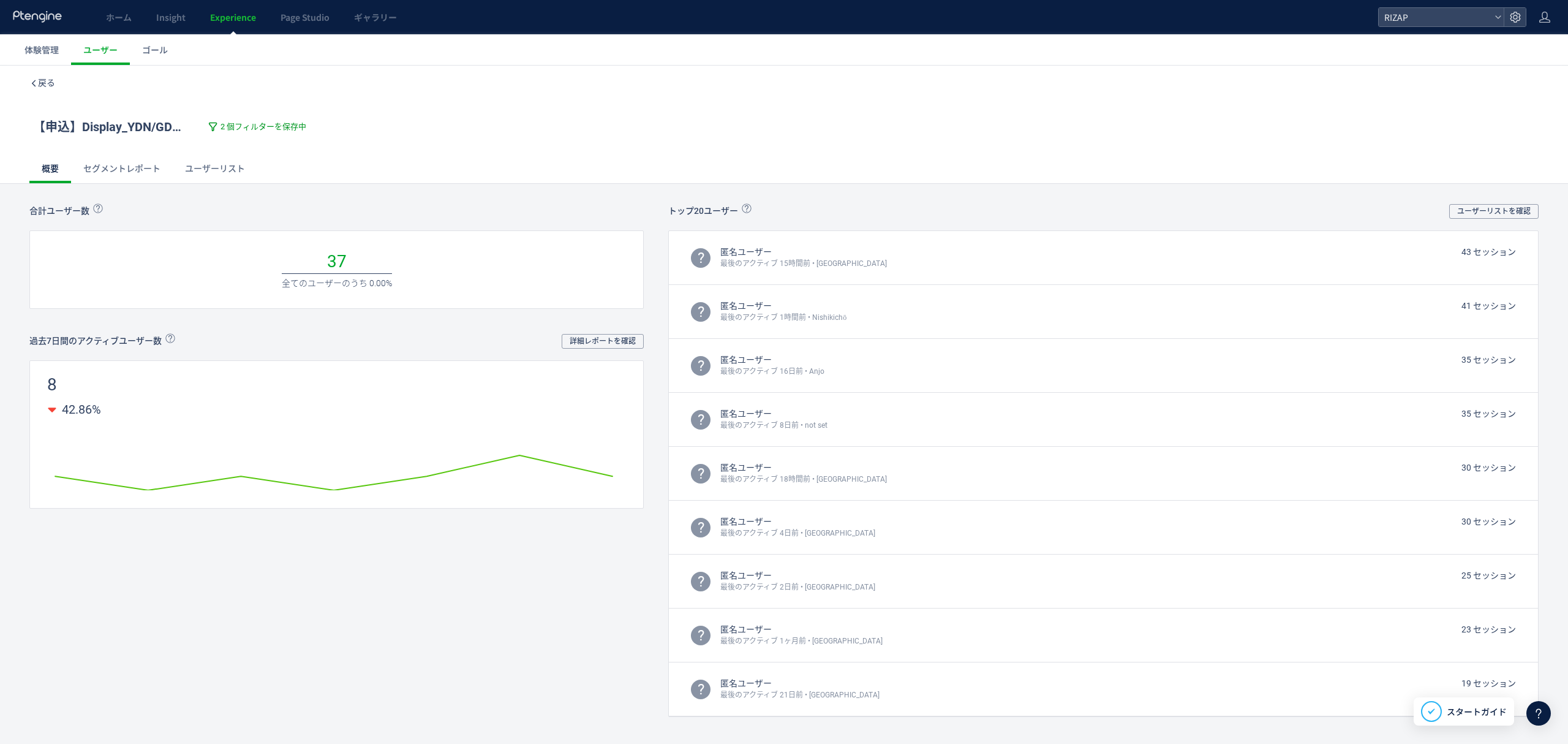
click at [234, 123] on span "2 個フィルターを保存中" at bounding box center [263, 127] width 86 height 12
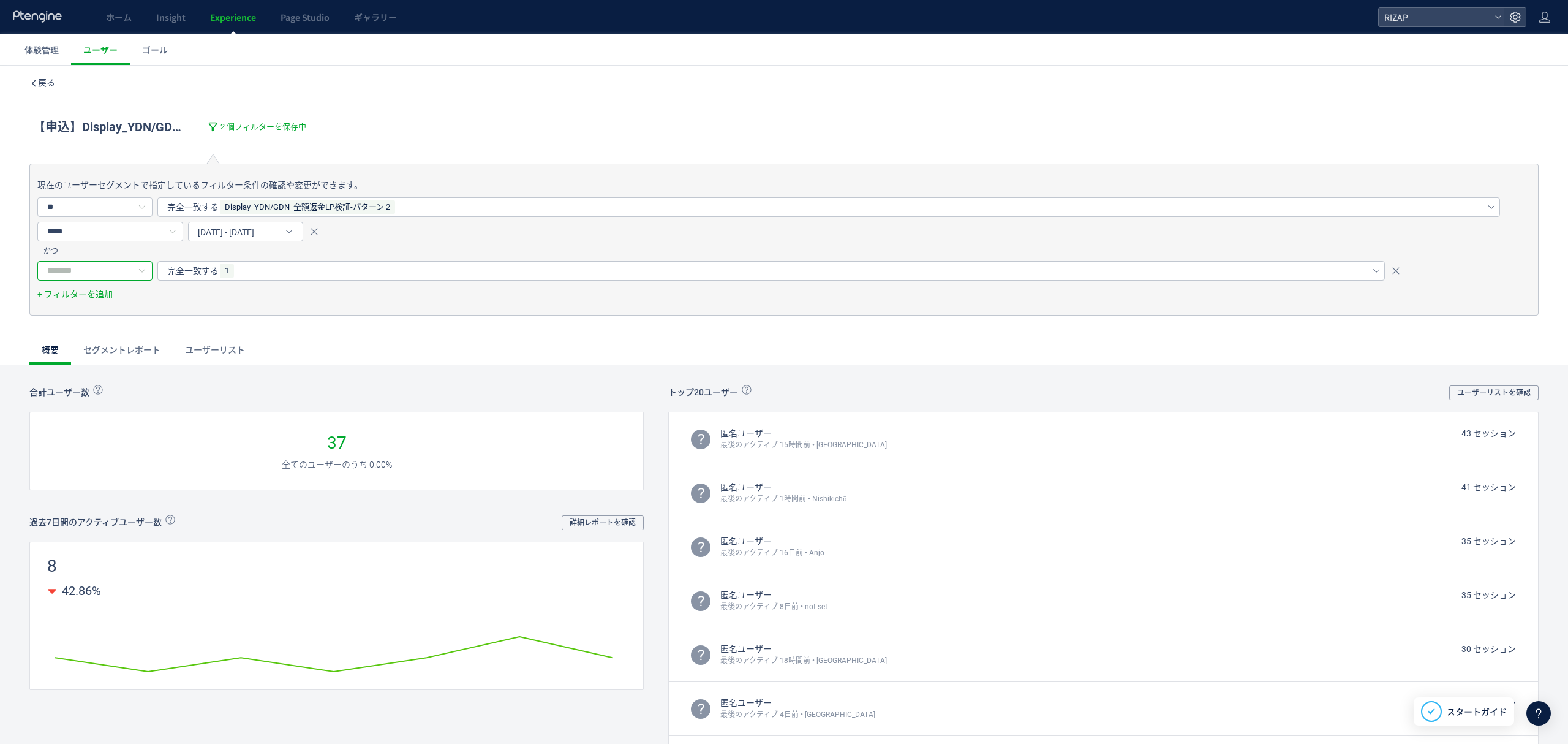
click at [83, 273] on input "text" at bounding box center [95, 271] width 115 height 19
click at [76, 337] on li "gacv" at bounding box center [101, 344] width 126 height 21
type input "****"
click at [277, 268] on div "完全一致する" at bounding box center [760, 271] width 1186 height 19
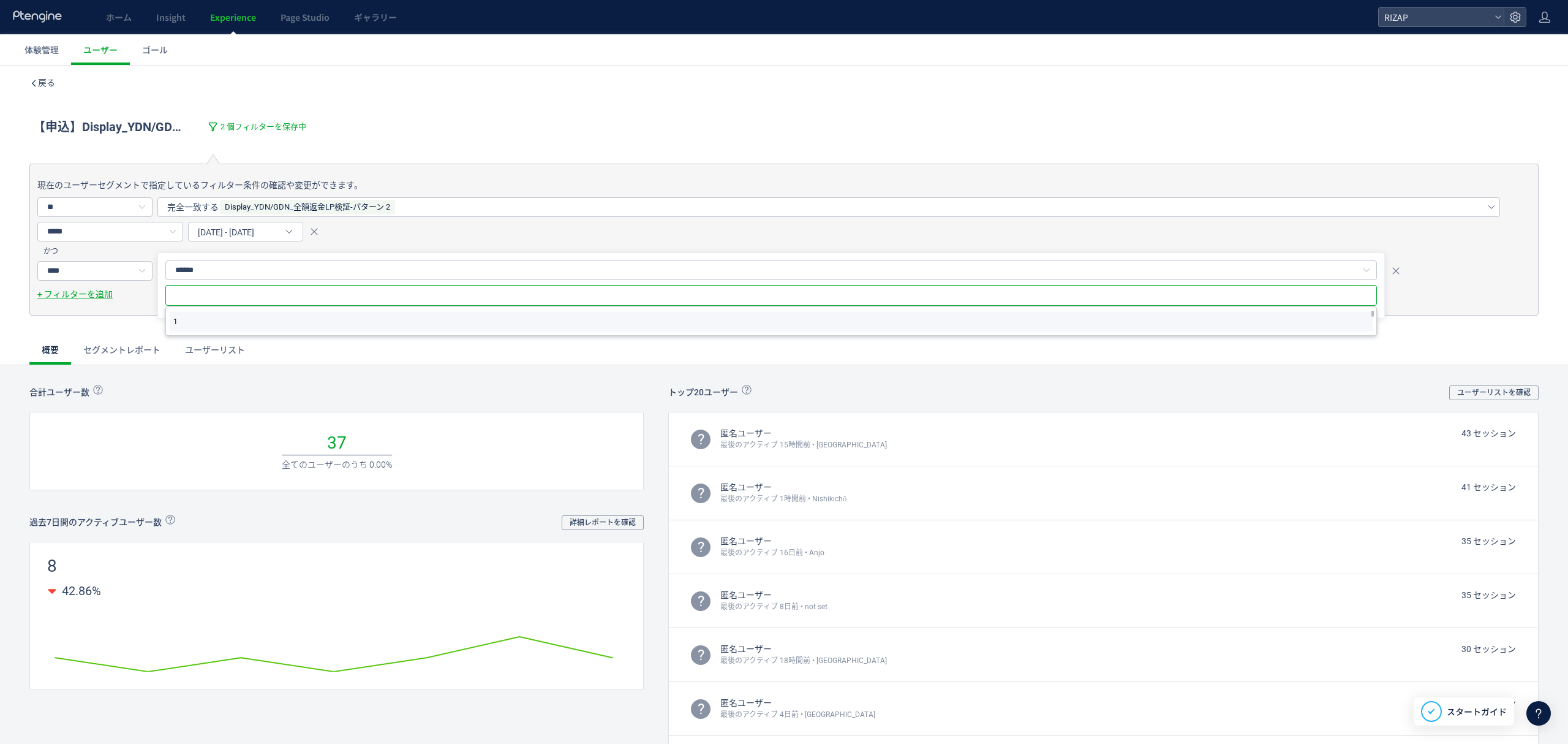
click at [236, 321] on li "1" at bounding box center [771, 322] width 1203 height 19
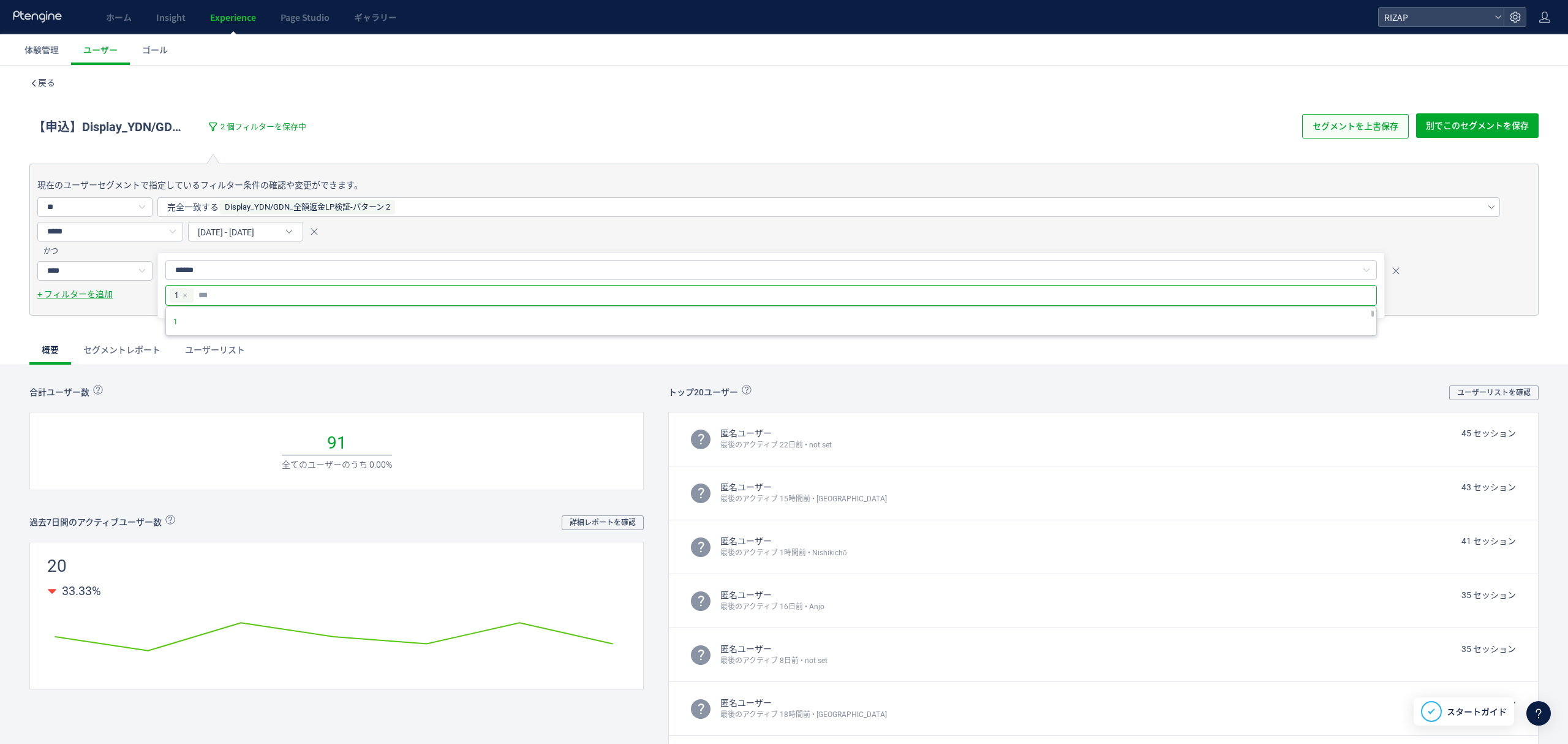
click at [1360, 130] on span "セグメントを上書保存" at bounding box center [1355, 126] width 86 height 24
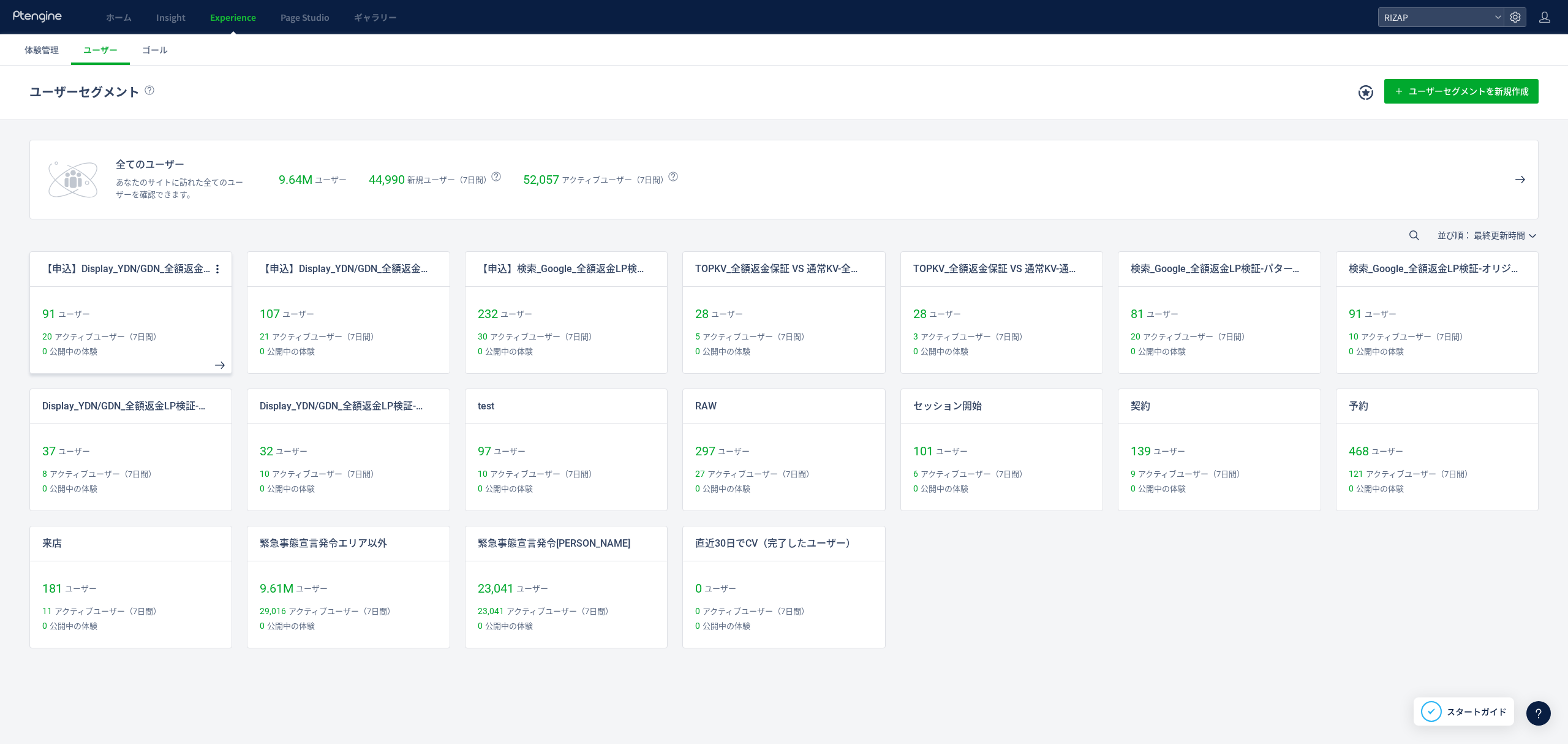
click at [138, 265] on p "【申込】Display_YDN/GDN_全額返金LP検証-パターン 2" at bounding box center [127, 269] width 169 height 14
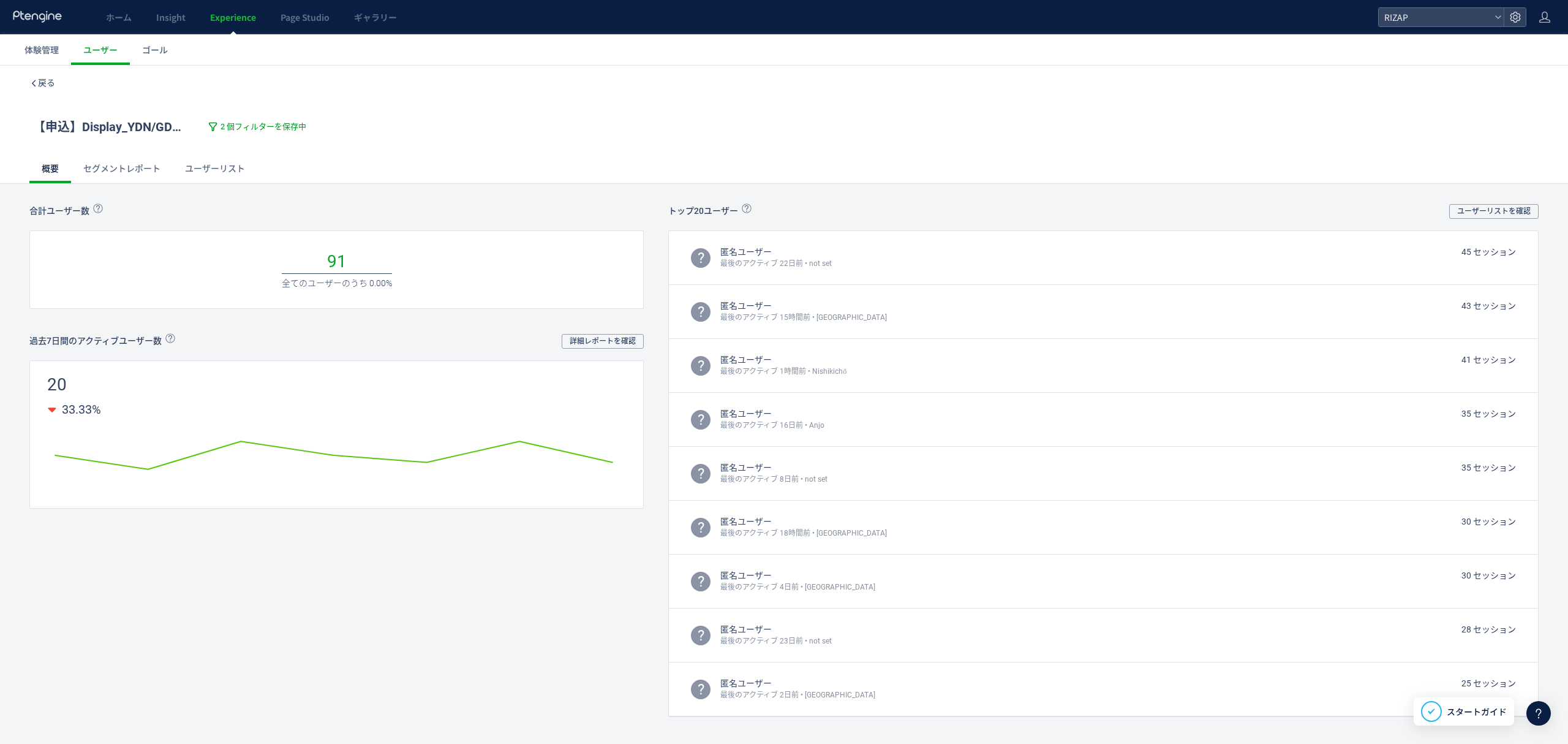
click at [233, 129] on span "2 個フィルターを保存中" at bounding box center [263, 127] width 86 height 12
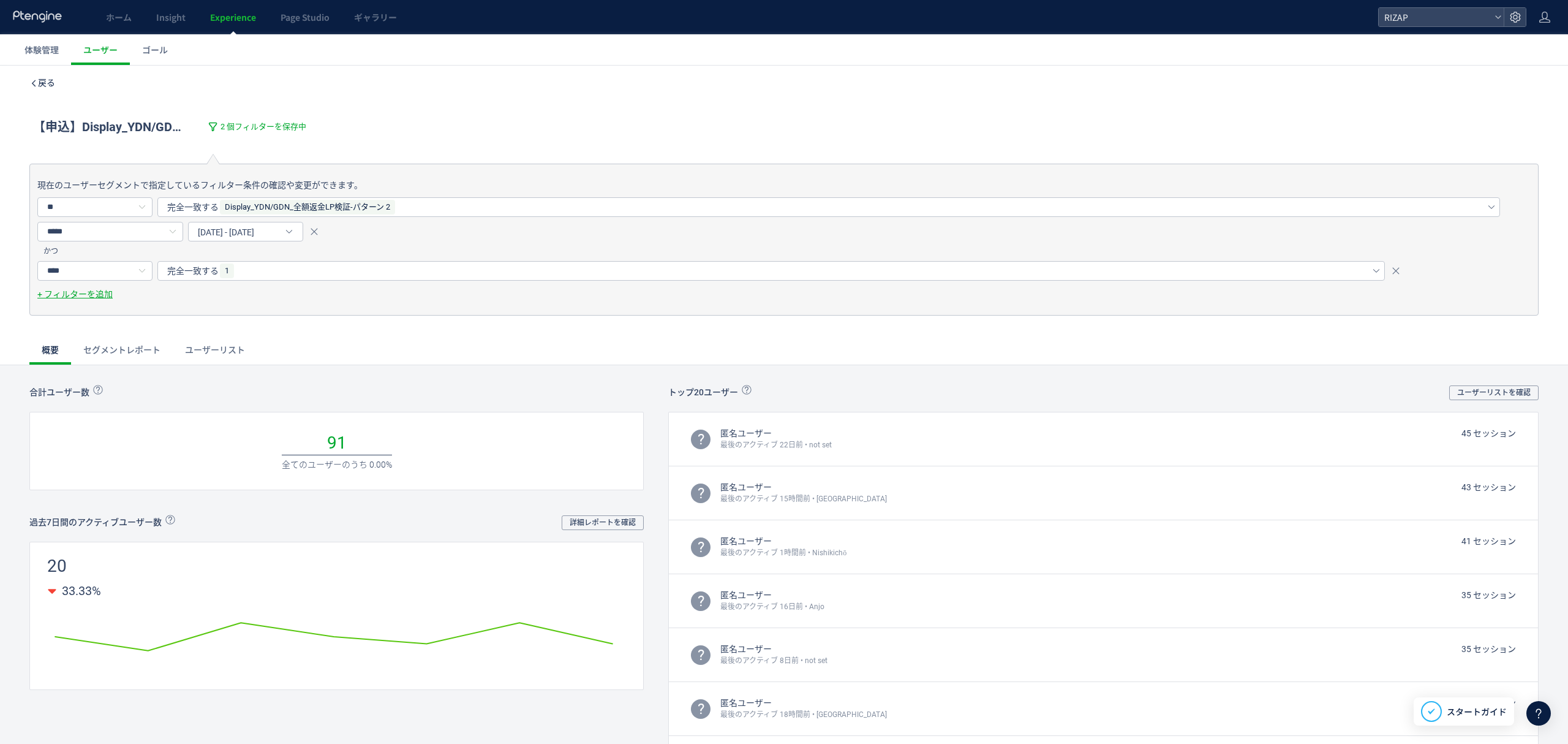
click at [47, 84] on span "戻る" at bounding box center [46, 83] width 17 height 10
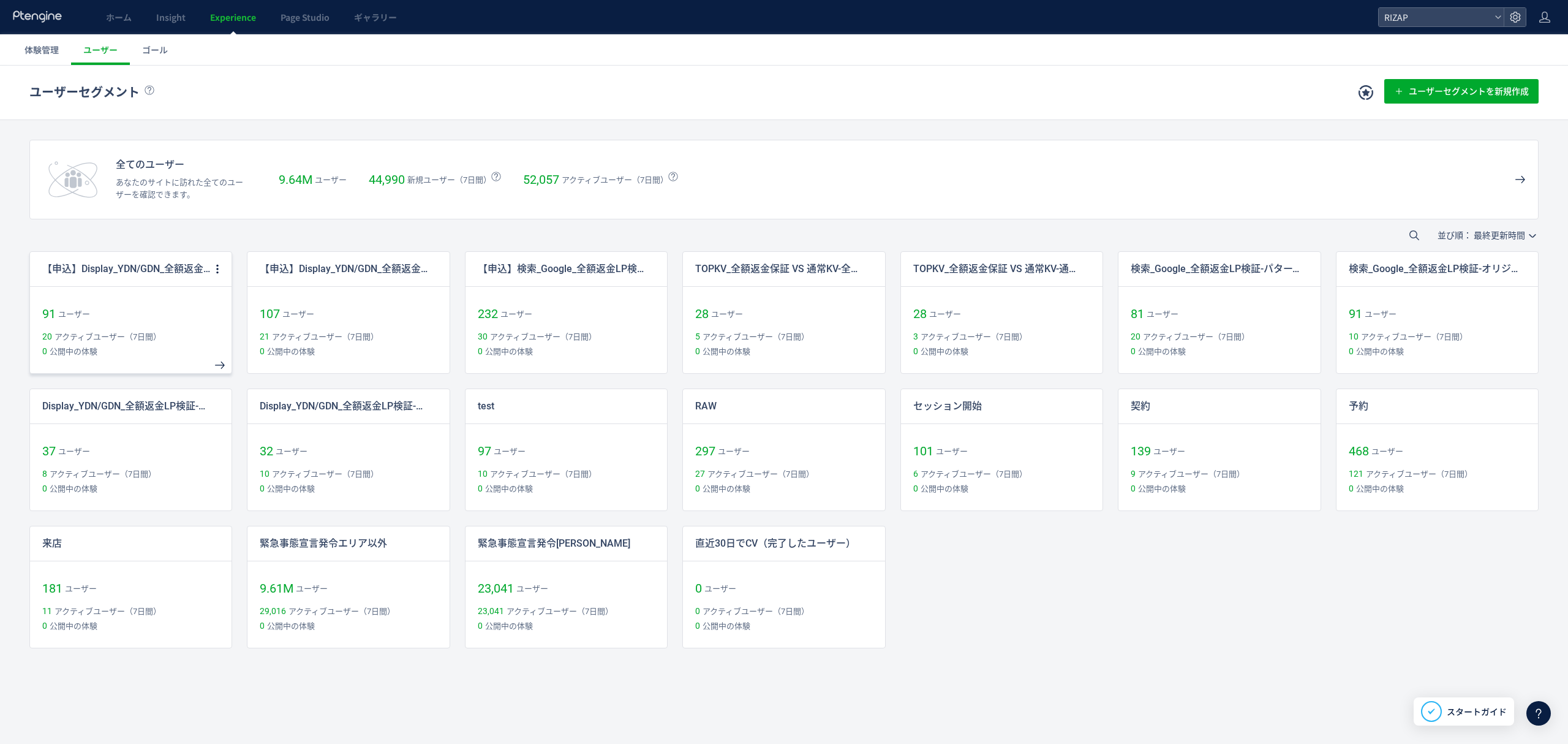
click at [135, 268] on p "【申込】Display_YDN/GDN_全額返金LP検証-パターン 2" at bounding box center [127, 269] width 169 height 14
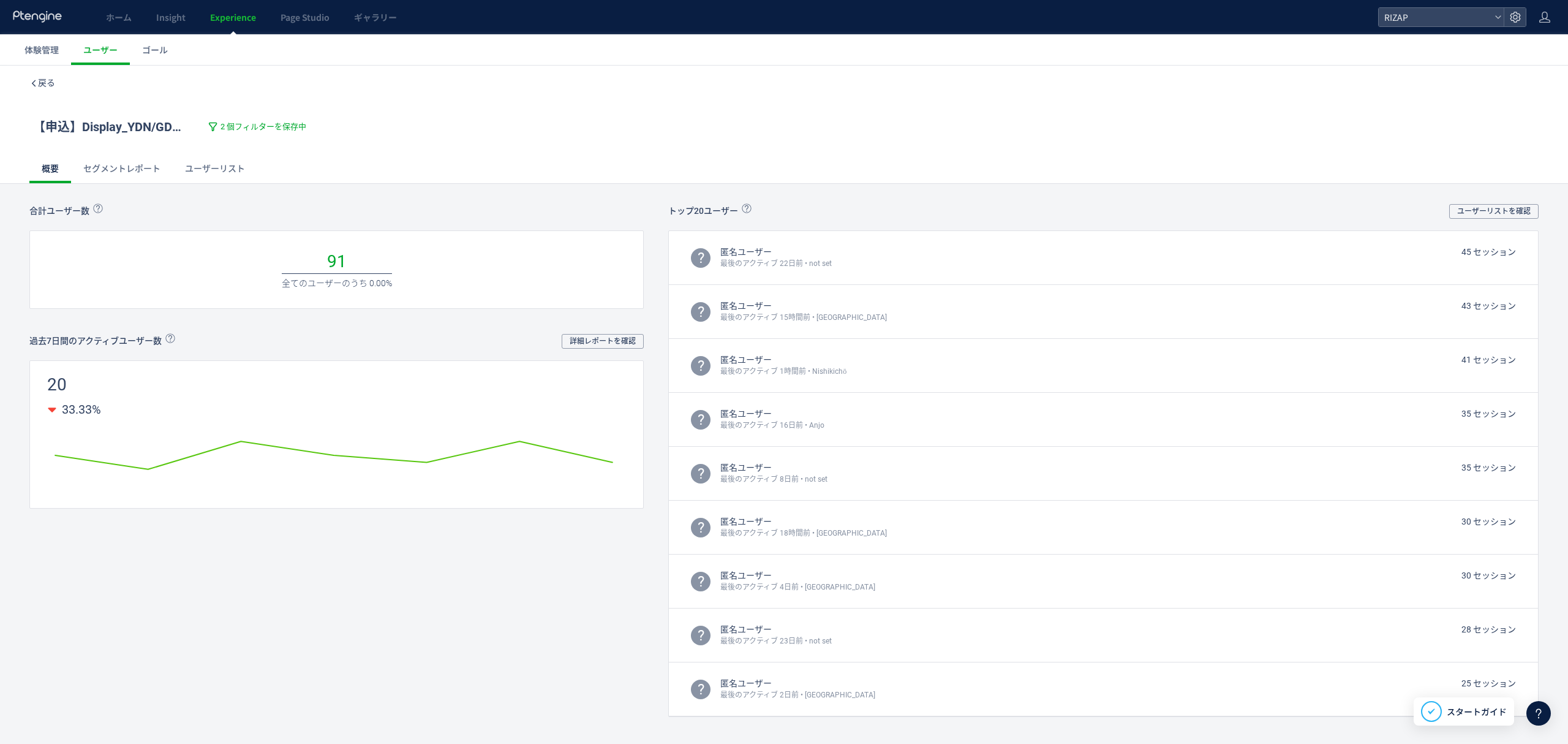
click at [238, 160] on link "ユーザーリスト" at bounding box center [215, 169] width 84 height 30
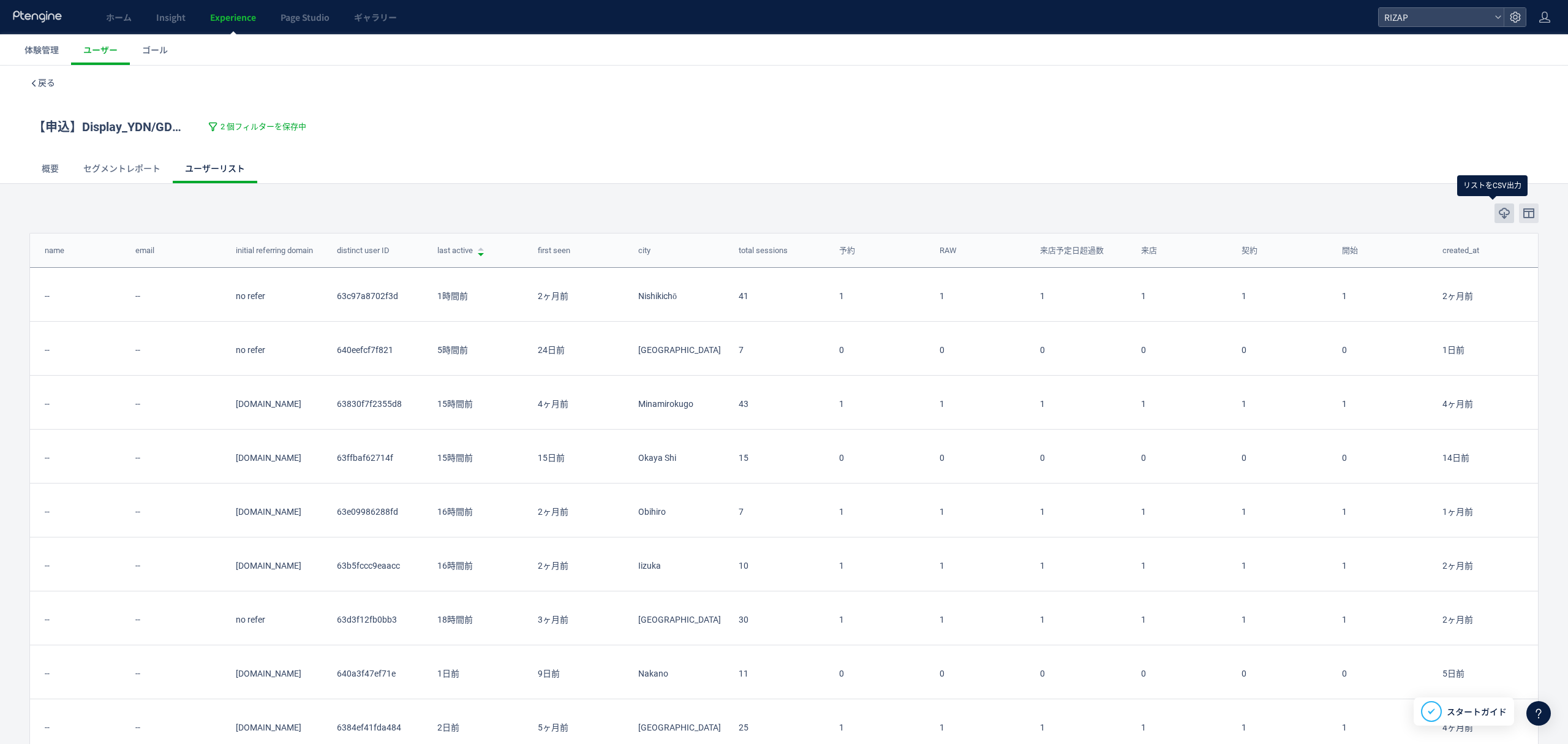
click at [1498, 215] on icon "button" at bounding box center [1504, 213] width 12 height 12
click at [41, 78] on span "戻る" at bounding box center [46, 83] width 17 height 10
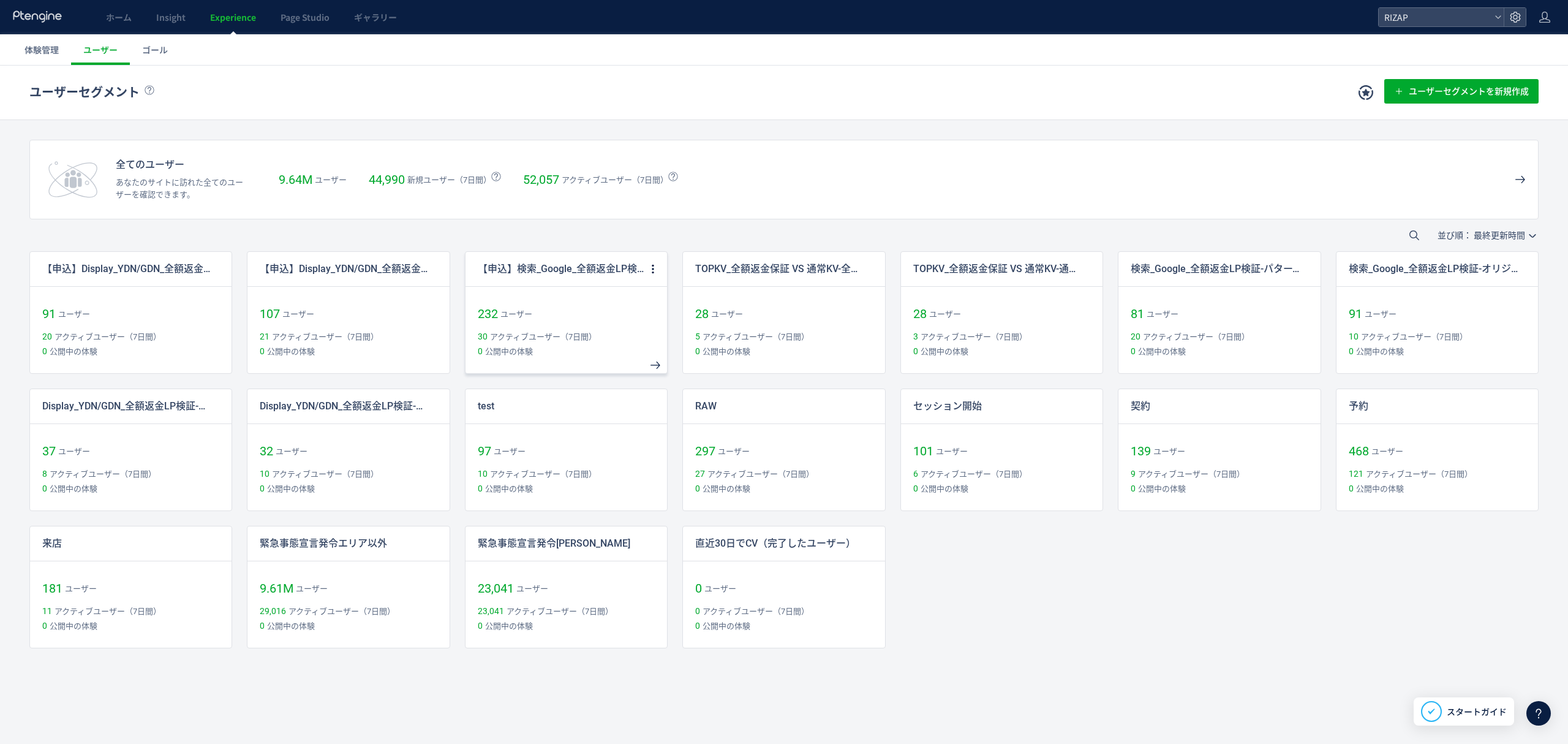
click at [588, 269] on p "【申込】検索_Google_全額返金LP検証-オリジナル" at bounding box center [562, 269] width 169 height 14
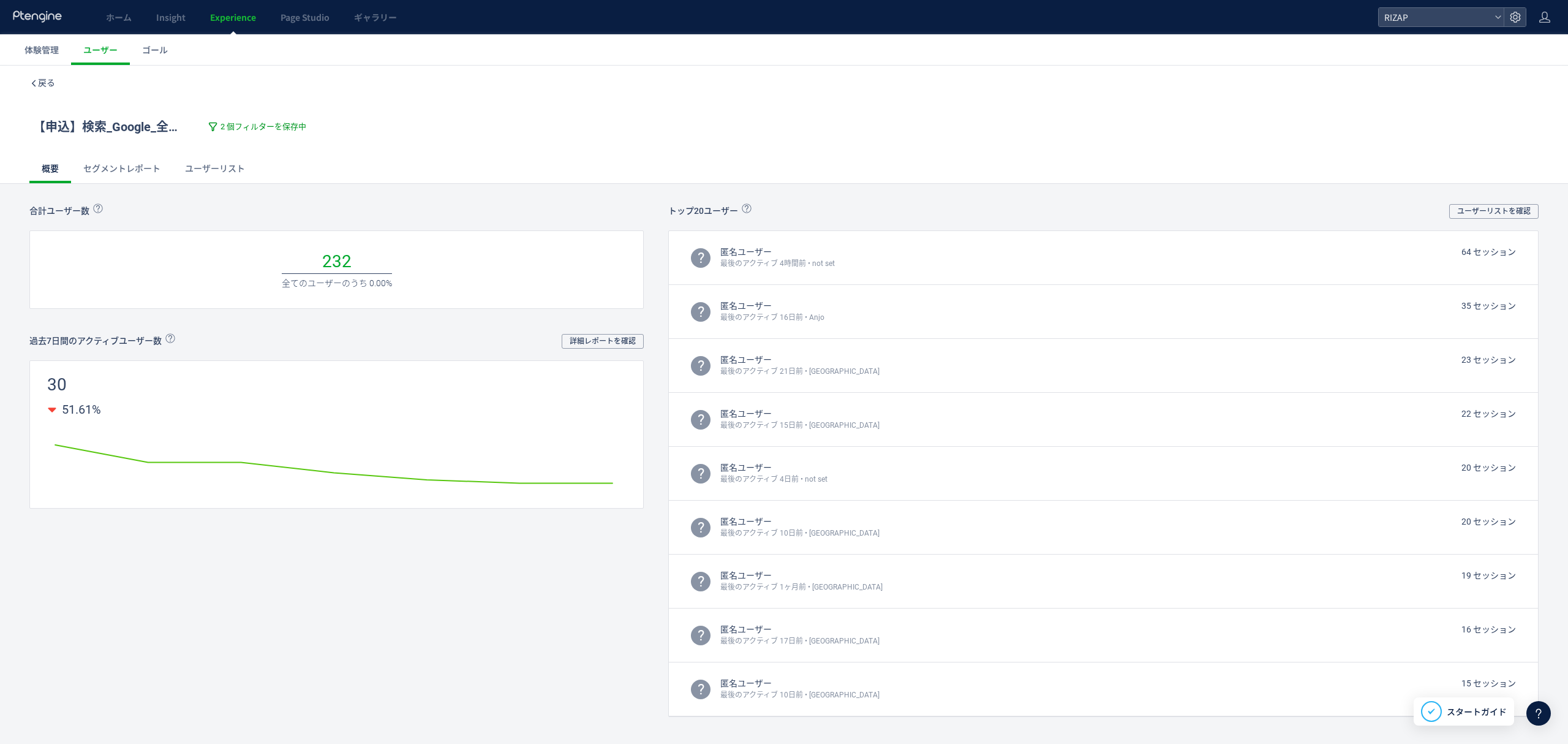
click at [238, 126] on span "2 個フィルターを保存中" at bounding box center [263, 127] width 86 height 12
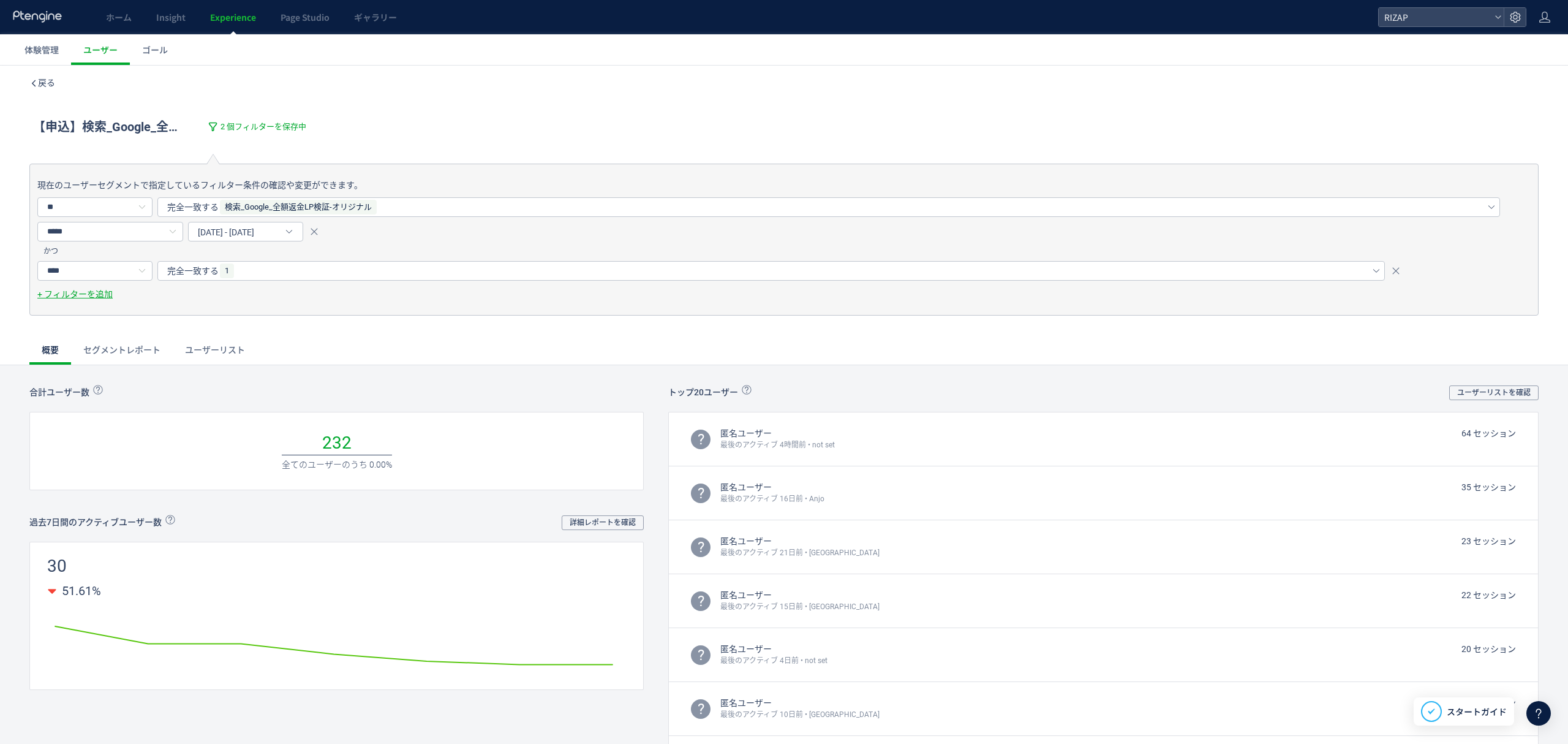
click at [244, 309] on div "現在のユーザーセグメントで指定しているフィルター条件の確認や変更ができます。 ** ユーザーの行動 ウェブページ イベント 訪問 体験 訪問の属性 訪問の種類…" at bounding box center [784, 240] width 1509 height 152
click at [242, 270] on div "完全一致する 1" at bounding box center [760, 271] width 1186 height 19
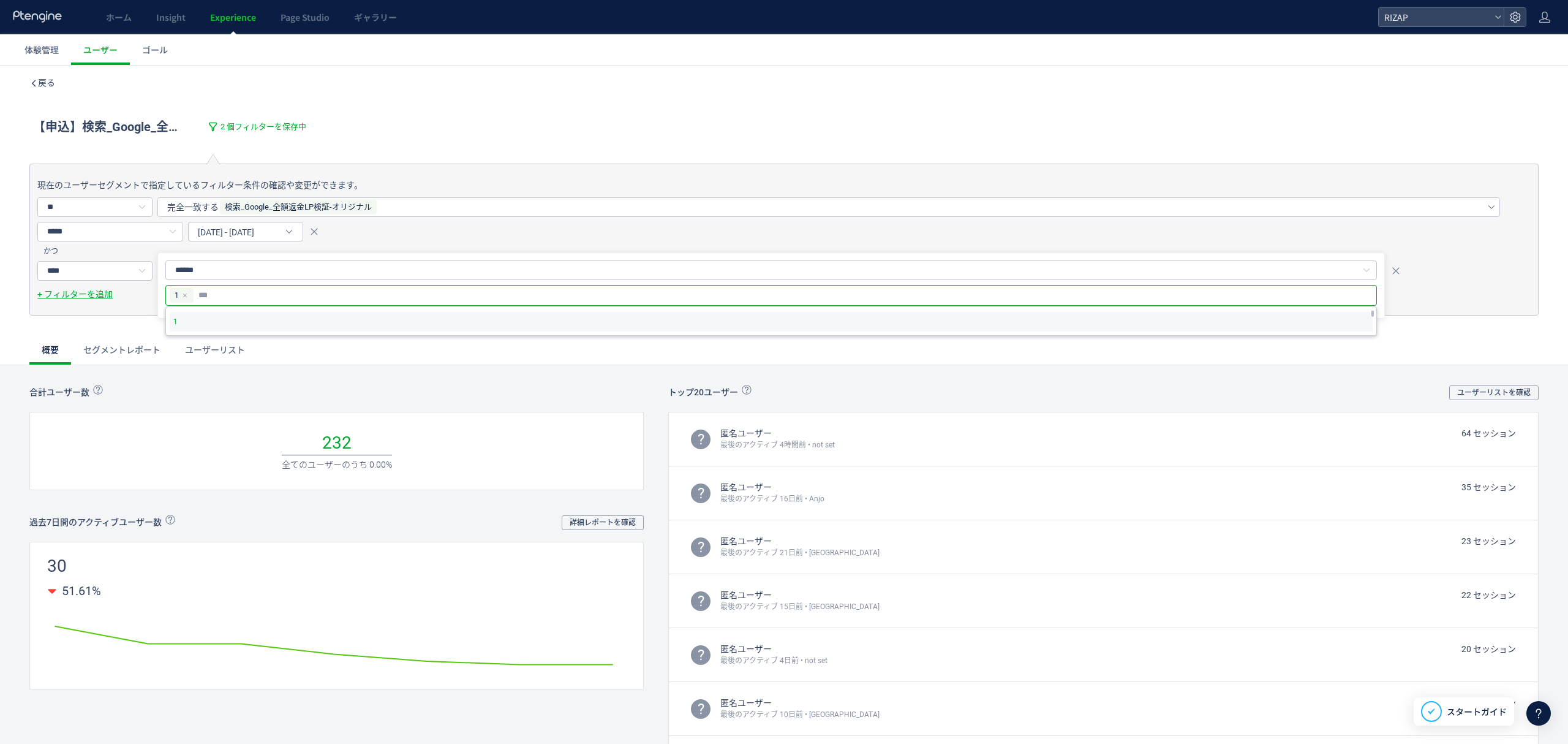
click at [197, 322] on li "1" at bounding box center [771, 322] width 1203 height 19
click at [109, 329] on div "現在のユーザーセグメントで指定しているフィルター条件の確認や変更ができます。 ** ユーザーの行動 ウェブページ イベント 訪問 体験 訪問の属性 訪問の種類…" at bounding box center [784, 254] width 1568 height 221
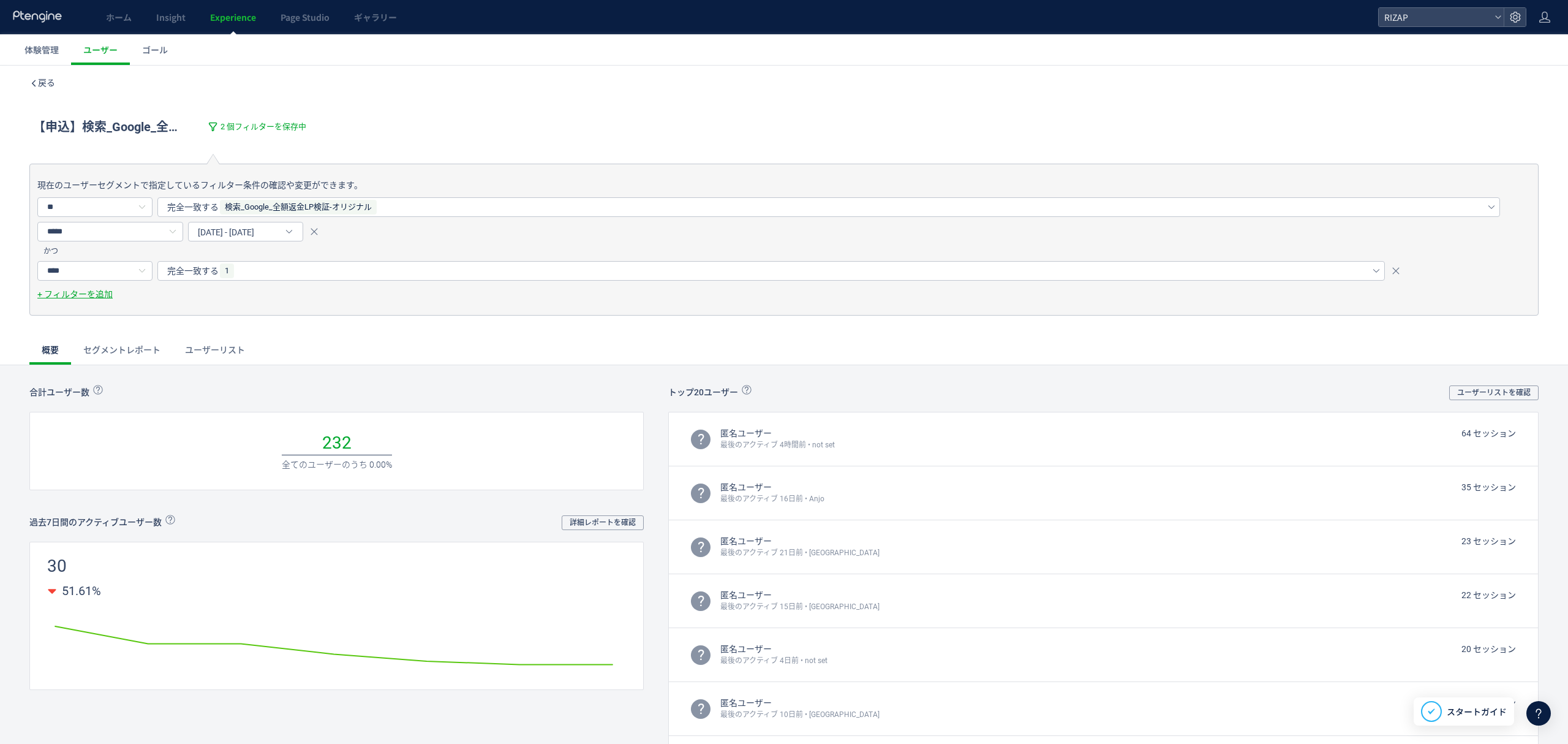
click at [204, 343] on link "ユーザーリスト" at bounding box center [215, 350] width 84 height 30
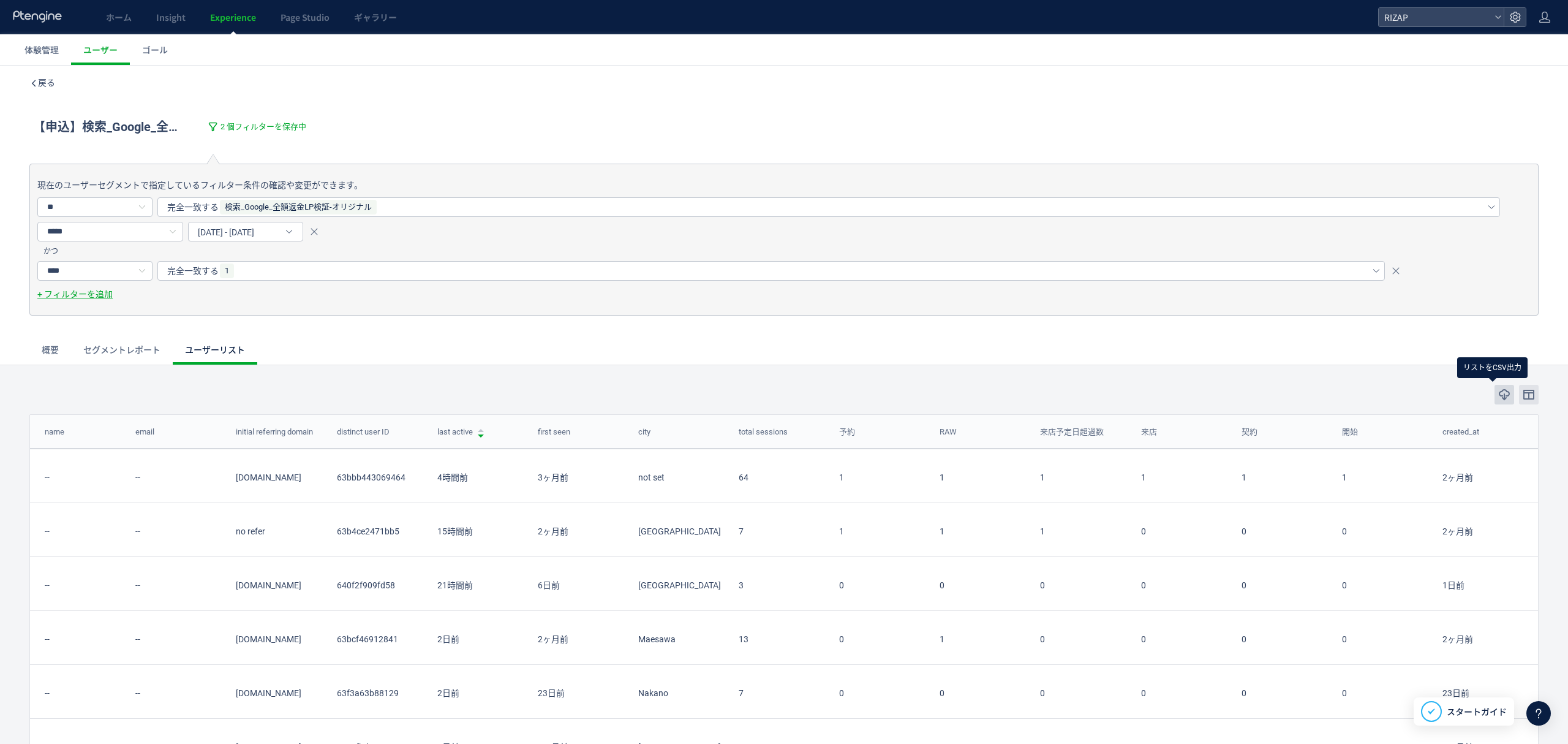
click at [1495, 392] on button "button" at bounding box center [1504, 395] width 19 height 19
click at [44, 81] on span "戻る" at bounding box center [46, 83] width 17 height 10
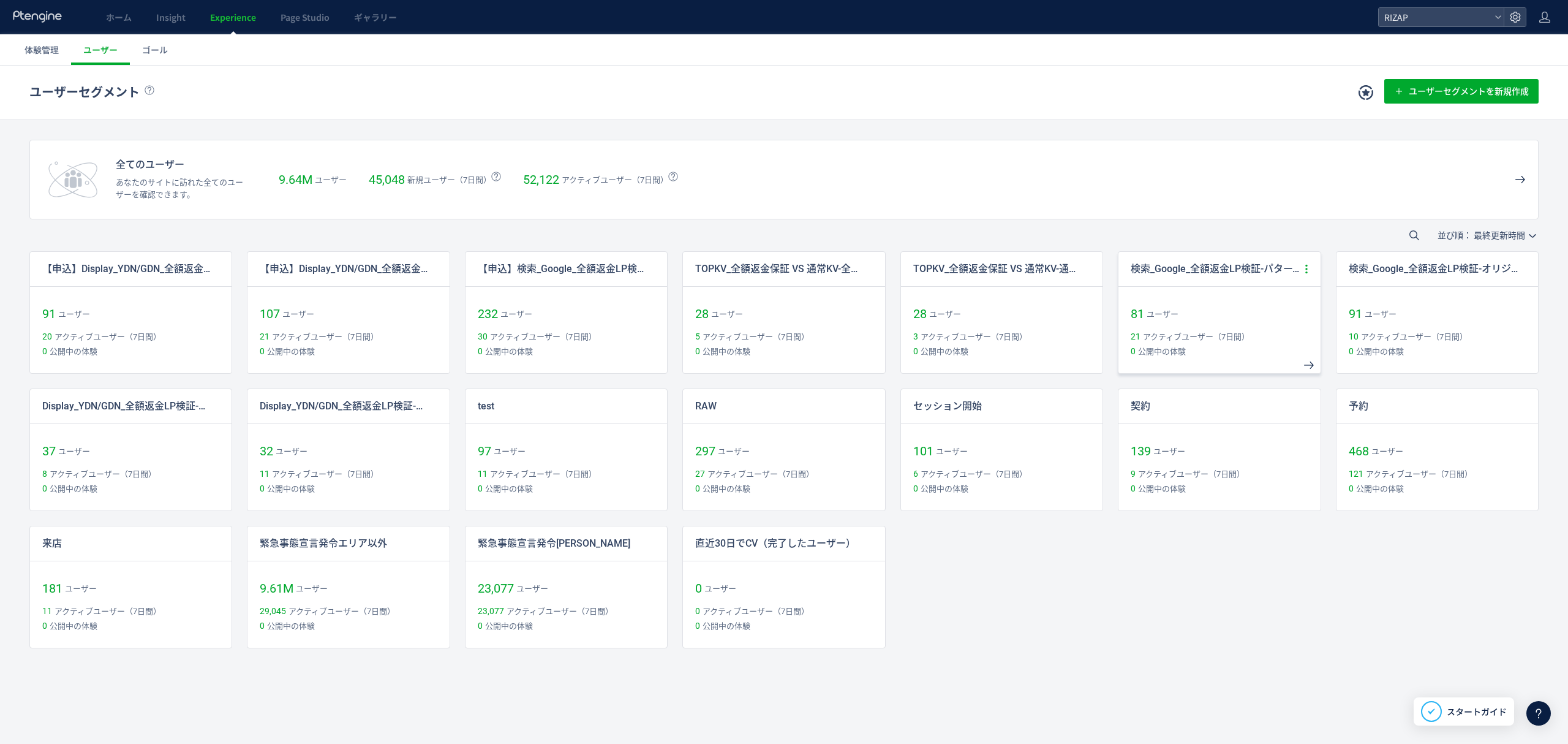
click at [1301, 267] on icon at bounding box center [1306, 269] width 11 height 11
click at [1232, 358] on li "コピー作成" at bounding box center [1248, 366] width 128 height 22
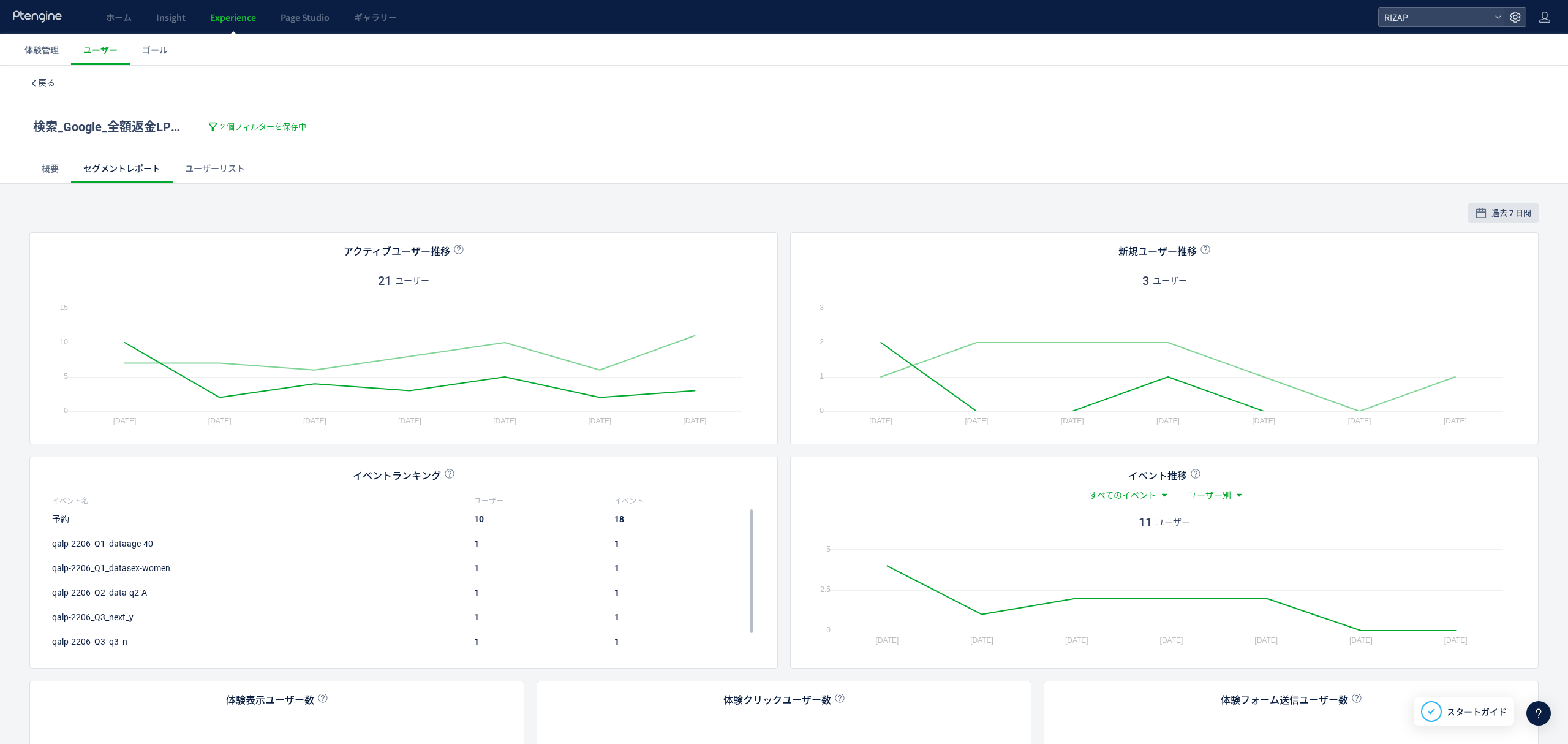
click at [140, 112] on div "検索_Google_全額返金LP検証-パターン2 copy 2 個フィルターを保存中" at bounding box center [784, 127] width 1509 height 54
click at [54, 130] on span "検索_Google_全額返金LP検証-パターン2 copy" at bounding box center [159, 126] width 251 height 15
type input "**********"
click at [251, 121] on span "2 個フィルターを保存中" at bounding box center [256, 127] width 86 height 12
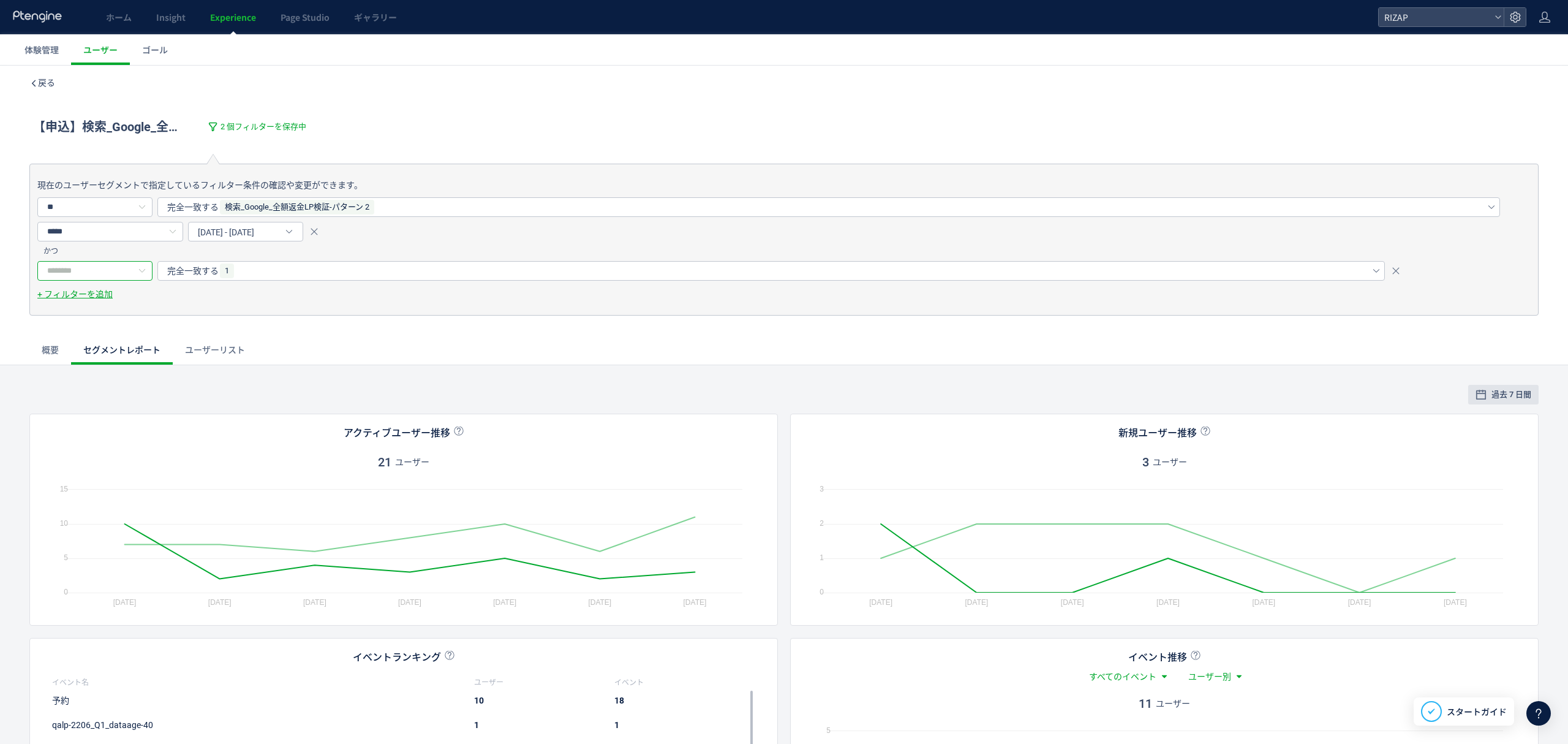
click at [62, 273] on input "text" at bounding box center [95, 271] width 115 height 19
click at [81, 340] on li "gacv" at bounding box center [101, 344] width 126 height 21
type input "****"
click at [220, 264] on div "完全一致する" at bounding box center [760, 271] width 1186 height 19
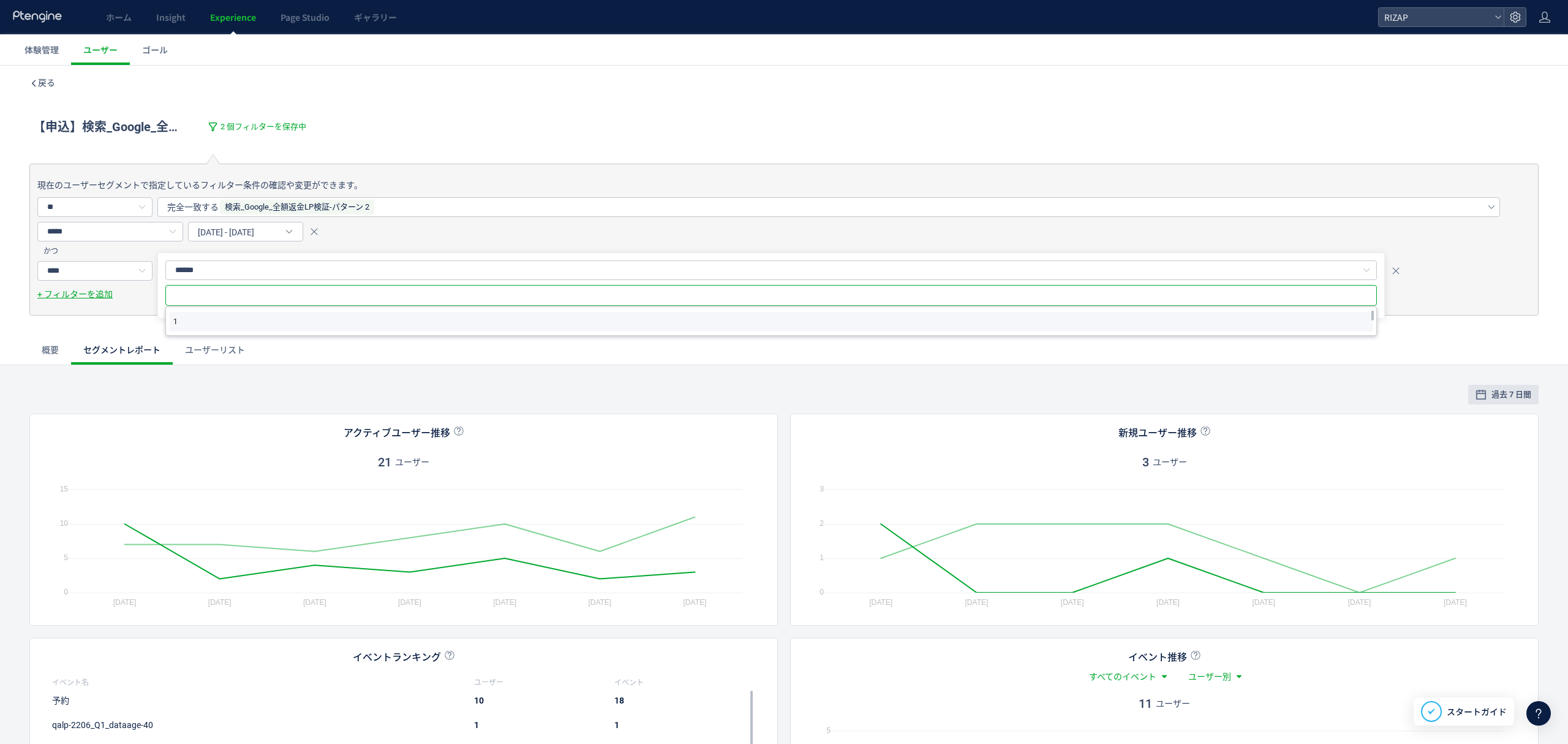
click at [193, 327] on li "1" at bounding box center [771, 322] width 1203 height 19
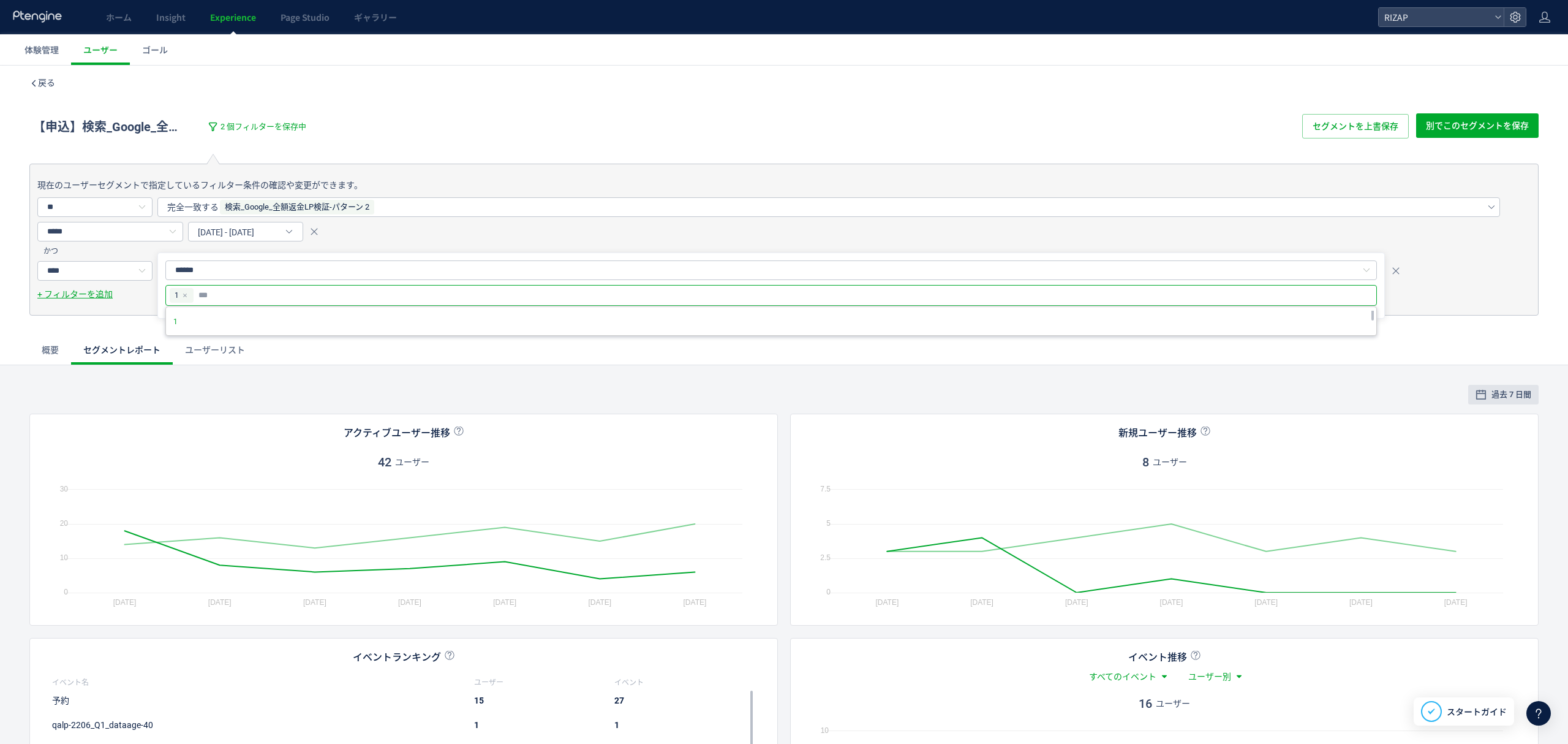
click at [119, 331] on div "現在のユーザーセグメントで指定しているフィルター条件の確認や変更ができます。 ** ユーザーの行動 ウェブページ イベント 訪問 体験 訪問の属性 訪問の種類…" at bounding box center [784, 254] width 1568 height 221
click at [1440, 122] on span "別でこのセグメントを保存" at bounding box center [1477, 126] width 103 height 24
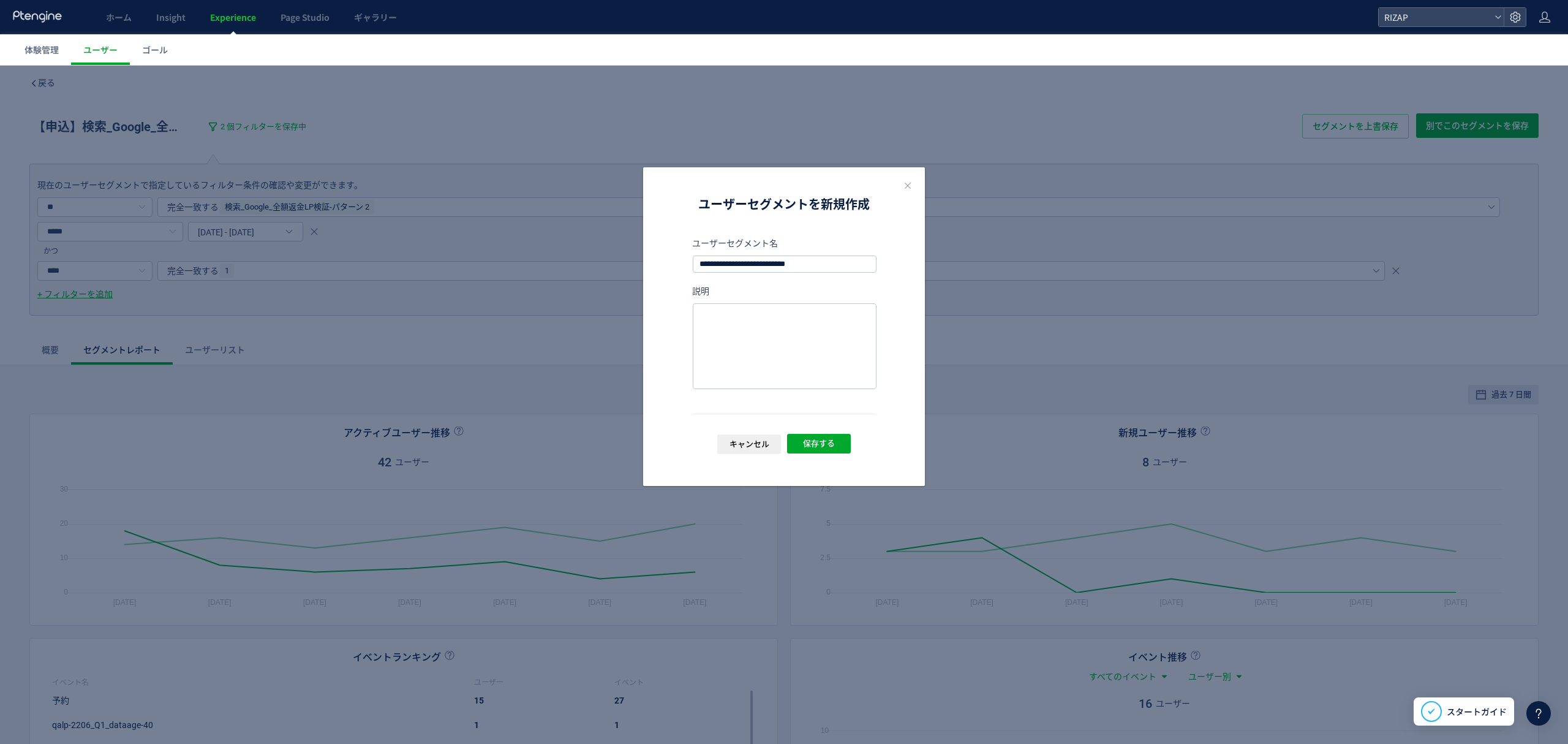
click at [735, 446] on span "キャンセル" at bounding box center [750, 444] width 40 height 19
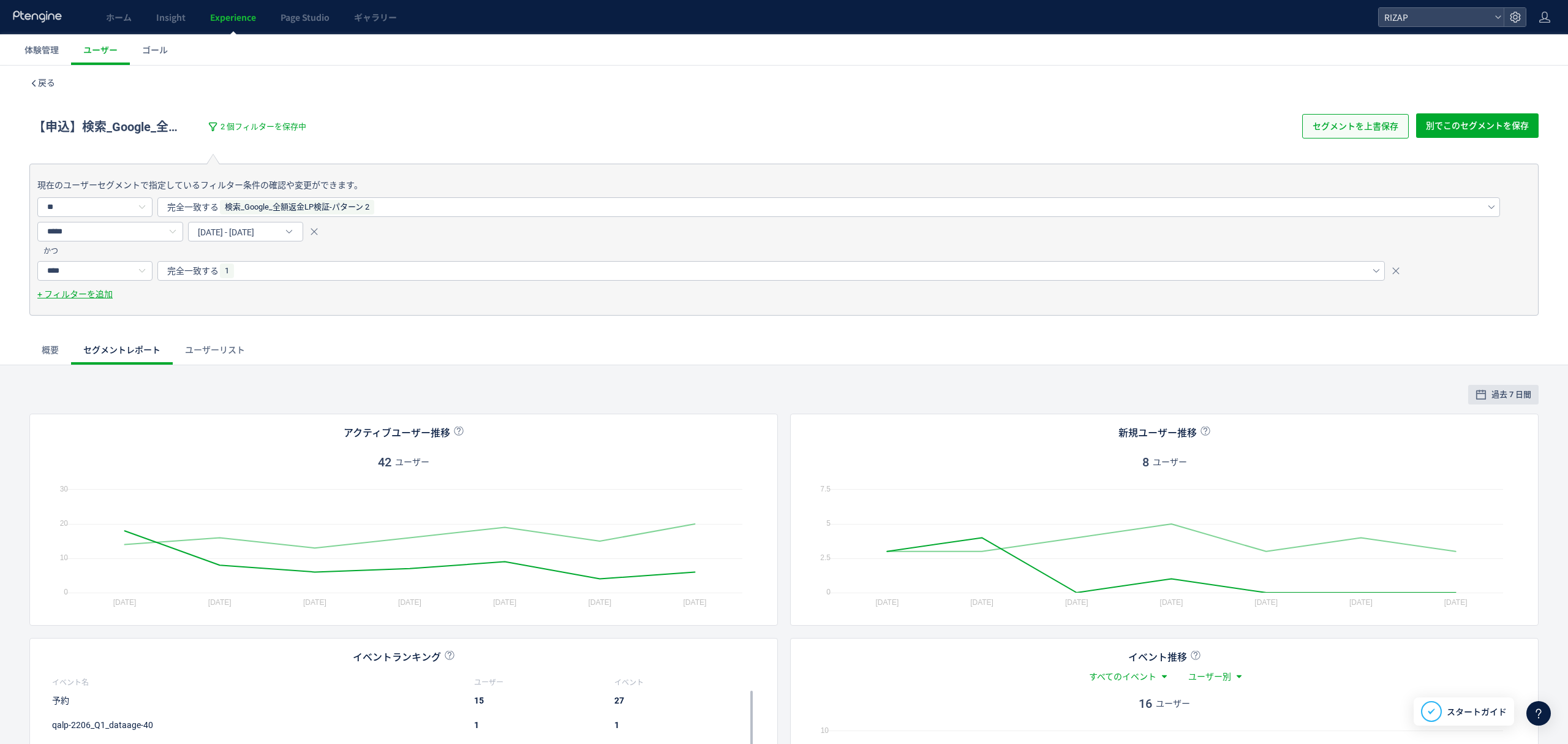
click at [1313, 132] on span "セグメントを上書保存" at bounding box center [1355, 126] width 86 height 24
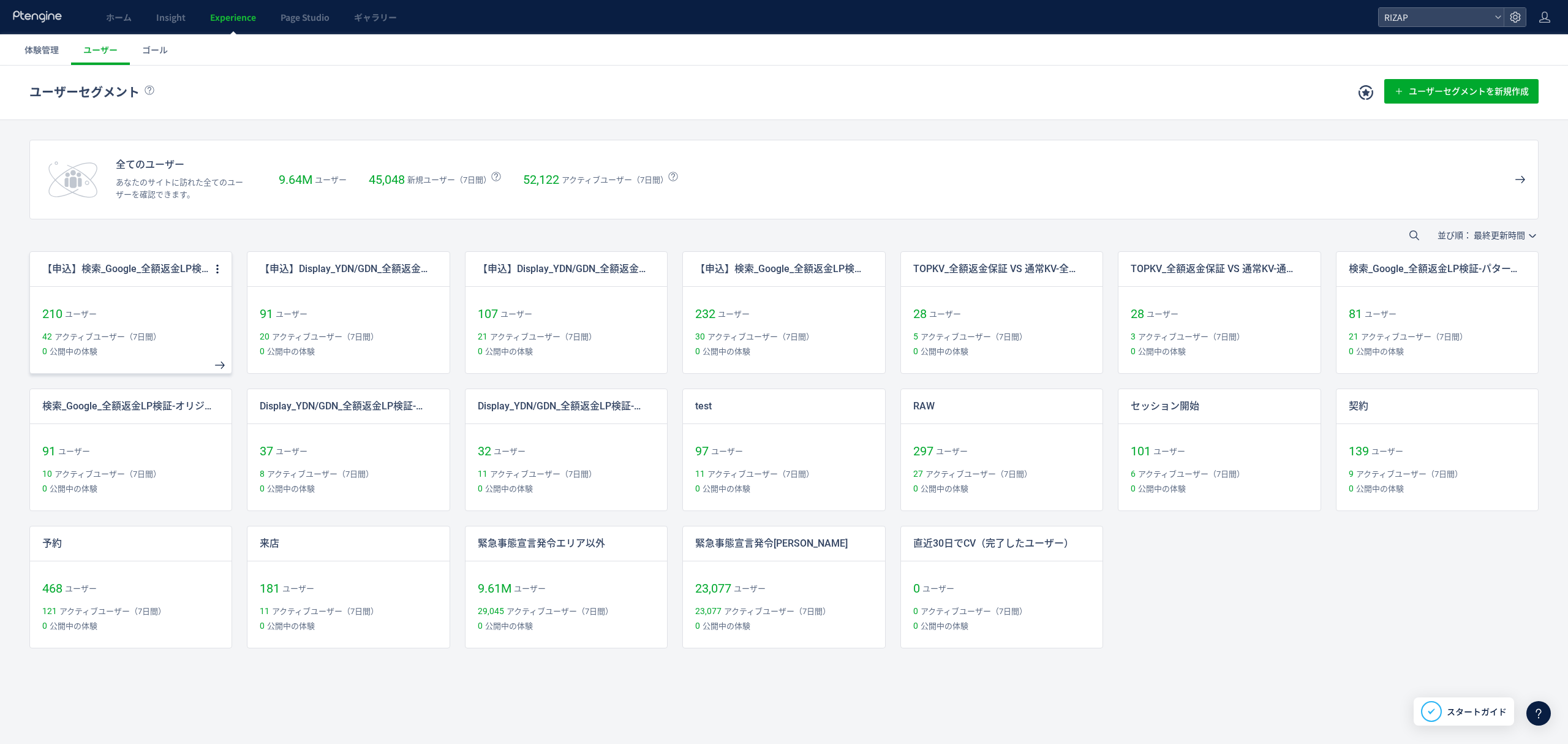
click at [155, 268] on p "【申込】検索_Google_全額返金LP検証-パターン2" at bounding box center [127, 269] width 169 height 14
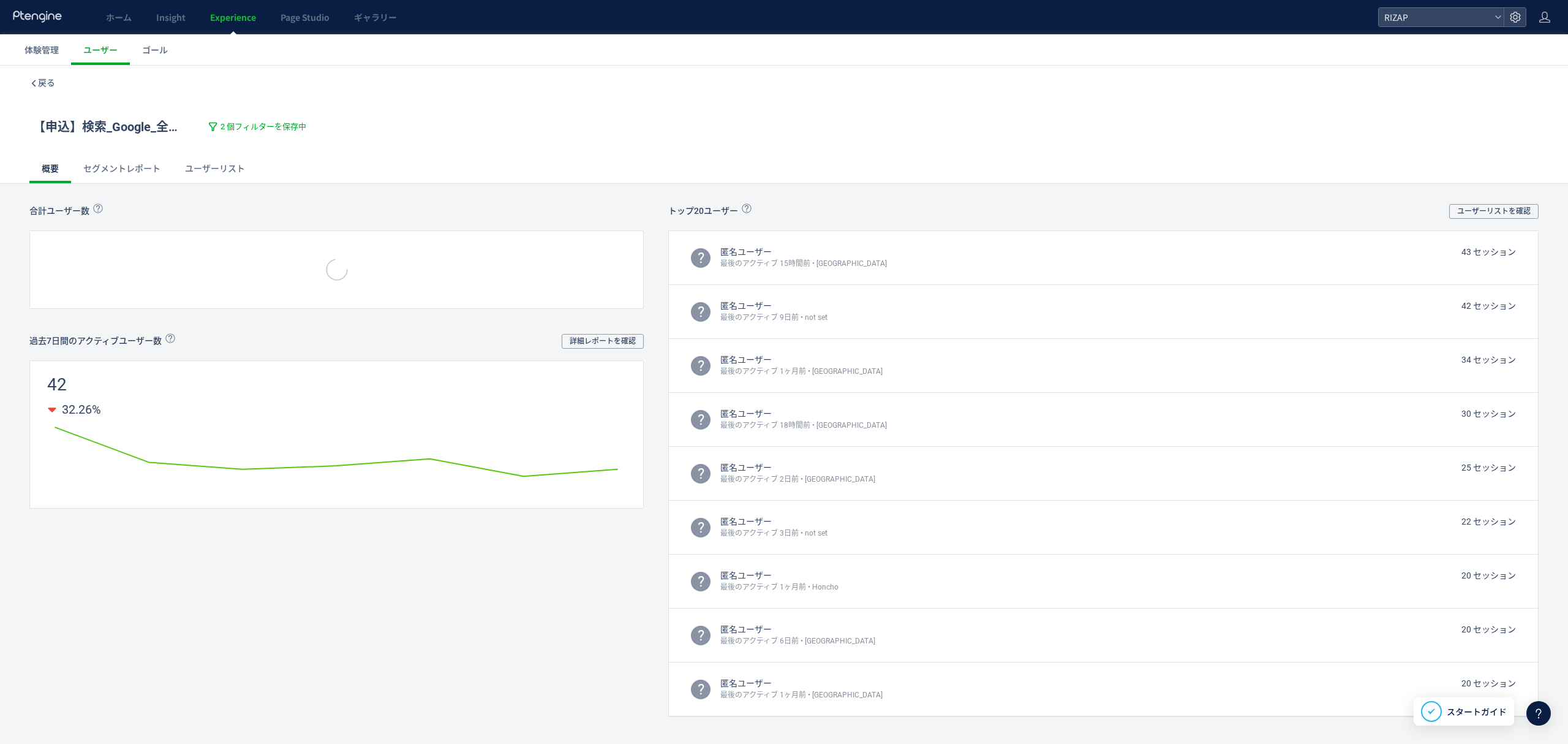
click at [285, 118] on div "【申込】検索_Google_全額返金LP検証-パターン2 2 個フィルターを保存中" at bounding box center [168, 127] width 277 height 18
click at [280, 128] on span "2 個フィルターを保存中" at bounding box center [263, 127] width 86 height 12
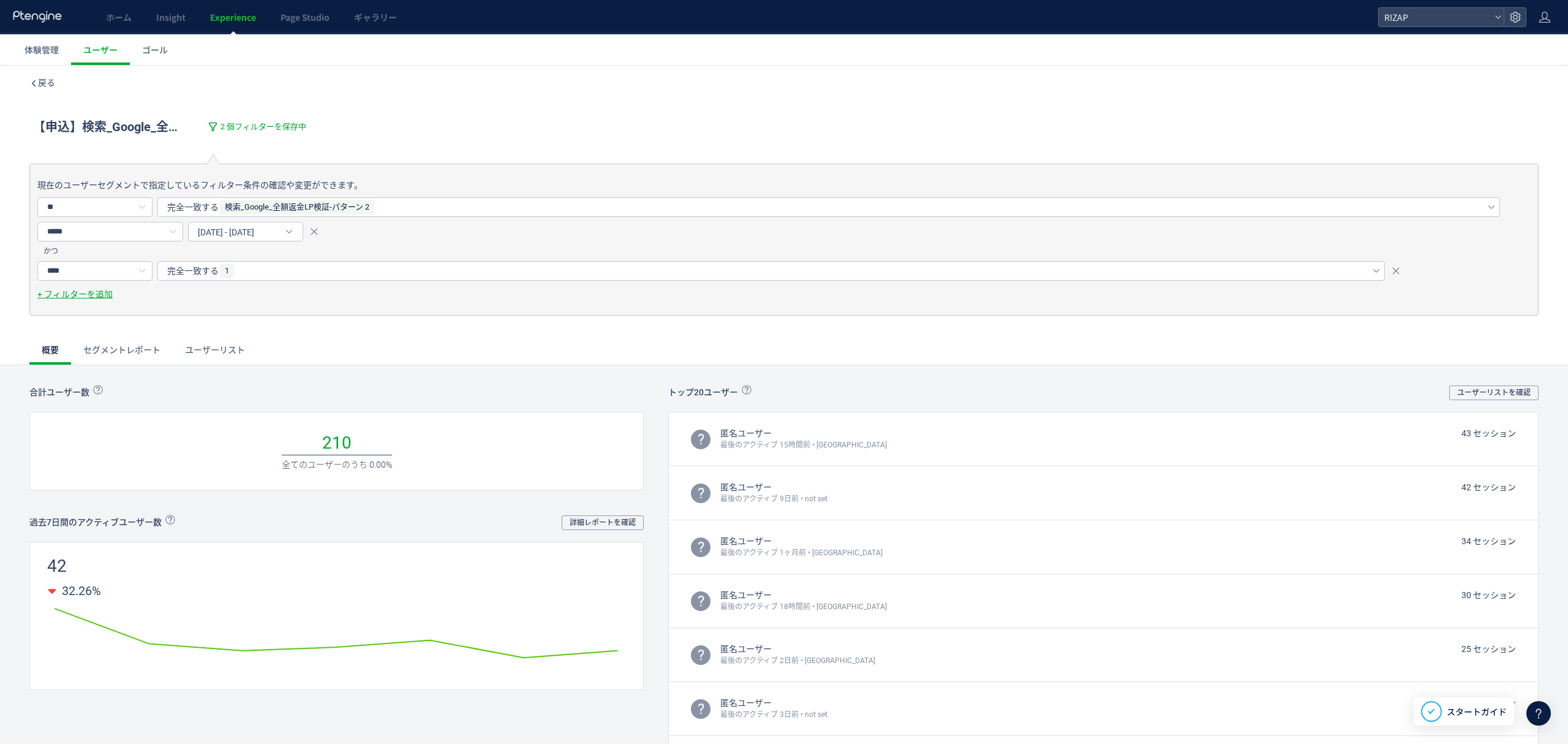
click at [354, 124] on div "【申込】検索_Google_全額返金LP検証-パターン2 2 個フィルターを保存中" at bounding box center [784, 127] width 1509 height 54
click at [227, 348] on link "ユーザーリスト" at bounding box center [215, 350] width 84 height 30
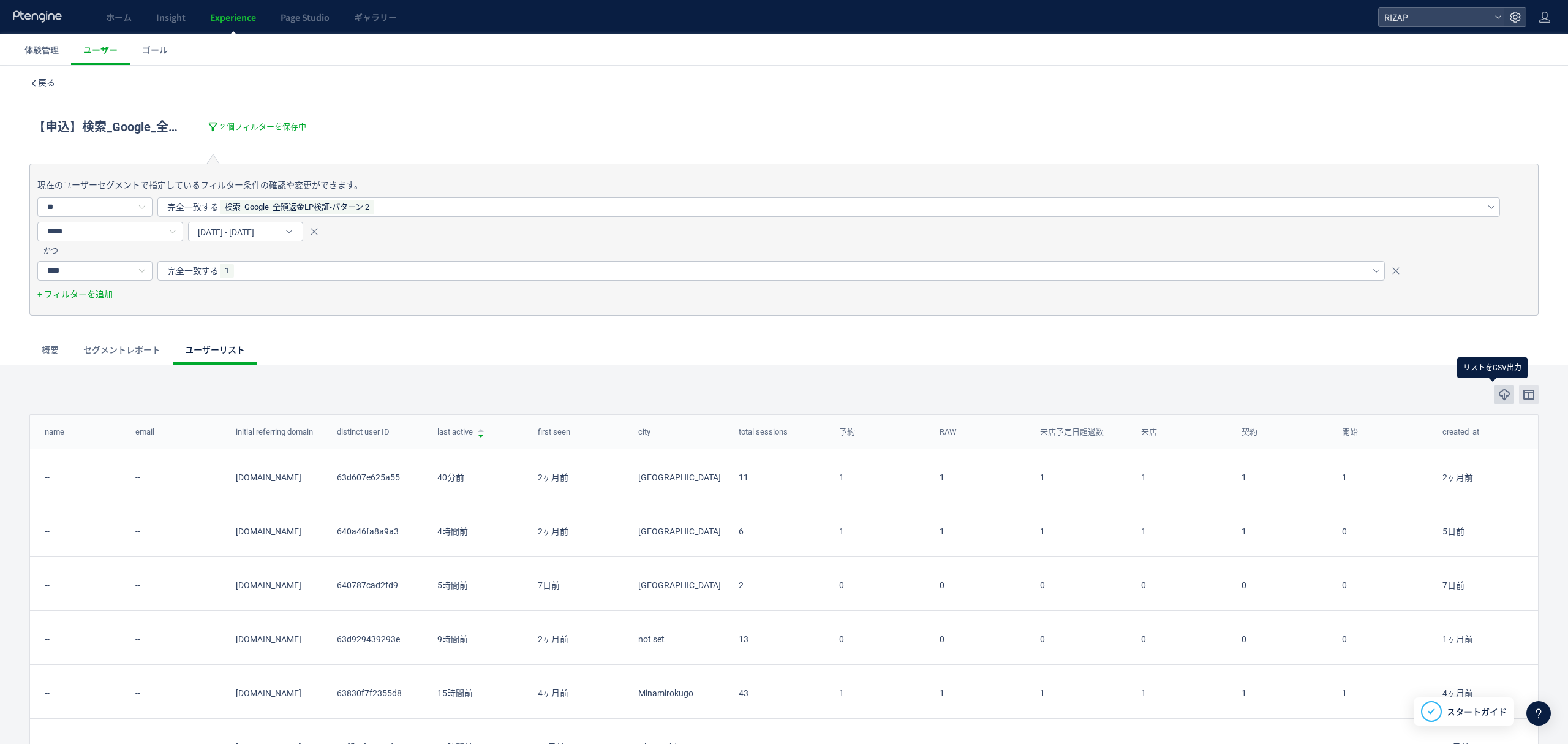
click at [1500, 396] on button "button" at bounding box center [1504, 395] width 19 height 19
click at [50, 84] on span "戻る" at bounding box center [46, 83] width 17 height 10
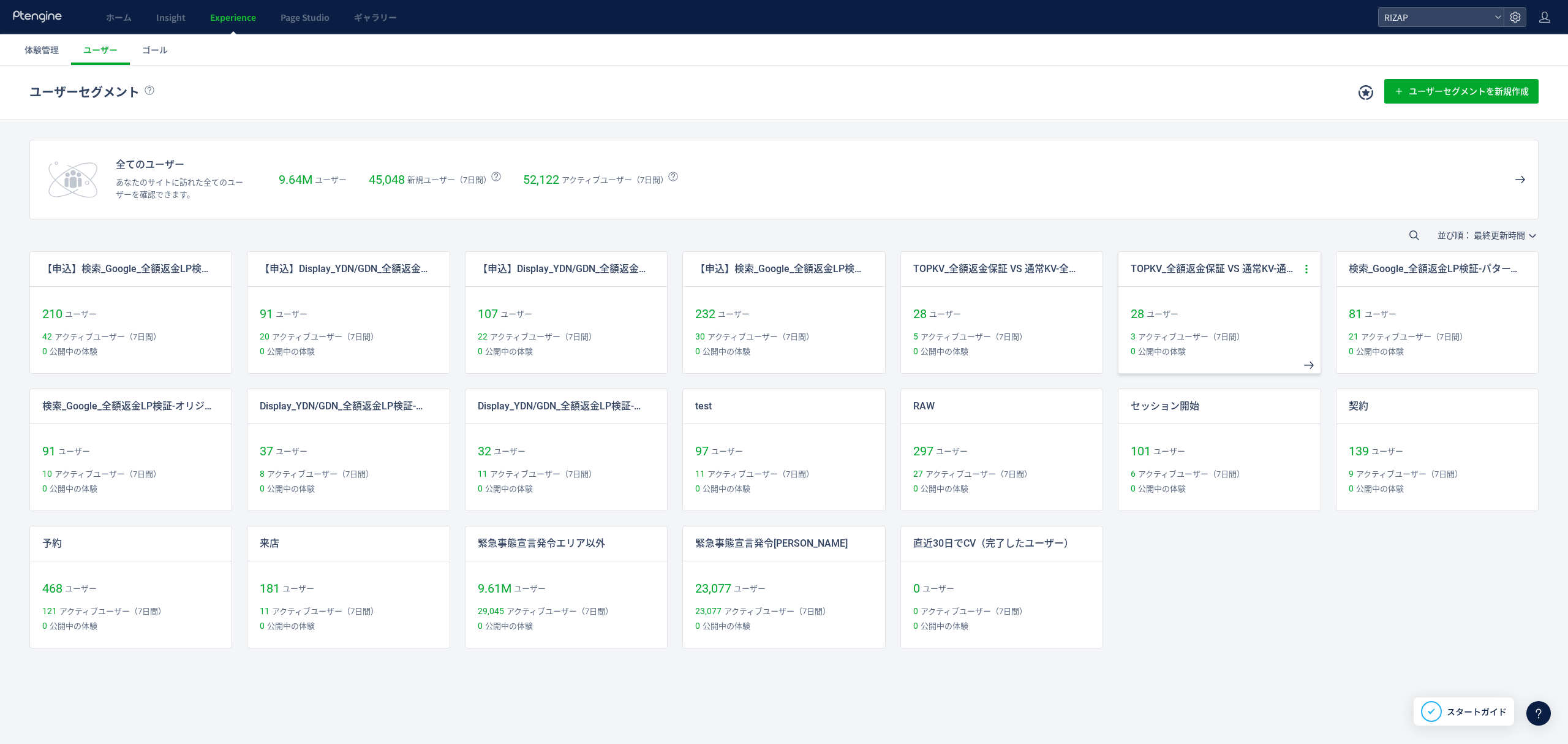
click at [1304, 268] on icon at bounding box center [1306, 269] width 11 height 11
click at [1213, 361] on li "コピー作成" at bounding box center [1248, 366] width 128 height 22
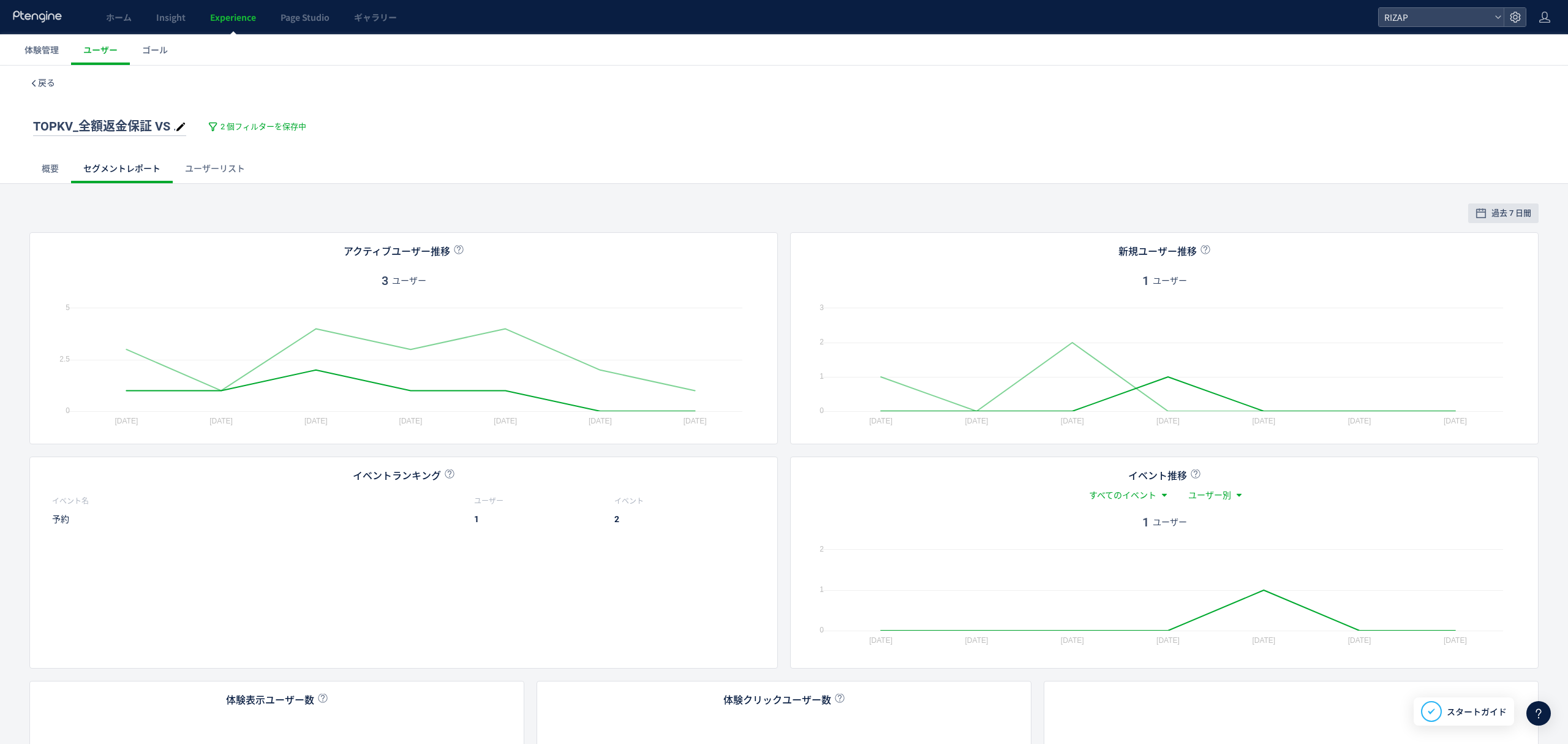
click at [82, 124] on span "TOPKV_全額返金保証 VS 通常KV-通常KV copy" at bounding box center [159, 126] width 253 height 15
type input "**********"
click at [282, 126] on span "2 個フィルターを保存中" at bounding box center [263, 127] width 86 height 12
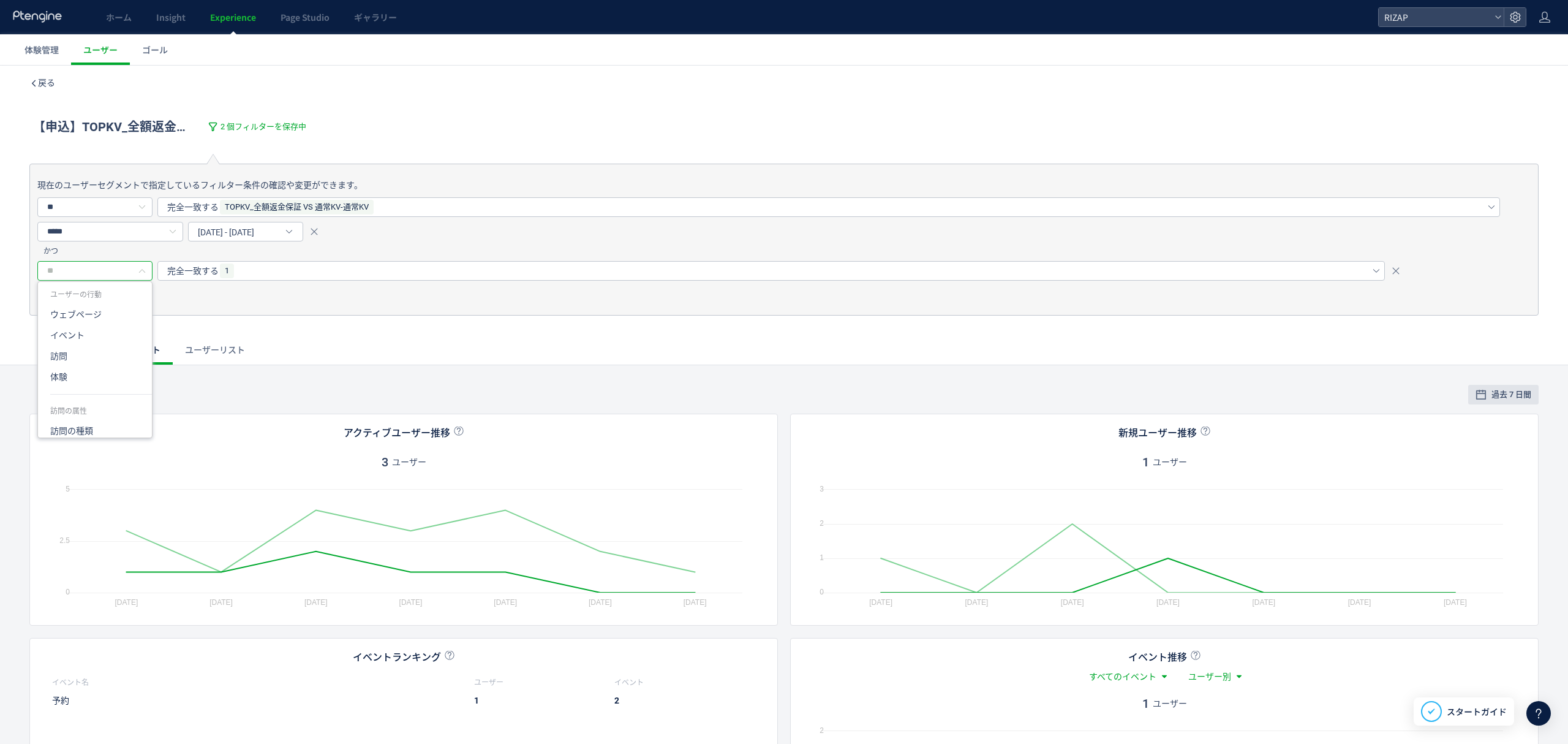
click at [79, 268] on input "text" at bounding box center [95, 271] width 115 height 19
click at [79, 349] on li "gacv" at bounding box center [101, 344] width 126 height 21
type input "****"
click at [206, 275] on span "完全一致する" at bounding box center [193, 271] width 52 height 19
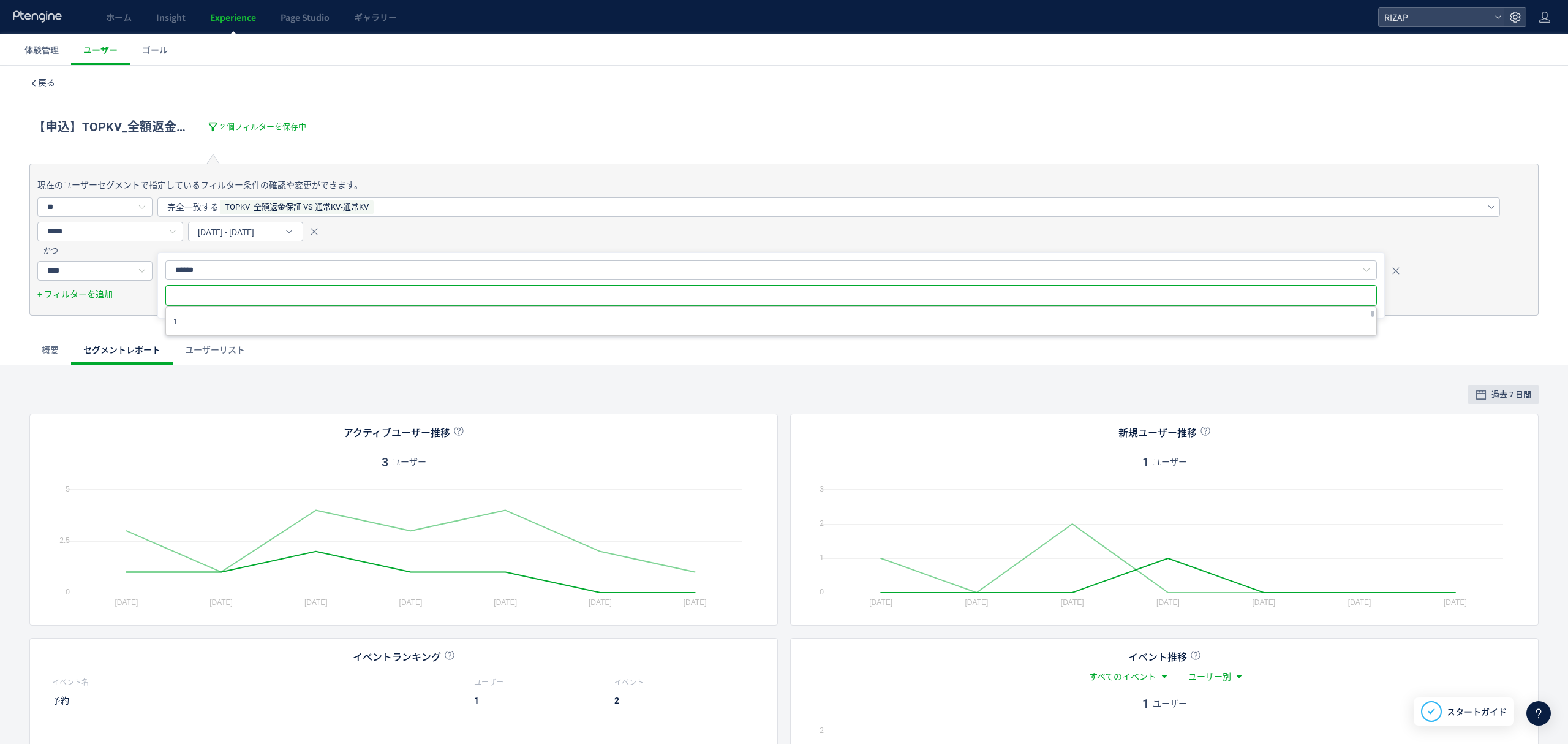
click at [206, 335] on div "1" at bounding box center [771, 321] width 1212 height 30
click at [209, 325] on li "1" at bounding box center [771, 322] width 1203 height 19
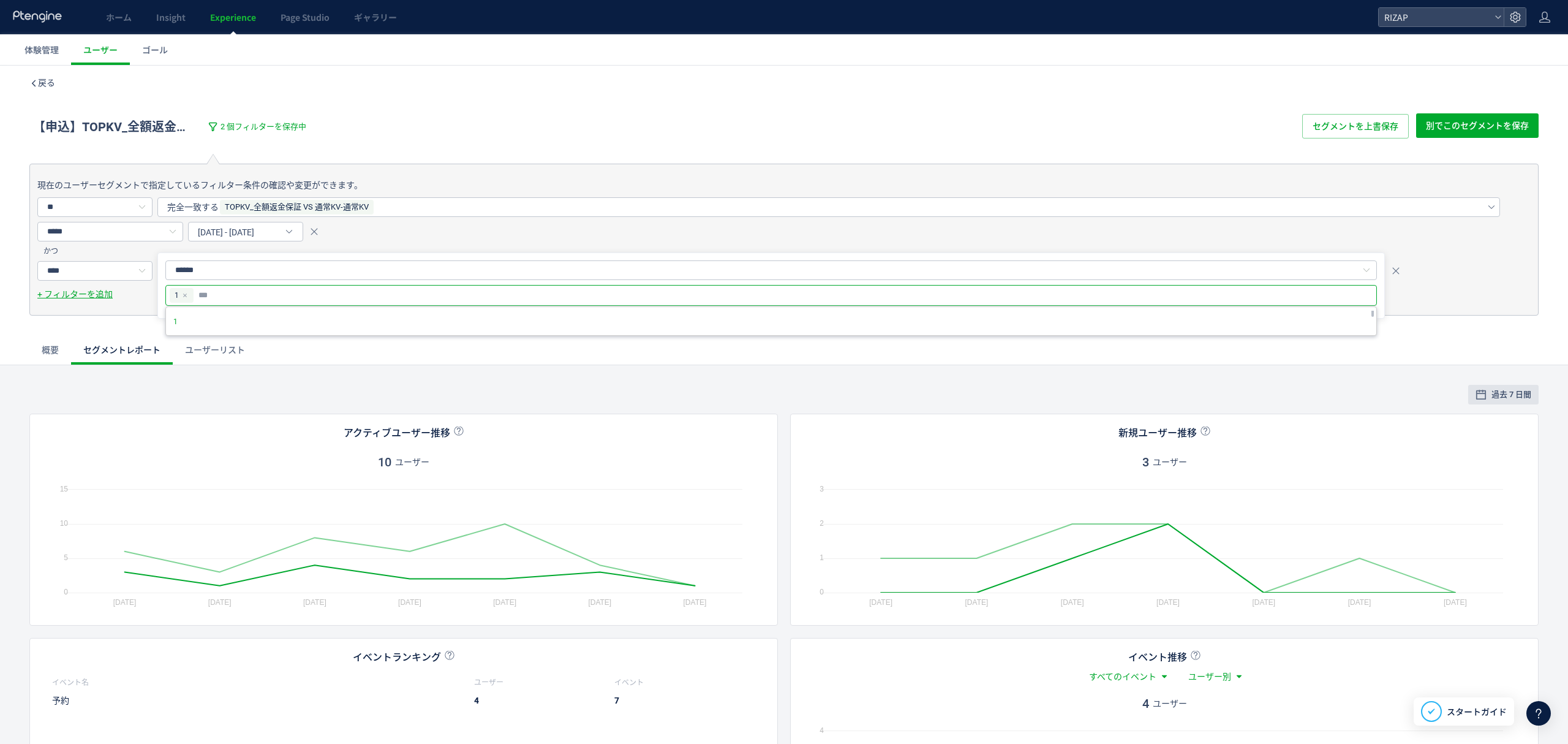
drag, startPoint x: 548, startPoint y: 113, endPoint x: 1083, endPoint y: 113, distance: 535.0
click at [549, 113] on div "【申込】TOPKV_全額返金保証 VS 通常KV-通常KV 2 個フィルターを保存中 セグメントを上書保存 別でこのセグメントを保存" at bounding box center [784, 127] width 1509 height 54
click at [1312, 121] on span "セグメントを上書保存" at bounding box center [1355, 126] width 86 height 24
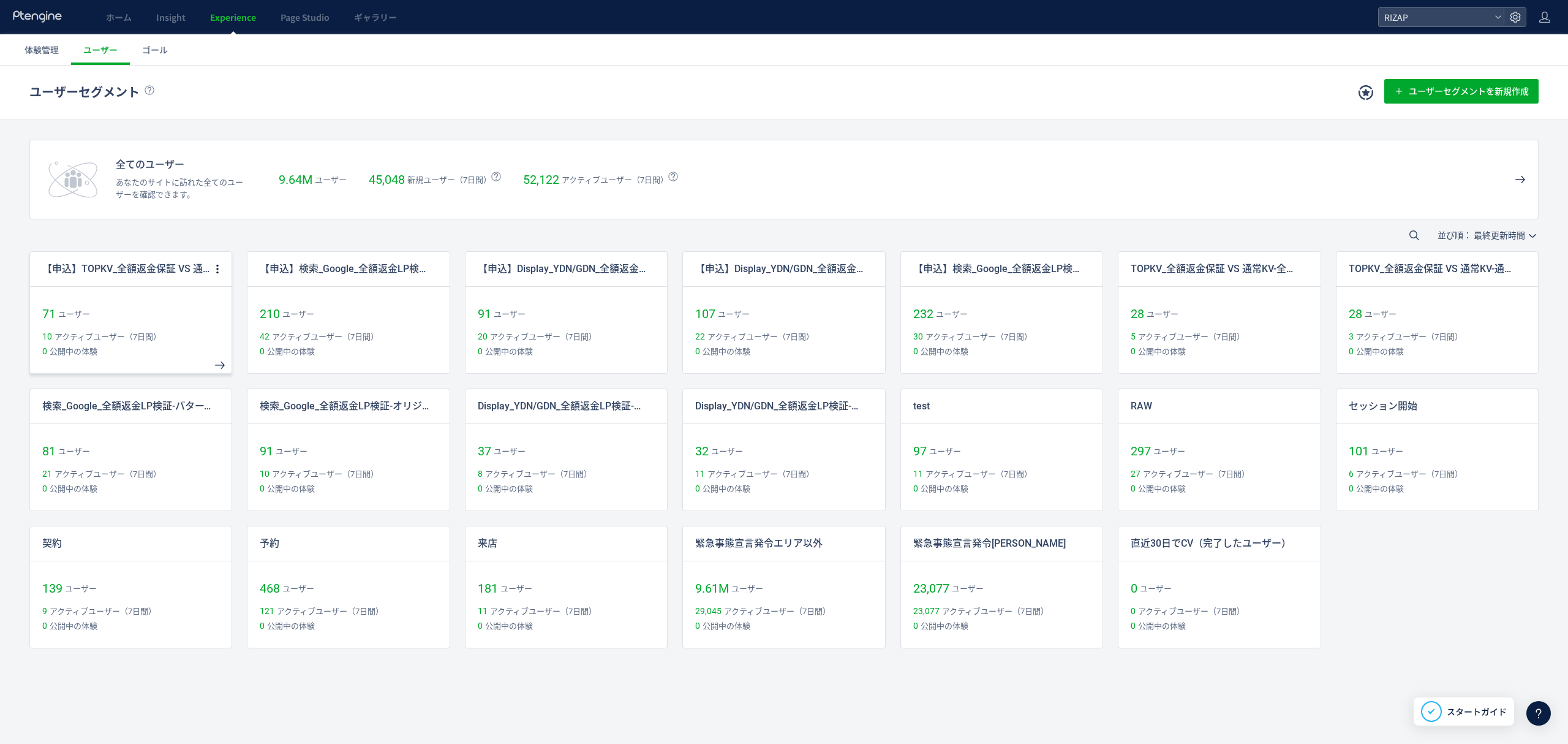
click at [117, 270] on p "【申込】TOPKV_全額返金保証 VS 通常KV-通常KV" at bounding box center [127, 269] width 169 height 14
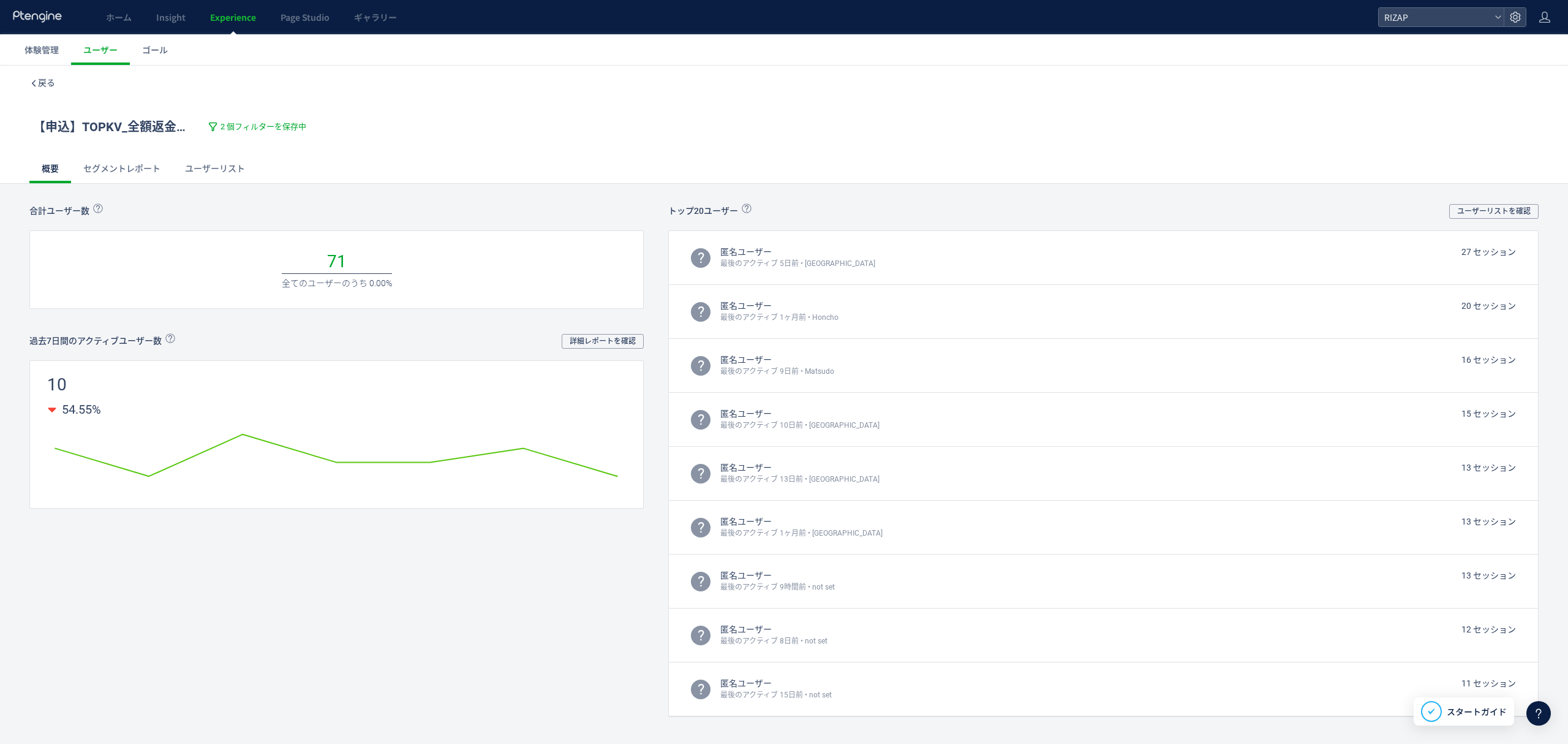
click at [239, 165] on link "ユーザーリスト" at bounding box center [215, 169] width 84 height 30
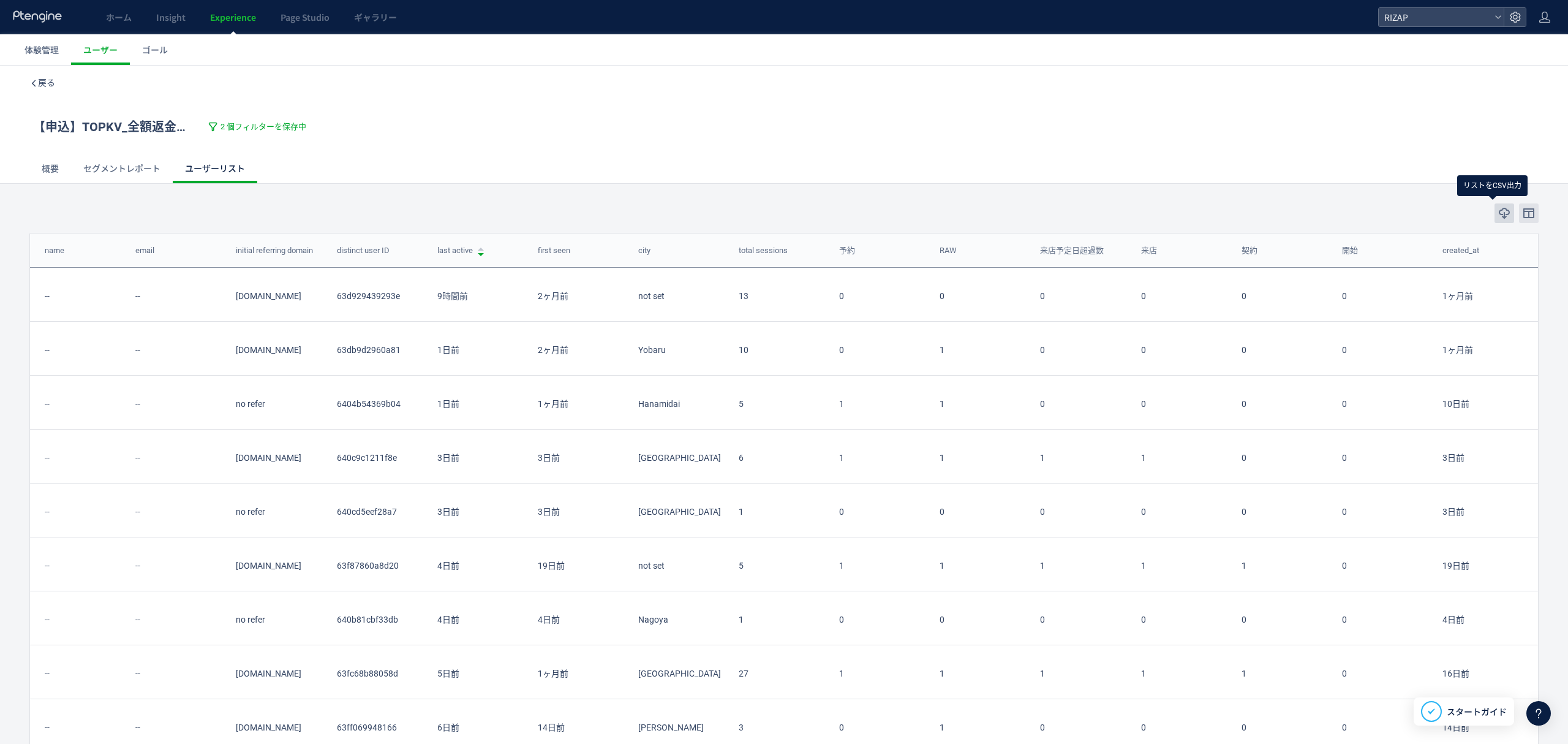
click at [1498, 213] on icon "button" at bounding box center [1504, 213] width 12 height 12
click at [35, 91] on div "戻る" at bounding box center [784, 83] width 1509 height 34
click at [42, 81] on span "戻る" at bounding box center [46, 83] width 17 height 10
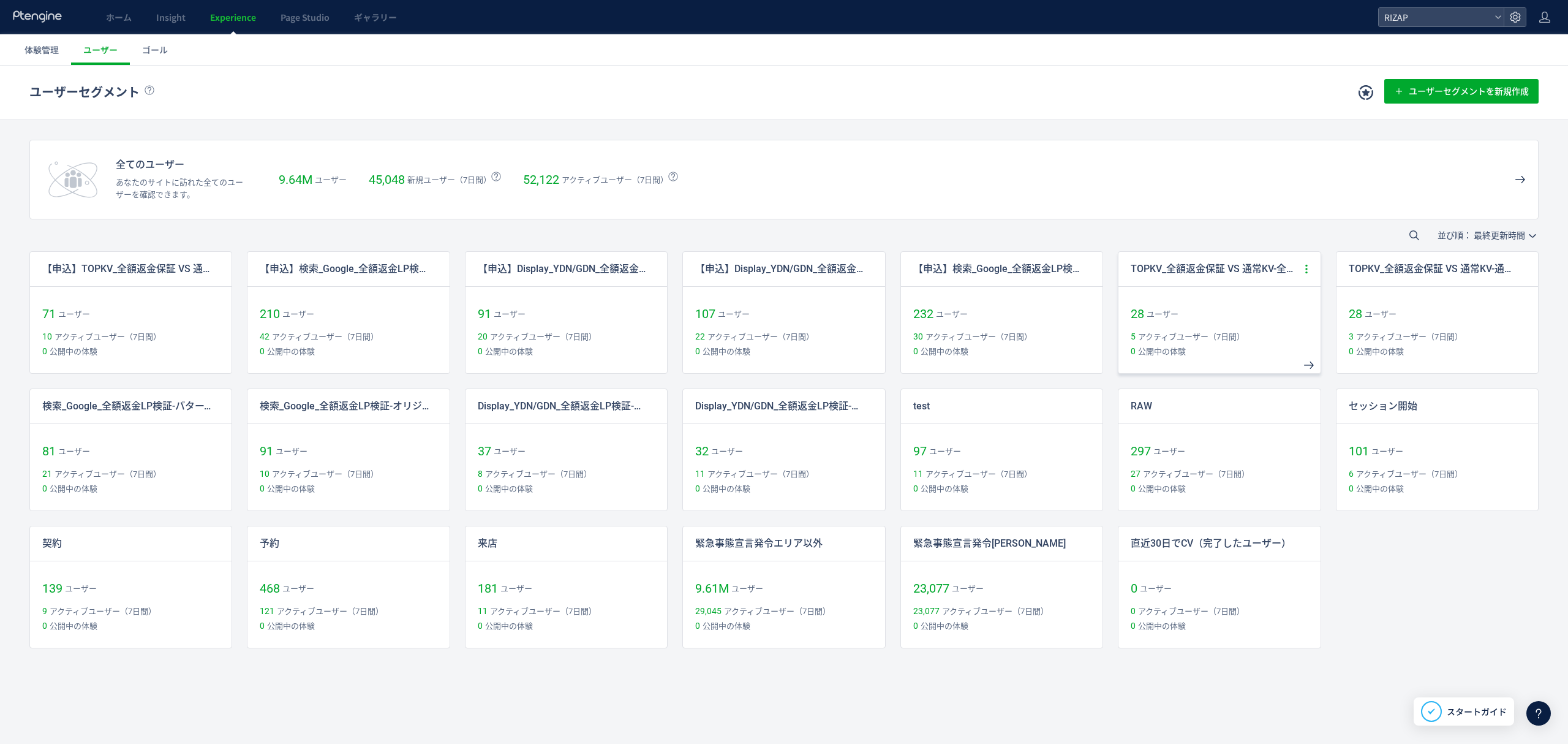
click at [1307, 271] on icon at bounding box center [1306, 269] width 11 height 11
click at [1236, 370] on li "コピー作成" at bounding box center [1248, 366] width 128 height 22
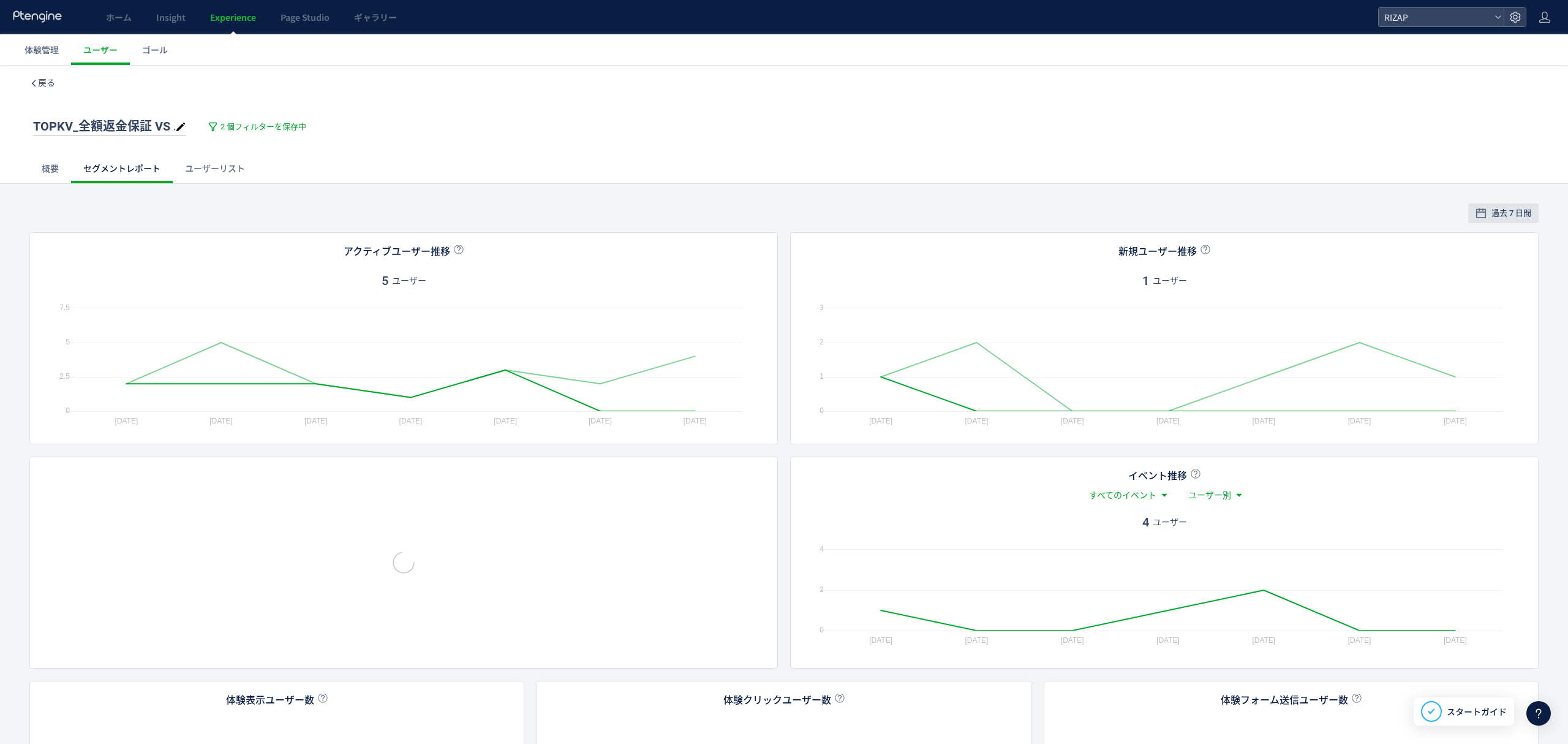
click at [86, 123] on span "TOPKV_全額返金保証 VS 通常KV-全額返金保証ver copy" at bounding box center [184, 126] width 304 height 15
type input "**********"
click at [326, 184] on div "現在のユーザーセグメントで指定しているフィルター条件の確認や変更ができます。 ** ユーザーの行動 ウェブページ イベント 訪問 体験 訪問の属性 訪問の種類…" at bounding box center [784, 164] width 1568 height 40
click at [275, 123] on span "2 個フィルターを保存中" at bounding box center [263, 127] width 86 height 12
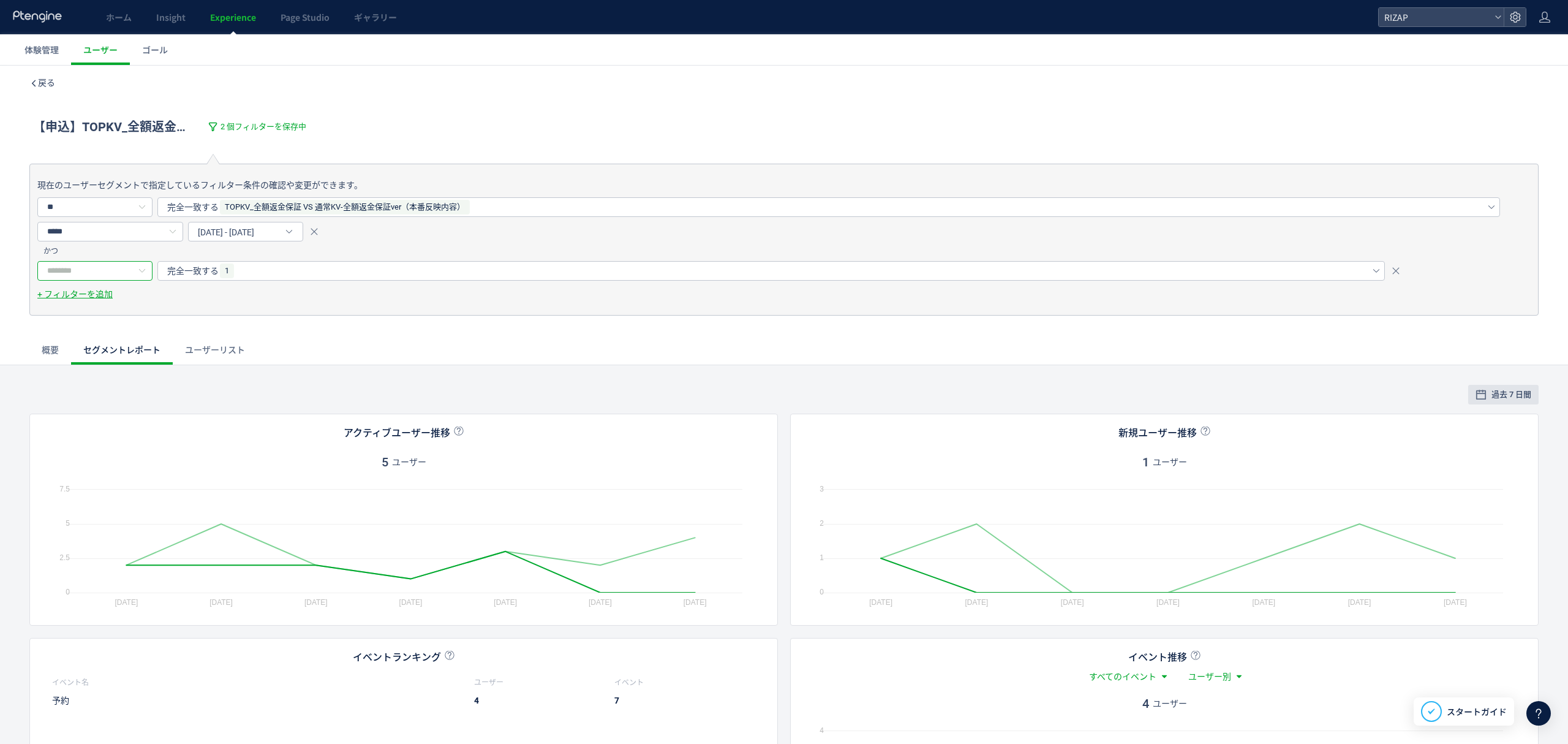
click at [101, 268] on input "text" at bounding box center [95, 271] width 115 height 19
click at [70, 338] on li "gacv" at bounding box center [101, 344] width 126 height 21
type input "****"
click at [190, 273] on span "完全一致する" at bounding box center [193, 271] width 52 height 19
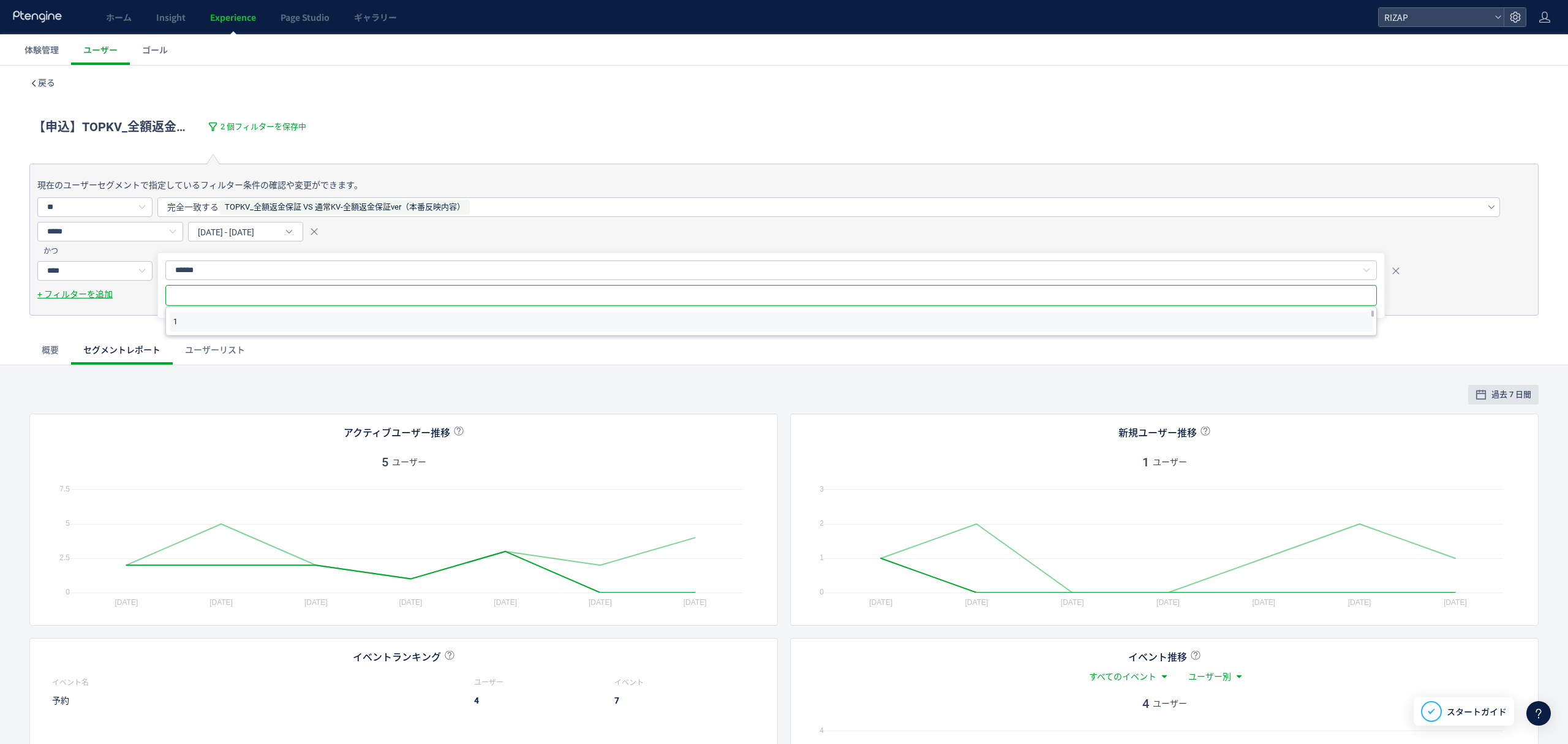
click at [179, 324] on li "1" at bounding box center [771, 322] width 1203 height 19
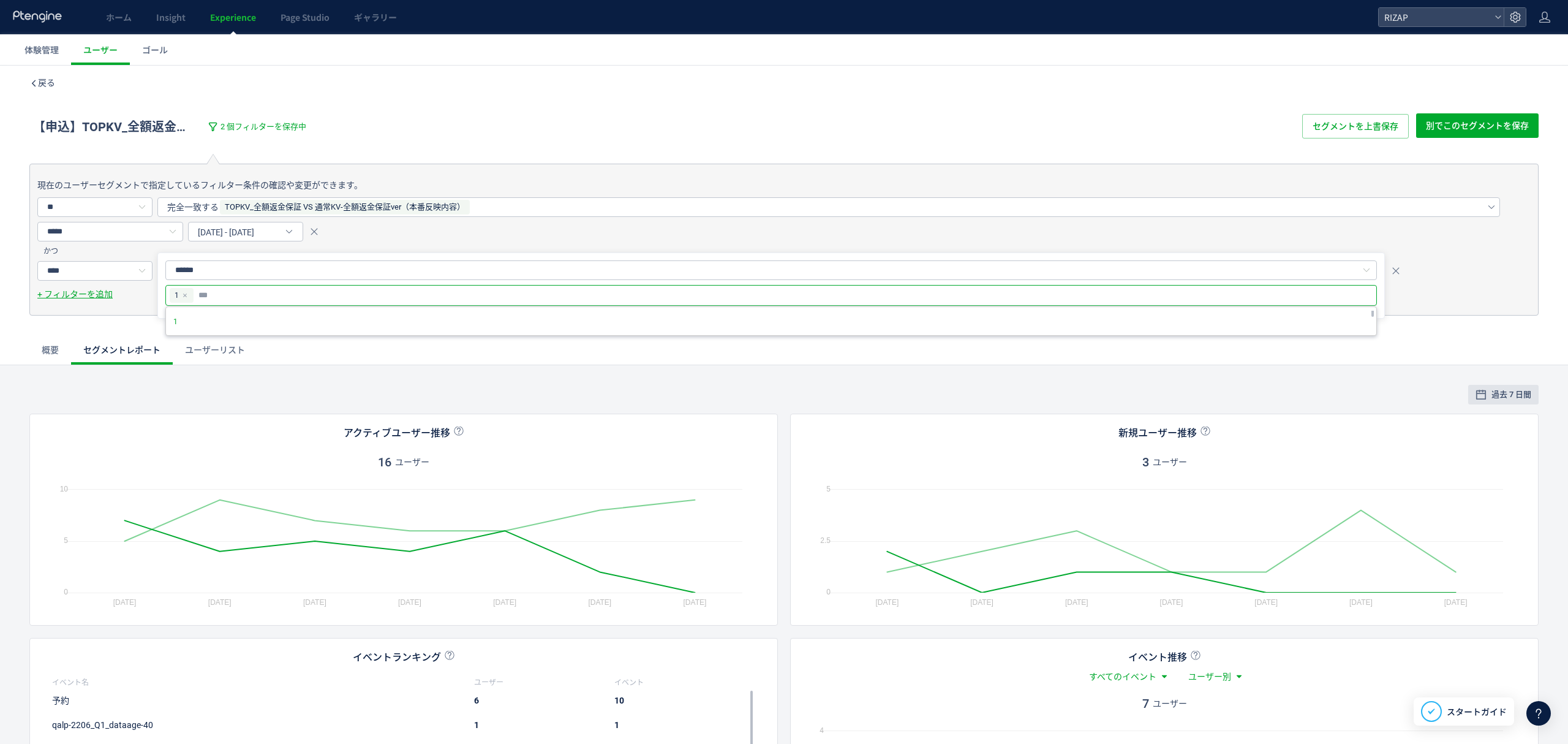
click at [108, 324] on div "現在のユーザーセグメントで指定しているフィルター条件の確認や変更ができます。 ** ユーザーの行動 ウェブページ イベント 訪問 体験 訪問の属性 訪問の種類…" at bounding box center [784, 254] width 1568 height 221
click at [1377, 130] on span "セグメントを上書保存" at bounding box center [1355, 126] width 86 height 24
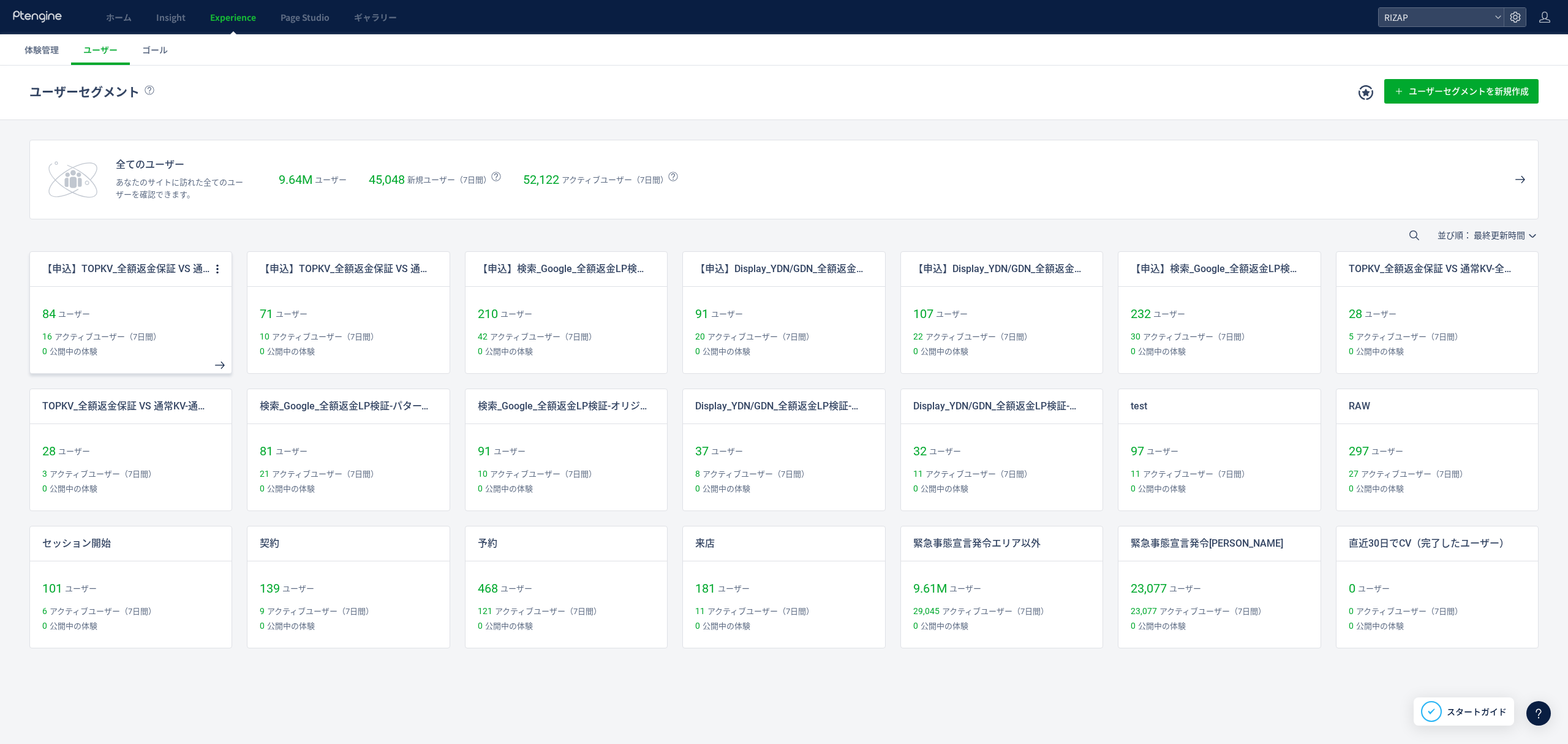
click at [135, 268] on p "【申込】TOPKV_全額返金保証 VS 通常KV-全額返金保証ver" at bounding box center [127, 269] width 169 height 14
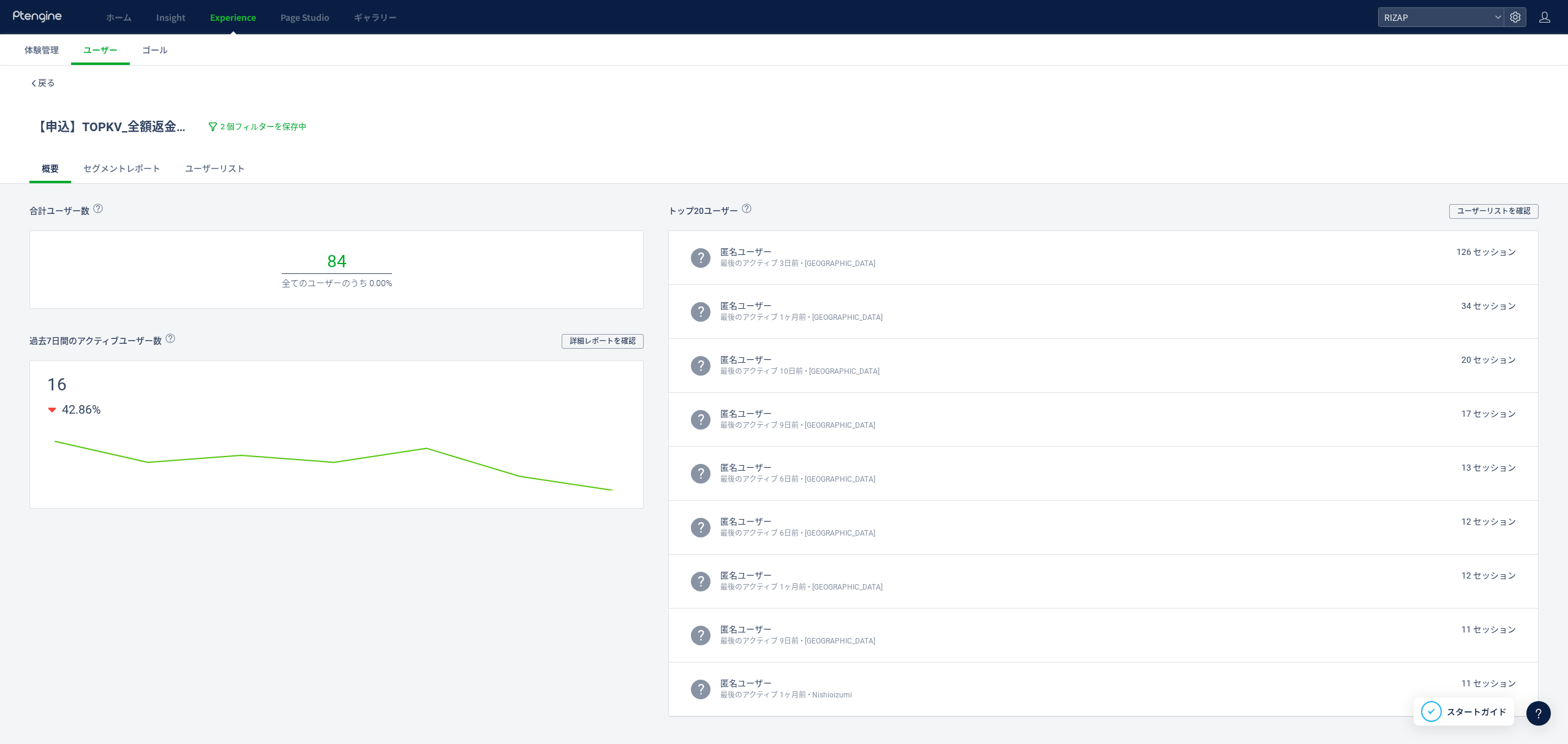
click at [189, 167] on link "ユーザーリスト" at bounding box center [215, 169] width 84 height 30
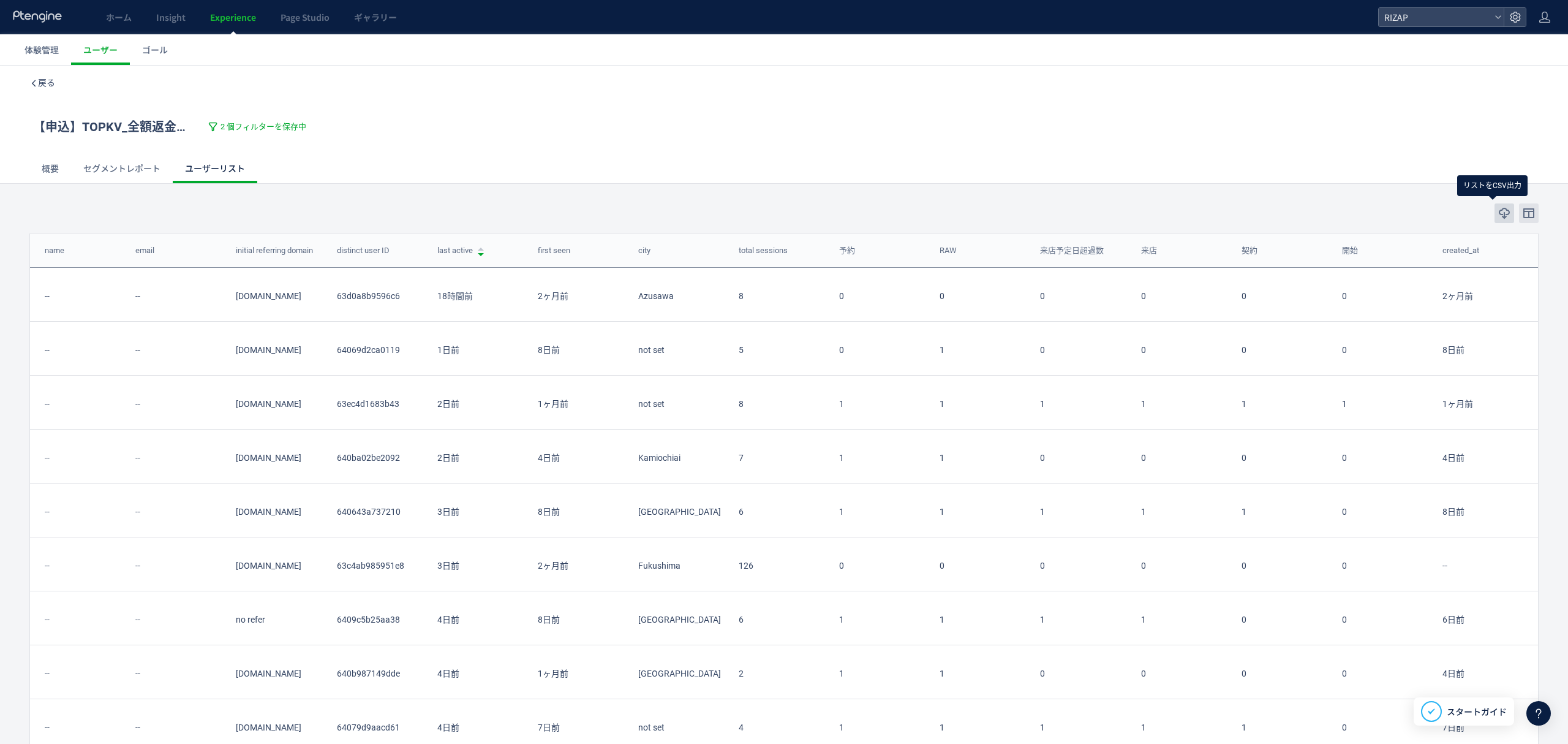
click at [1498, 211] on icon "button" at bounding box center [1504, 213] width 12 height 12
click at [41, 81] on span "戻る" at bounding box center [46, 83] width 17 height 10
